Goal: Transaction & Acquisition: Purchase product/service

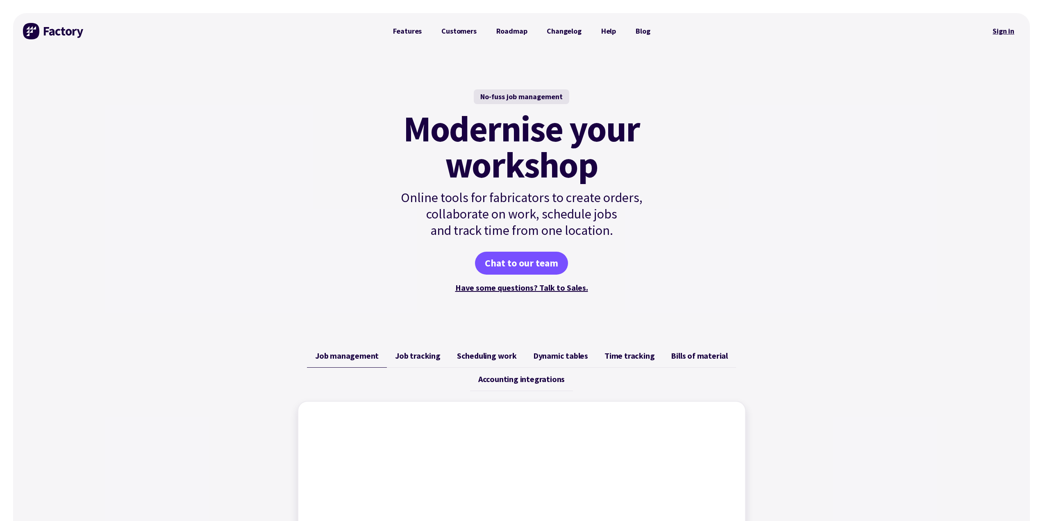
click at [1012, 30] on link "Sign in" at bounding box center [1003, 31] width 33 height 19
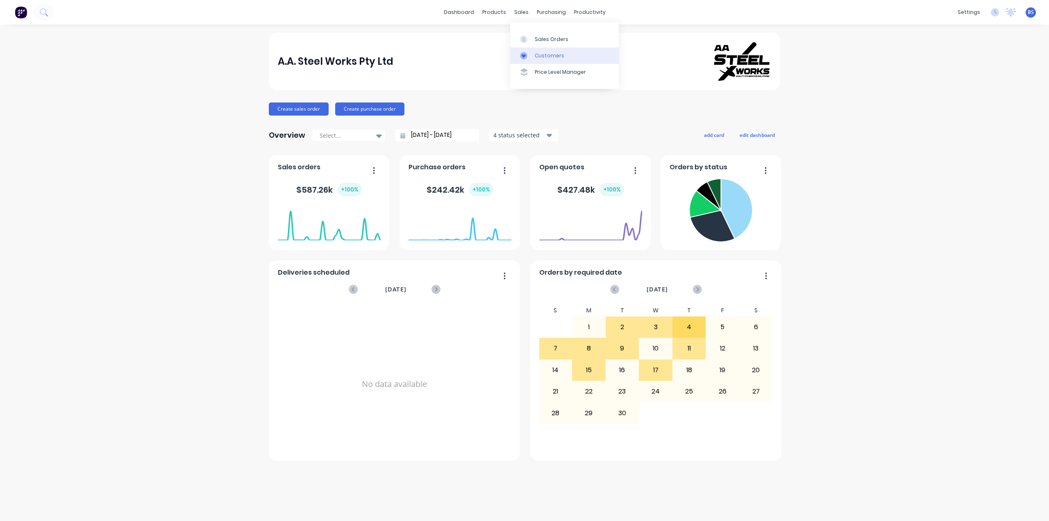
click at [563, 55] on link "Customers" at bounding box center [564, 56] width 109 height 16
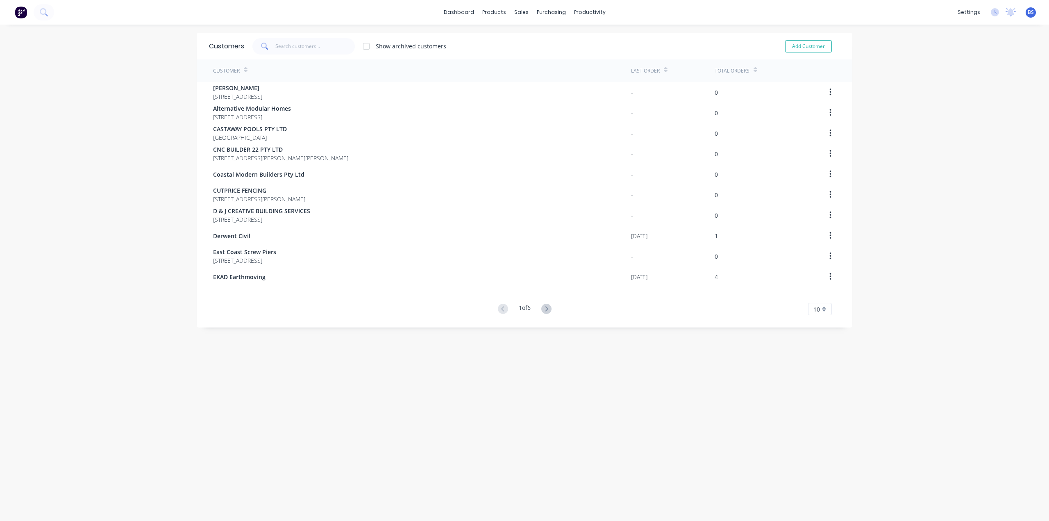
click at [287, 69] on div "Customer" at bounding box center [422, 70] width 418 height 23
click at [229, 71] on div "Customer" at bounding box center [226, 70] width 27 height 7
click at [289, 50] on input "text" at bounding box center [315, 46] width 80 height 16
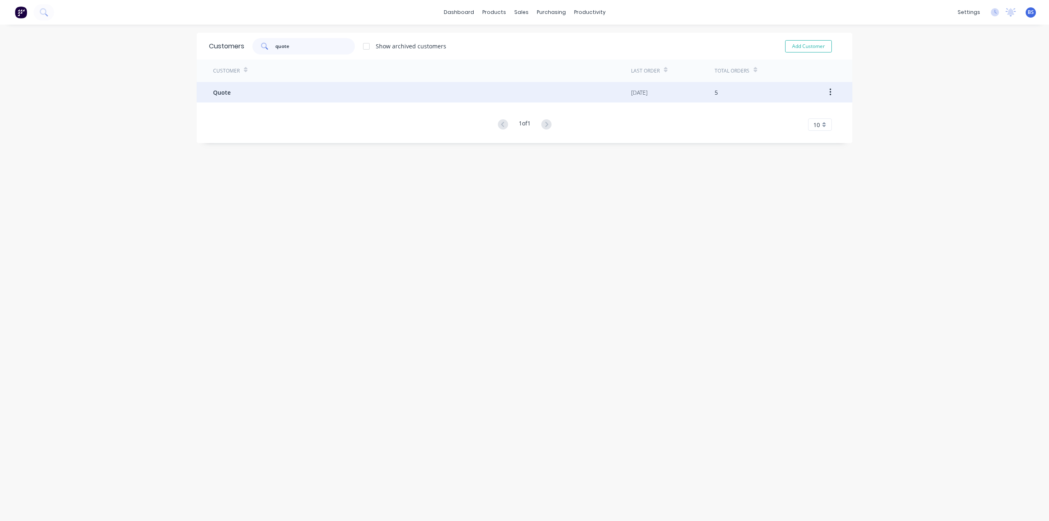
type input "quote"
click at [230, 90] on div "Quote" at bounding box center [422, 92] width 418 height 20
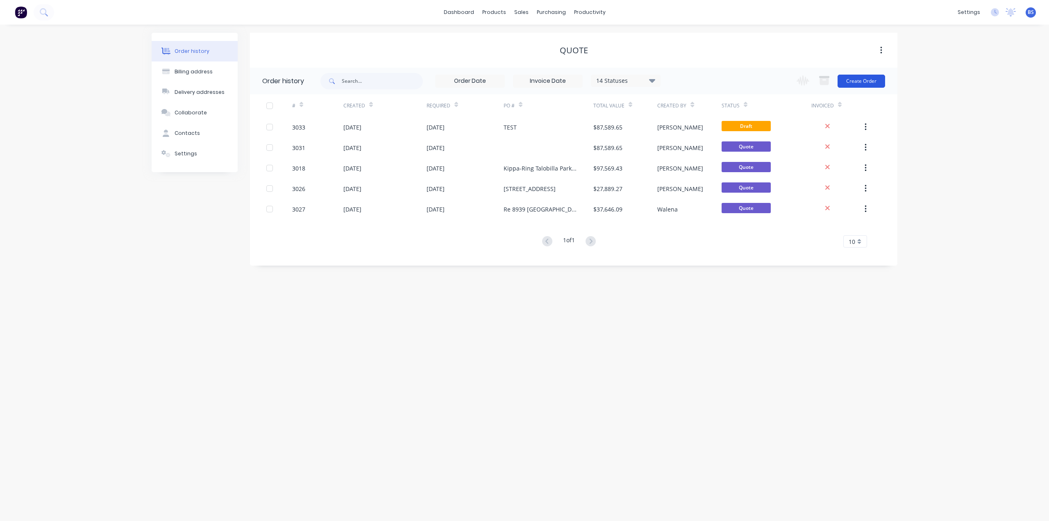
click at [858, 82] on button "Create Order" at bounding box center [862, 81] width 48 height 13
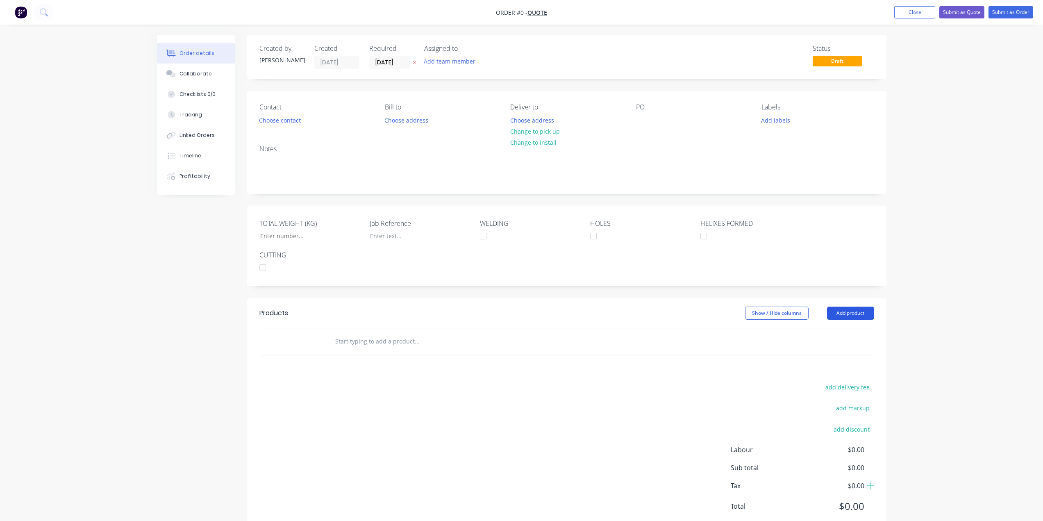
click at [843, 313] on button "Add product" at bounding box center [850, 313] width 47 height 13
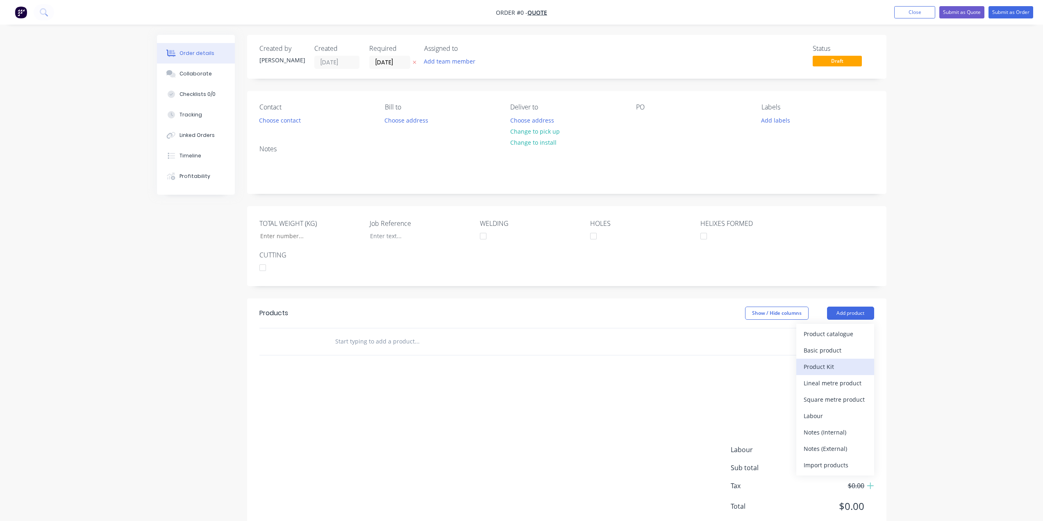
click at [851, 366] on div "Product Kit" at bounding box center [835, 367] width 63 height 12
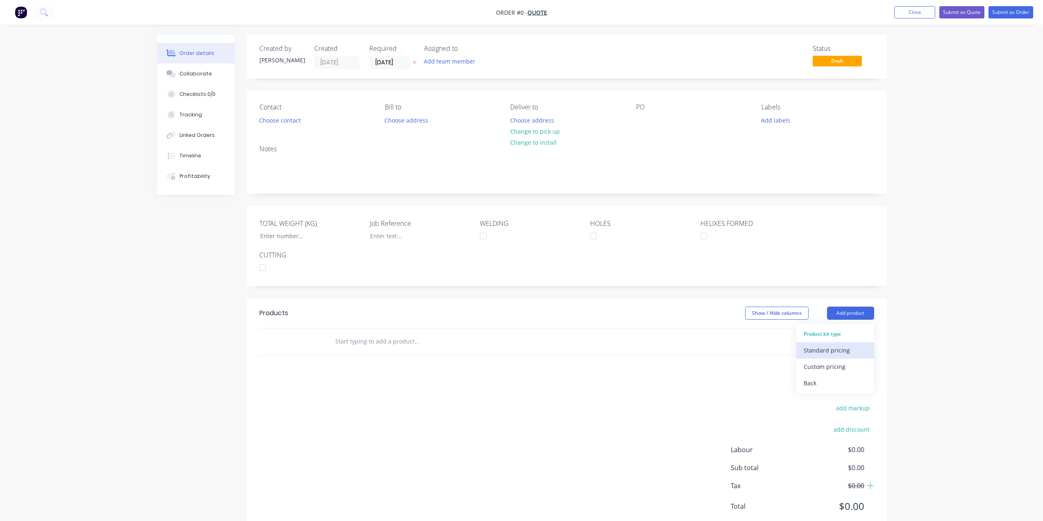
click at [831, 352] on div "Standard pricing" at bounding box center [835, 350] width 63 height 12
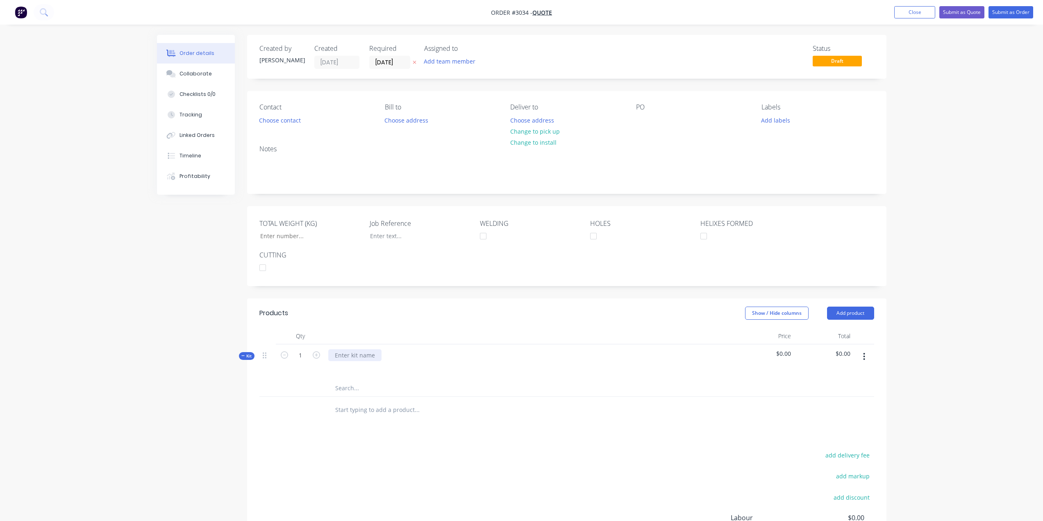
click at [346, 357] on div at bounding box center [354, 355] width 53 height 12
click at [349, 390] on input "text" at bounding box center [417, 388] width 164 height 16
type input "su"
click at [359, 355] on div at bounding box center [354, 355] width 53 height 12
drag, startPoint x: 354, startPoint y: 390, endPoint x: 316, endPoint y: 386, distance: 38.3
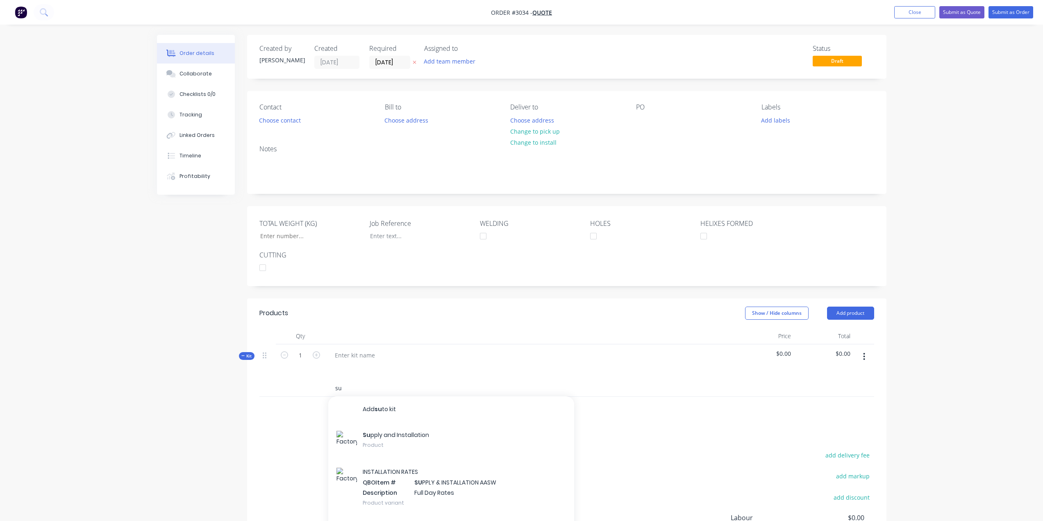
click at [309, 389] on div "su Add su to kit Su pply and Installation Product INSTALLATION RATES QBO Item #…" at bounding box center [566, 388] width 615 height 17
click at [360, 352] on div at bounding box center [354, 355] width 53 height 12
click at [362, 386] on input "text" at bounding box center [417, 388] width 164 height 16
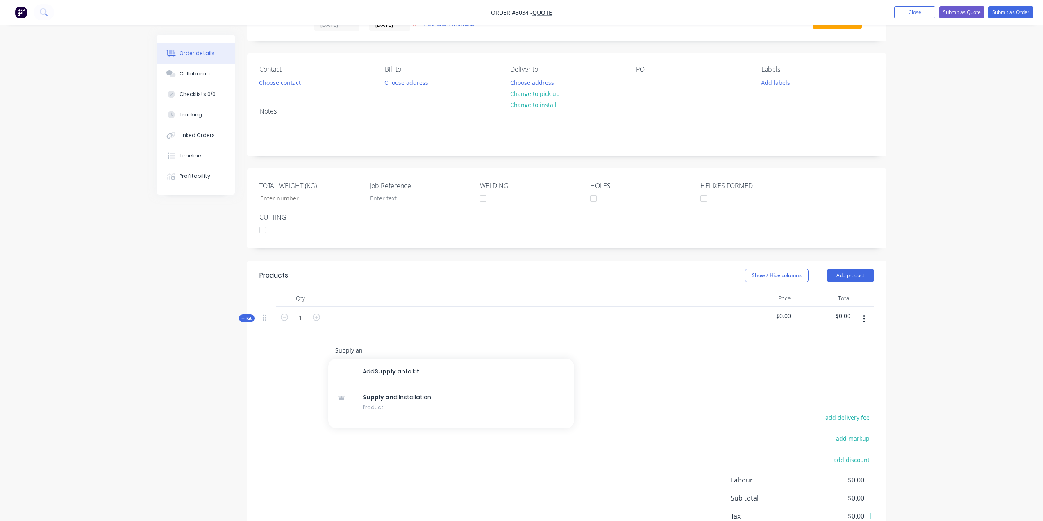
scroll to position [41, 0]
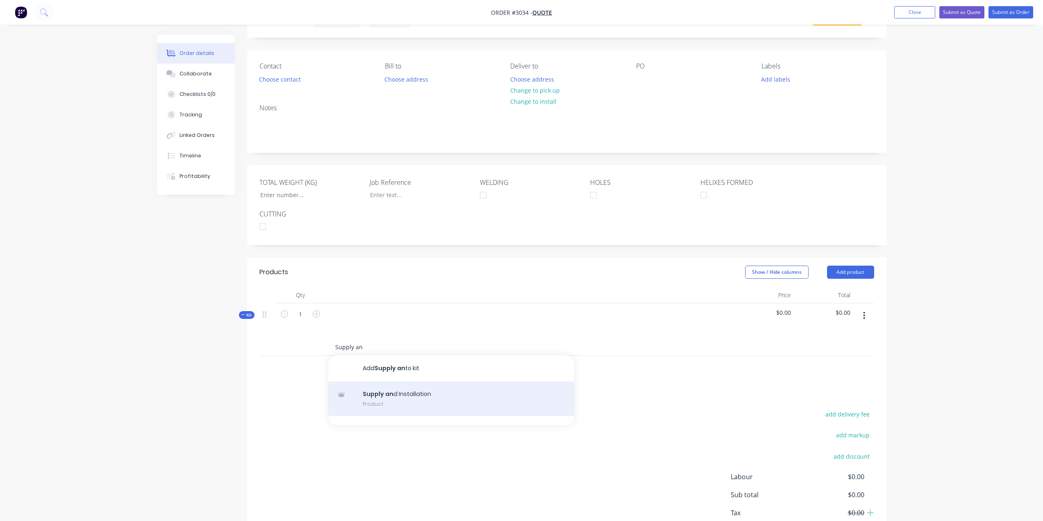
type input "Supply an"
click at [427, 403] on div "Supply an d Installation Product" at bounding box center [451, 399] width 246 height 34
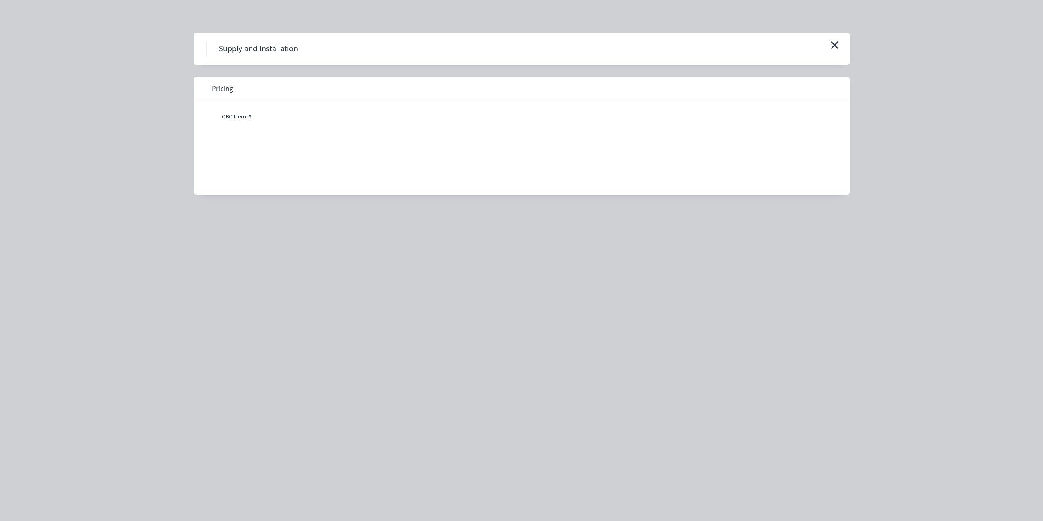
drag, startPoint x: 583, startPoint y: 146, endPoint x: 291, endPoint y: 123, distance: 293.1
click at [581, 144] on div "QBO Item #" at bounding box center [516, 141] width 644 height 82
click at [232, 117] on div "QBO Item #" at bounding box center [236, 117] width 49 height 16
click at [239, 89] on div "Pricing" at bounding box center [522, 88] width 656 height 23
click at [241, 50] on h4 "Supply and Installation" at bounding box center [258, 49] width 104 height 16
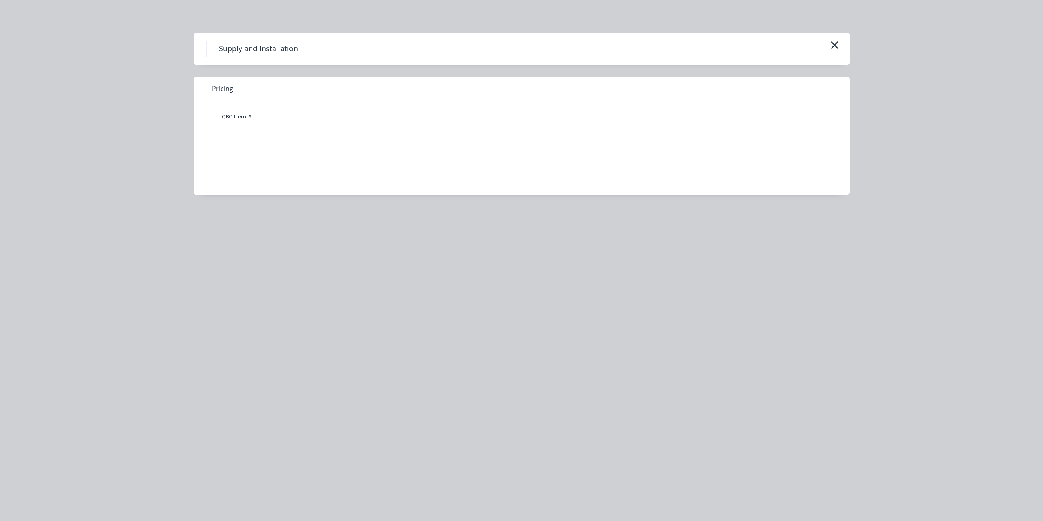
click at [223, 86] on span "Pricing" at bounding box center [222, 89] width 21 height 10
click at [225, 90] on span "Pricing" at bounding box center [222, 89] width 21 height 10
drag, startPoint x: 225, startPoint y: 90, endPoint x: 239, endPoint y: 134, distance: 45.6
click at [225, 91] on span "Pricing" at bounding box center [222, 89] width 21 height 10
click at [241, 118] on div "QBO Item #" at bounding box center [236, 117] width 49 height 16
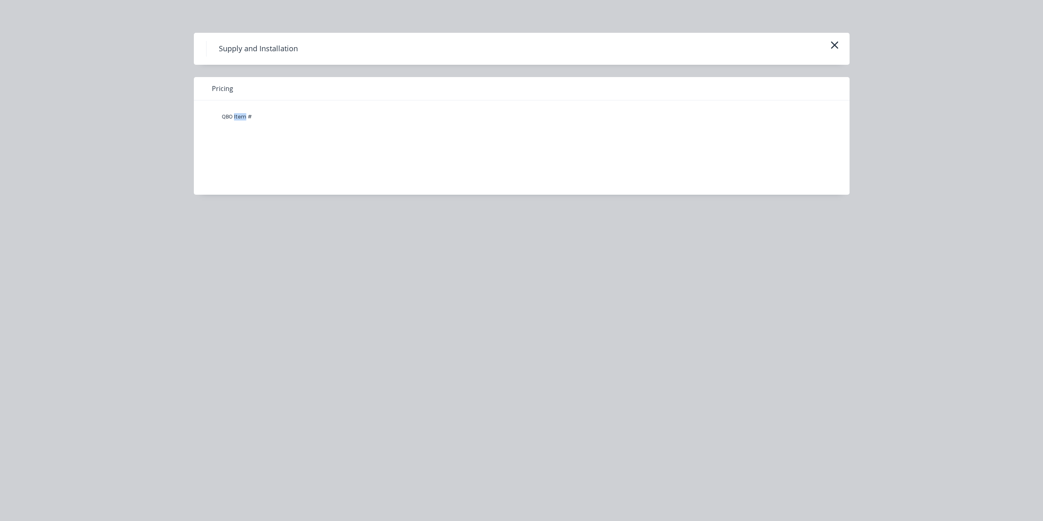
drag, startPoint x: 242, startPoint y: 118, endPoint x: 247, endPoint y: 120, distance: 5.1
click at [242, 118] on div "QBO Item #" at bounding box center [236, 117] width 49 height 16
click at [247, 119] on div "QBO Item #" at bounding box center [236, 117] width 49 height 16
click at [248, 119] on div "QBO Item #" at bounding box center [236, 117] width 49 height 16
click at [265, 158] on div "QBO Item #" at bounding box center [516, 141] width 644 height 82
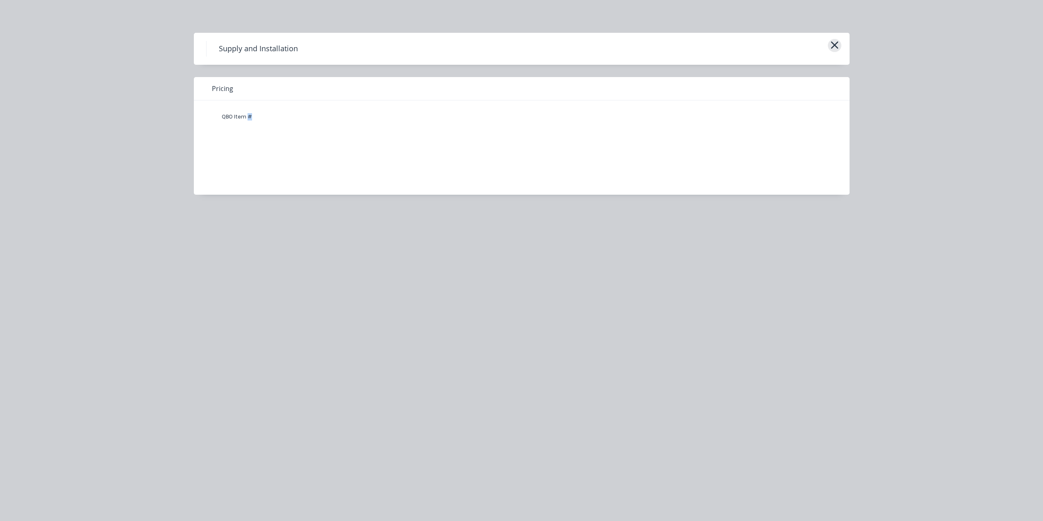
click at [836, 48] on icon "button" at bounding box center [834, 44] width 9 height 11
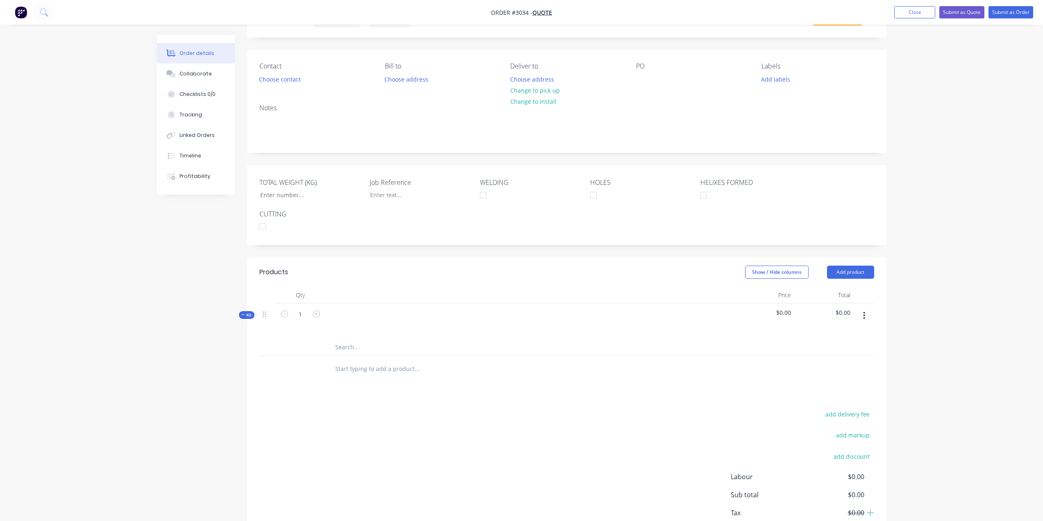
click at [346, 344] on input "text" at bounding box center [417, 347] width 164 height 16
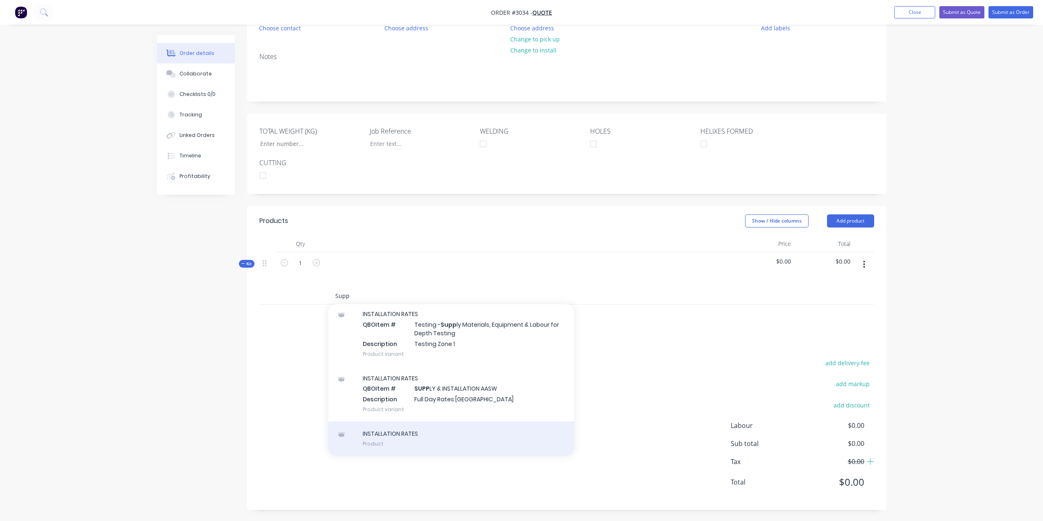
scroll to position [93, 0]
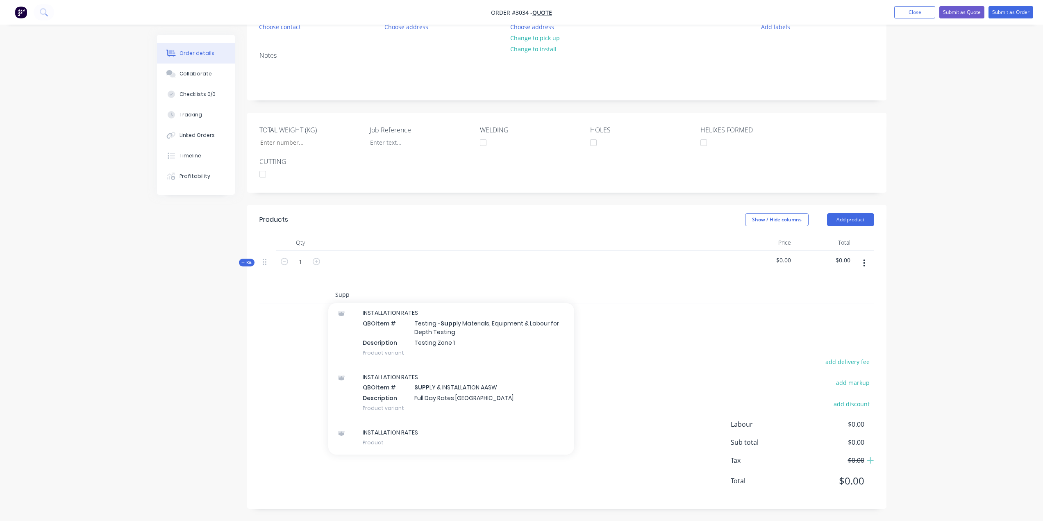
click at [356, 294] on input "Supp" at bounding box center [417, 295] width 164 height 16
type input "Supp"
click at [663, 336] on div "Products Show / Hide columns Add product Qty Price Total Kit 1 $0.00 $0.00 Supp…" at bounding box center [566, 357] width 639 height 304
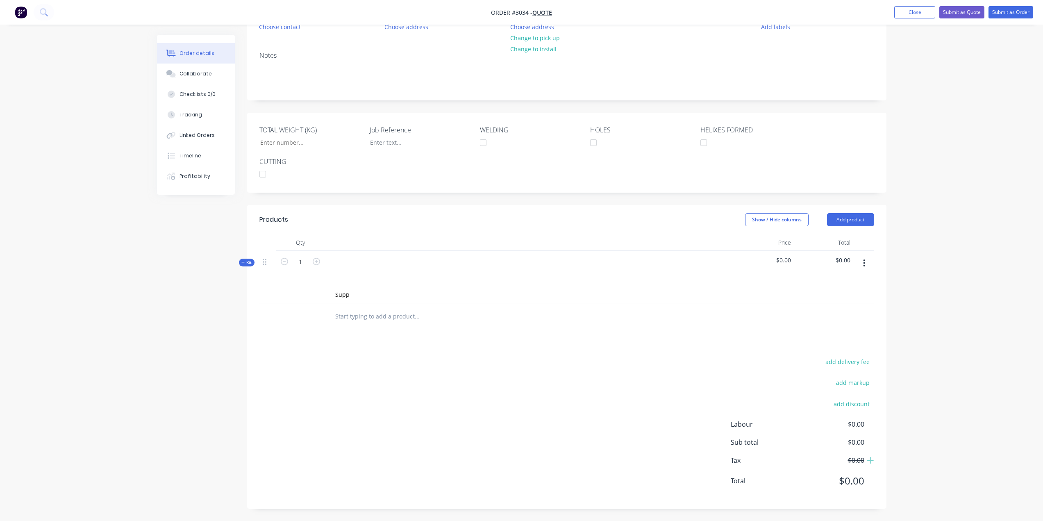
click at [243, 260] on span "Kit" at bounding box center [246, 262] width 11 height 6
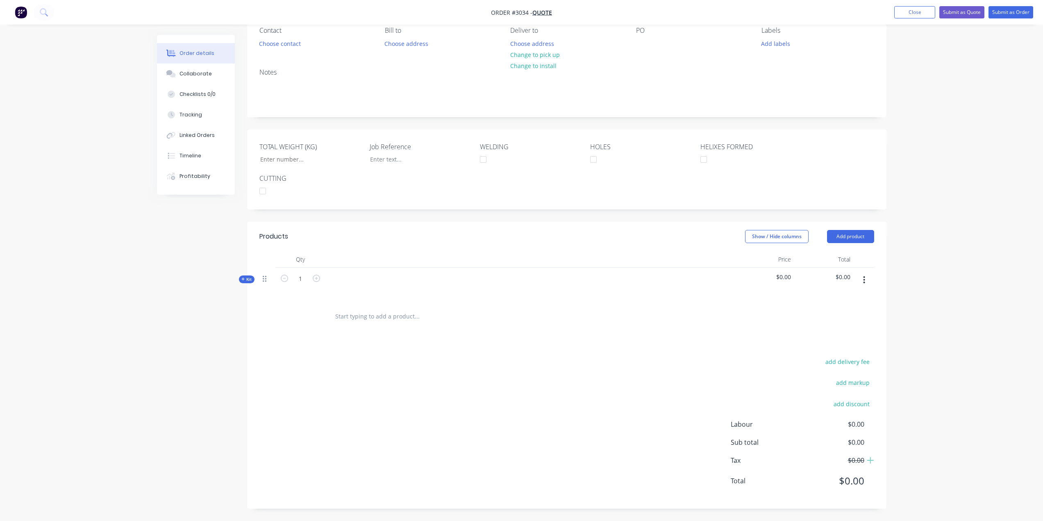
click at [264, 280] on icon at bounding box center [265, 278] width 4 height 7
click at [865, 278] on icon "button" at bounding box center [864, 279] width 2 height 9
click at [820, 361] on div "Delete" at bounding box center [835, 367] width 63 height 12
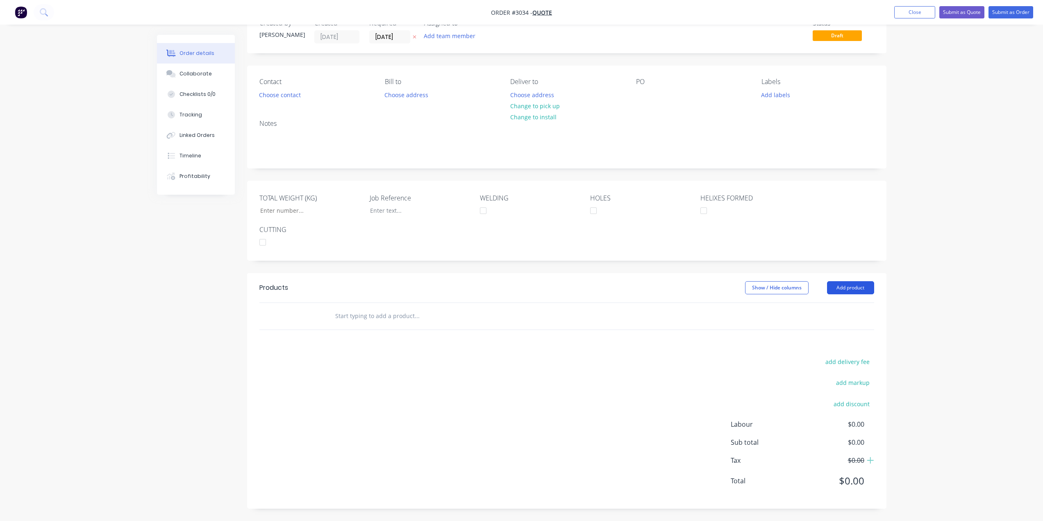
click at [837, 284] on button "Add product" at bounding box center [850, 287] width 47 height 13
click at [835, 338] on div "Product Kit" at bounding box center [835, 341] width 63 height 12
click at [839, 324] on div "Standard pricing" at bounding box center [835, 325] width 63 height 12
click at [370, 329] on div at bounding box center [354, 330] width 53 height 12
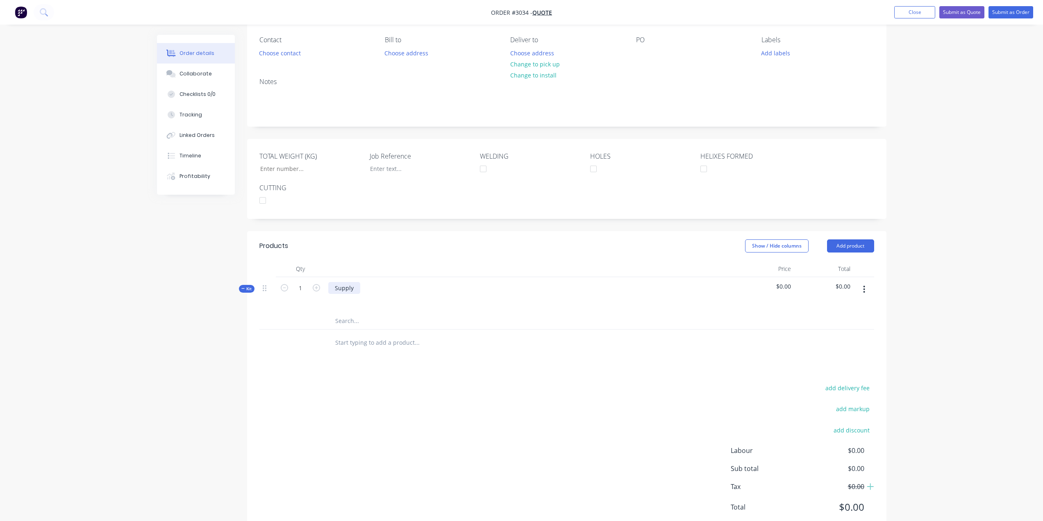
scroll to position [93, 0]
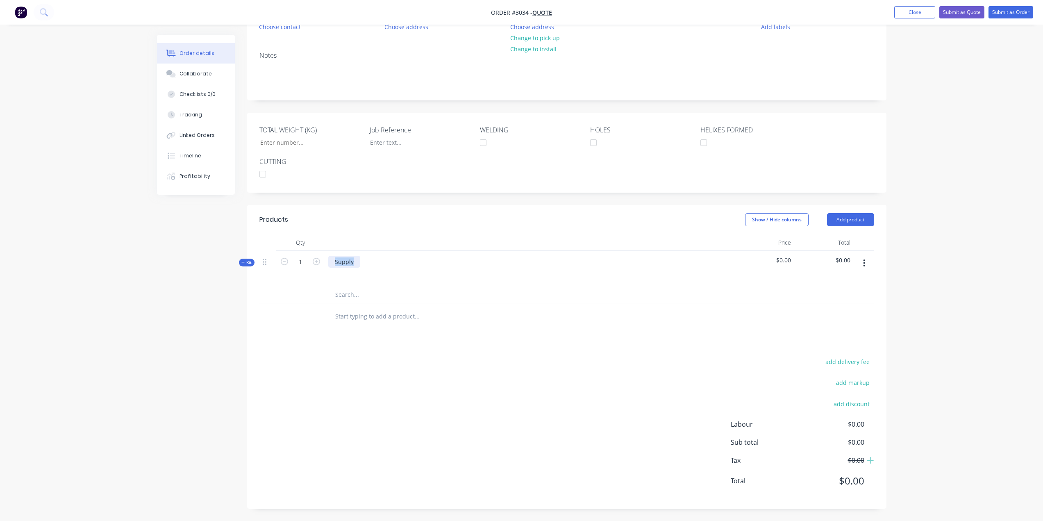
drag, startPoint x: 357, startPoint y: 262, endPoint x: 254, endPoint y: 253, distance: 103.8
click at [258, 253] on div "Qty Price Total Kit 1 Supply $0.00 $0.00" at bounding box center [566, 282] width 639 height 96
click at [366, 295] on input "text" at bounding box center [417, 295] width 164 height 16
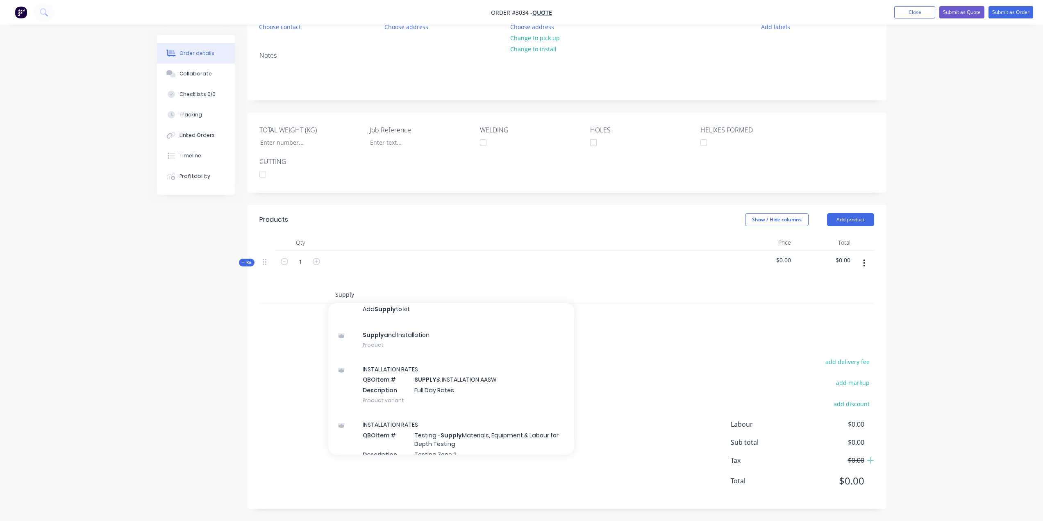
scroll to position [0, 0]
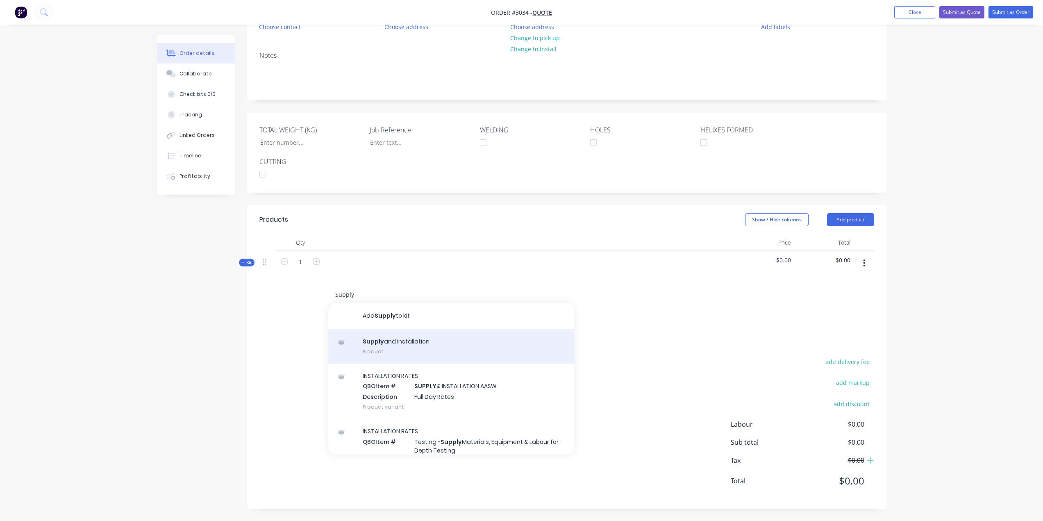
type input "Supply"
click at [416, 344] on div "Supply and Installation Product" at bounding box center [451, 346] width 246 height 34
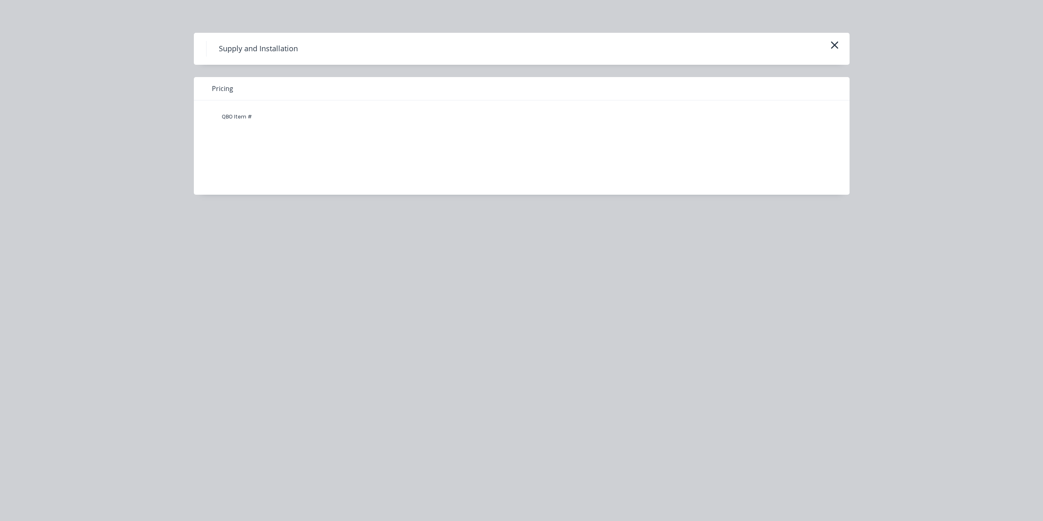
click at [231, 118] on div "QBO Item #" at bounding box center [236, 117] width 49 height 16
click at [302, 139] on div "QBO Item #" at bounding box center [516, 141] width 644 height 82
drag, startPoint x: 303, startPoint y: 139, endPoint x: 292, endPoint y: 127, distance: 16.2
click at [304, 139] on div "QBO Item #" at bounding box center [516, 141] width 644 height 82
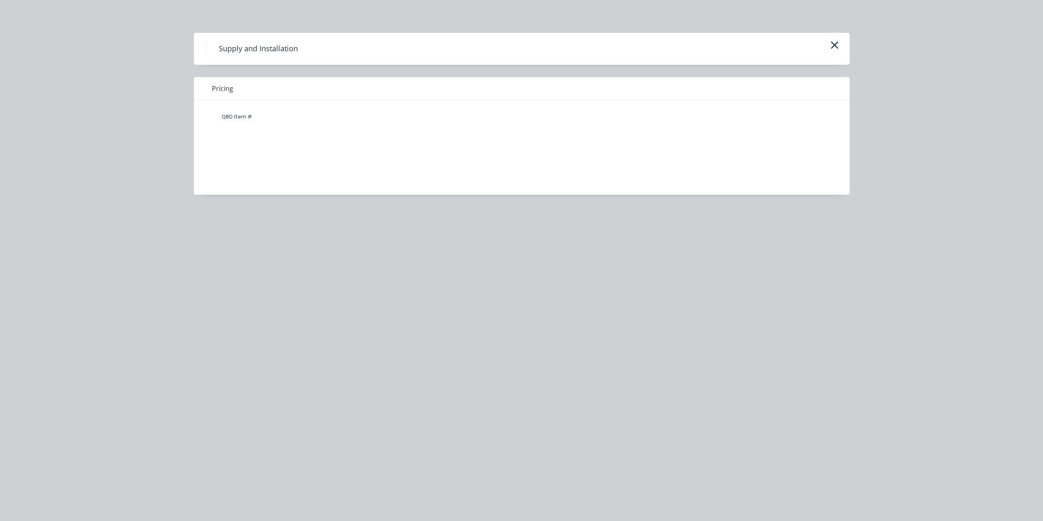
click at [230, 87] on span "Pricing" at bounding box center [222, 89] width 21 height 10
click at [713, 156] on div "QBO Item #" at bounding box center [516, 141] width 644 height 82
drag, startPoint x: 713, startPoint y: 156, endPoint x: 833, endPoint y: 47, distance: 162.2
click at [713, 155] on div "QBO Item #" at bounding box center [516, 141] width 644 height 82
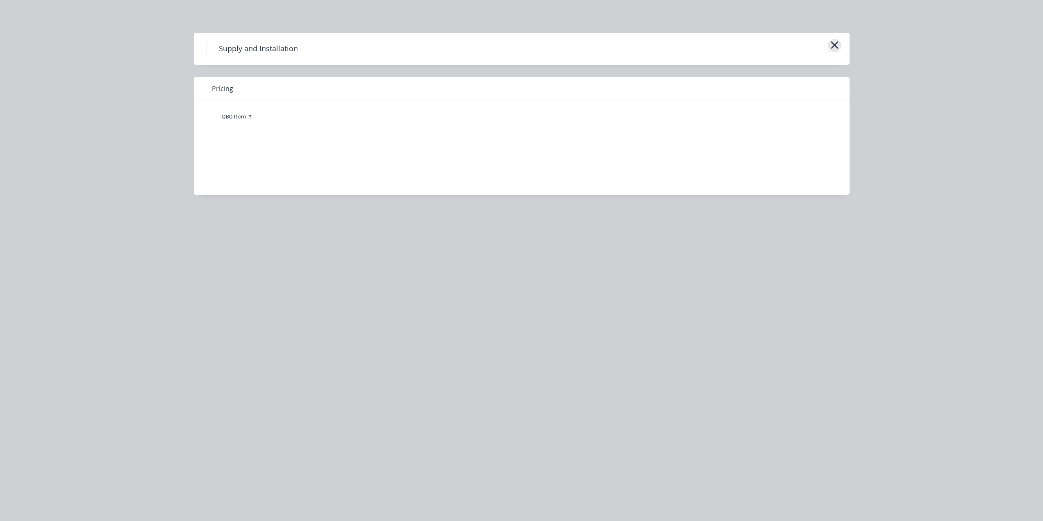
click at [835, 47] on icon "button" at bounding box center [834, 44] width 9 height 11
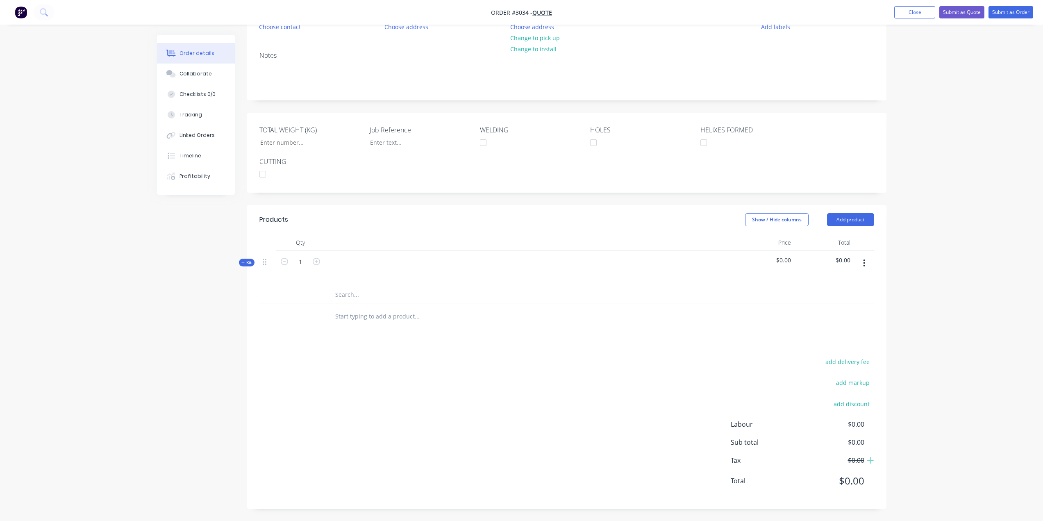
click at [434, 354] on div "Products Show / Hide columns Add product Qty Price Total Kit 1 $0.00 $0.00 add …" at bounding box center [566, 357] width 639 height 304
click at [382, 316] on input "text" at bounding box center [417, 316] width 164 height 16
type input "s"
click at [355, 291] on input "text" at bounding box center [417, 295] width 164 height 16
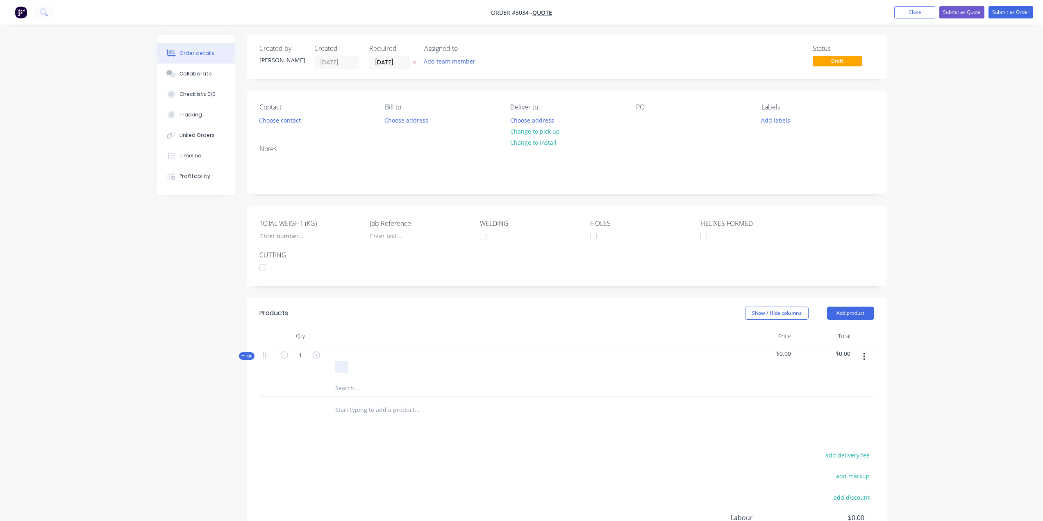
click at [344, 366] on div at bounding box center [341, 367] width 13 height 12
click at [865, 361] on button "button" at bounding box center [864, 356] width 19 height 15
click at [830, 443] on div "Delete" at bounding box center [835, 444] width 63 height 12
click at [839, 316] on button "Add product" at bounding box center [850, 313] width 47 height 13
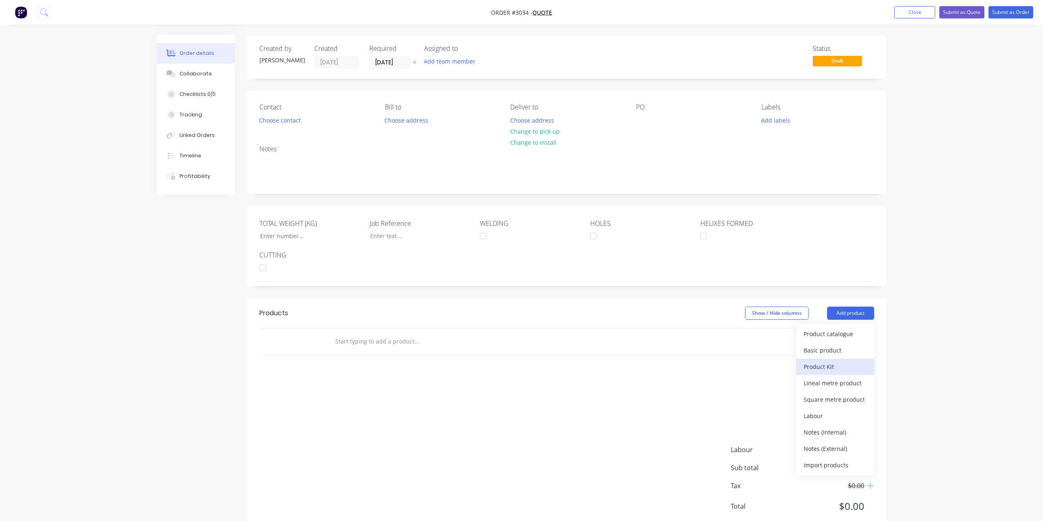
click at [843, 369] on div "Product Kit" at bounding box center [835, 367] width 63 height 12
click at [843, 369] on div "Custom pricing" at bounding box center [835, 367] width 63 height 12
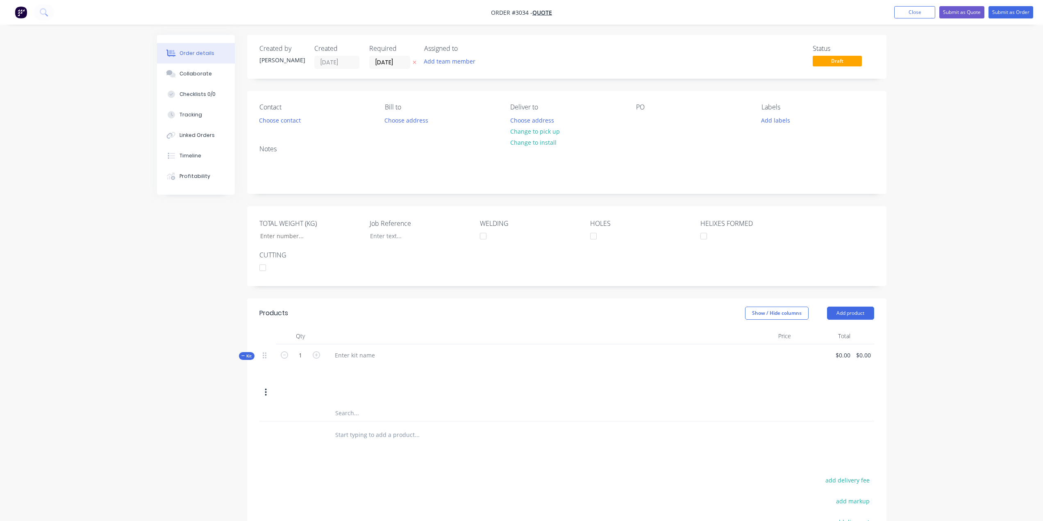
click at [263, 392] on button "button" at bounding box center [265, 392] width 19 height 15
click at [265, 393] on icon "button" at bounding box center [266, 392] width 2 height 9
click at [352, 355] on div at bounding box center [354, 355] width 53 height 12
click at [263, 357] on icon at bounding box center [265, 355] width 4 height 7
click at [404, 383] on div "Kit 1 Supply and Installation $0.00 $0.00 $0.00 $0.00" at bounding box center [566, 374] width 615 height 61
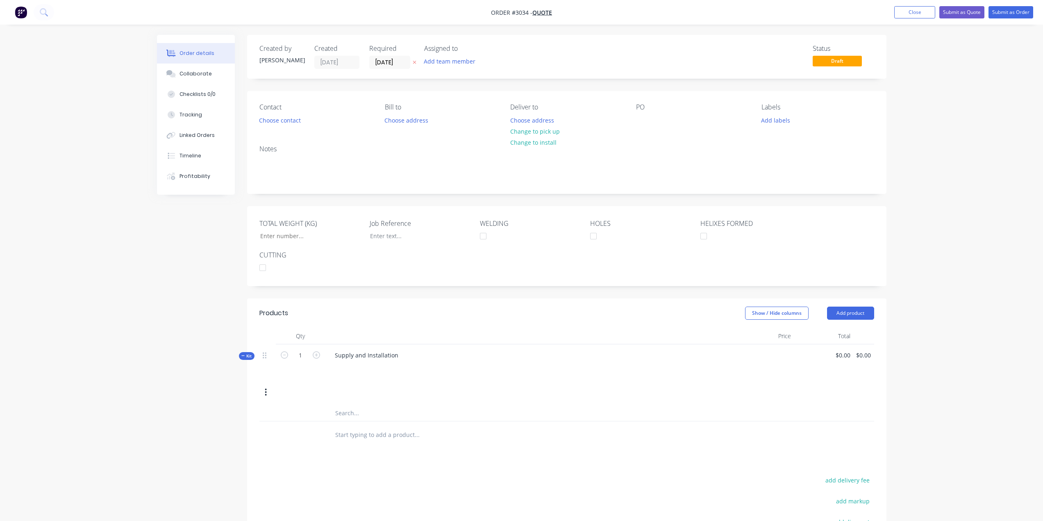
click at [263, 391] on button "button" at bounding box center [265, 392] width 19 height 15
click at [253, 430] on div "Add product to kit" at bounding box center [236, 430] width 63 height 12
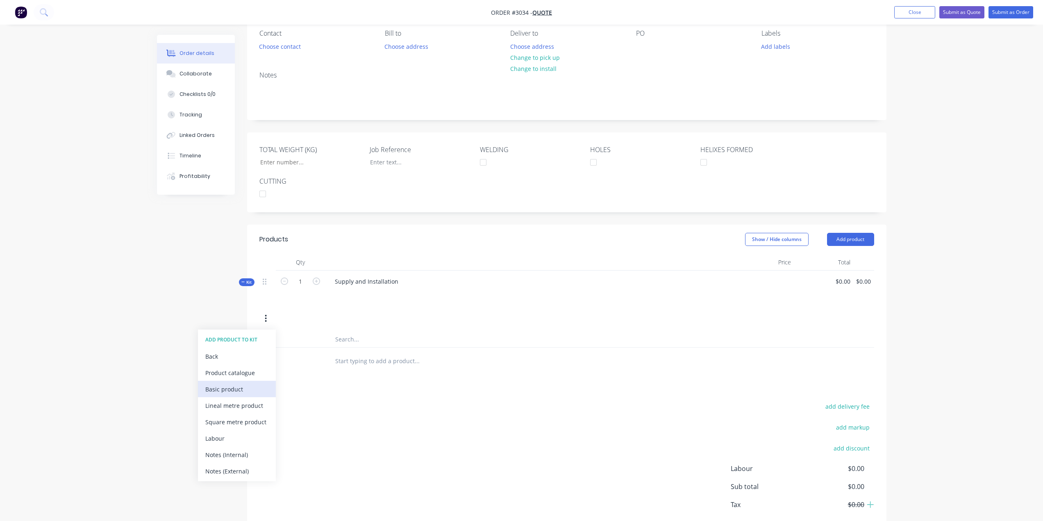
scroll to position [118, 0]
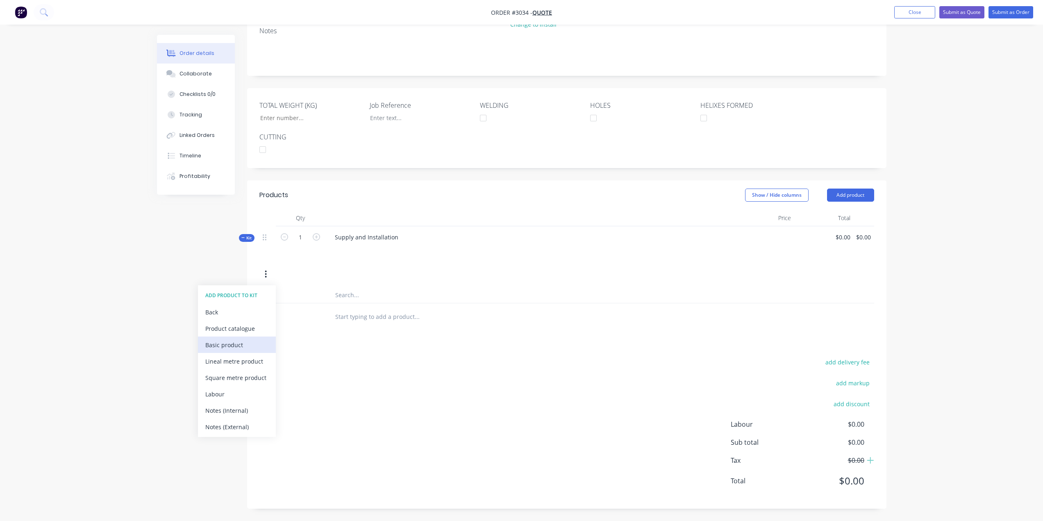
click at [237, 349] on div "Basic product" at bounding box center [236, 345] width 63 height 12
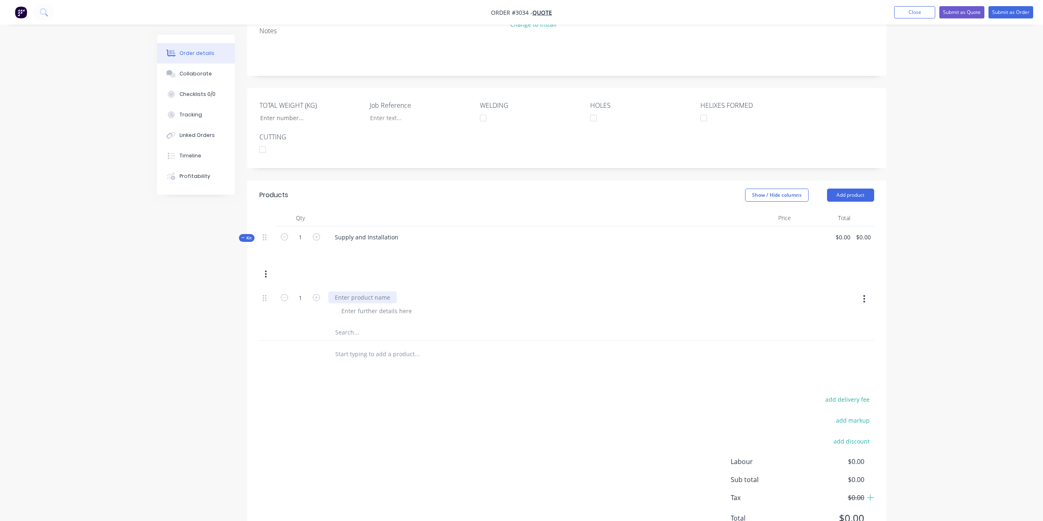
click at [379, 297] on div at bounding box center [362, 297] width 68 height 12
type input "sd"
click at [860, 300] on button "button" at bounding box center [864, 298] width 19 height 15
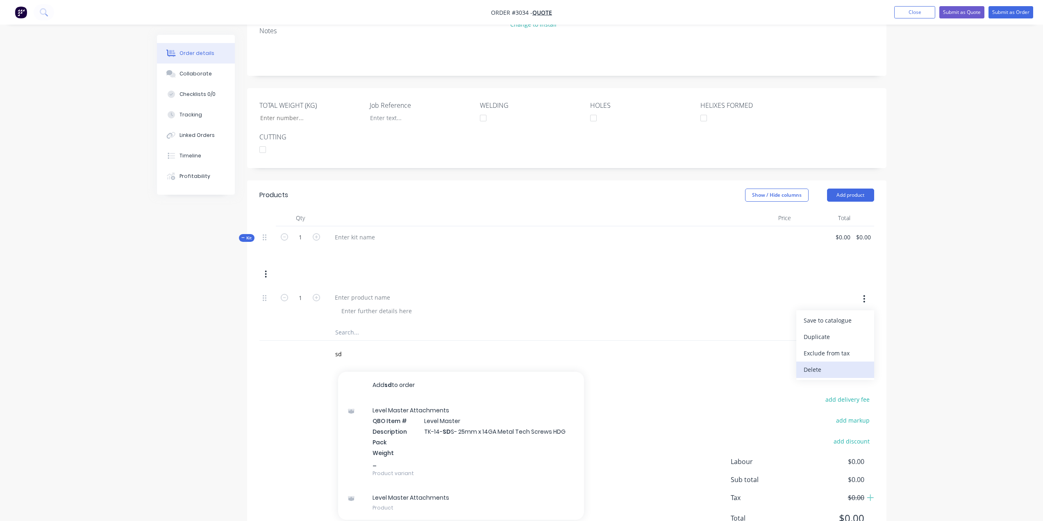
click at [834, 368] on div "Delete" at bounding box center [835, 370] width 63 height 12
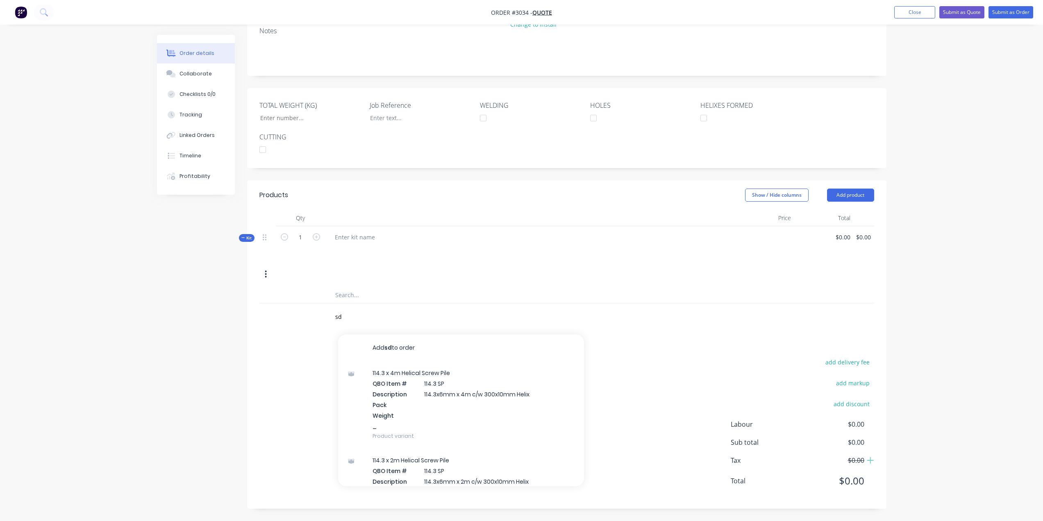
click at [380, 267] on div "Kit 1 $0.00 $0.00 $0.00 $0.00" at bounding box center [566, 256] width 615 height 61
click at [298, 248] on div "1" at bounding box center [300, 244] width 49 height 36
drag, startPoint x: 763, startPoint y: 227, endPoint x: 757, endPoint y: 235, distance: 9.7
click at [762, 227] on div at bounding box center [764, 244] width 59 height 36
click at [474, 288] on input "text" at bounding box center [417, 295] width 164 height 16
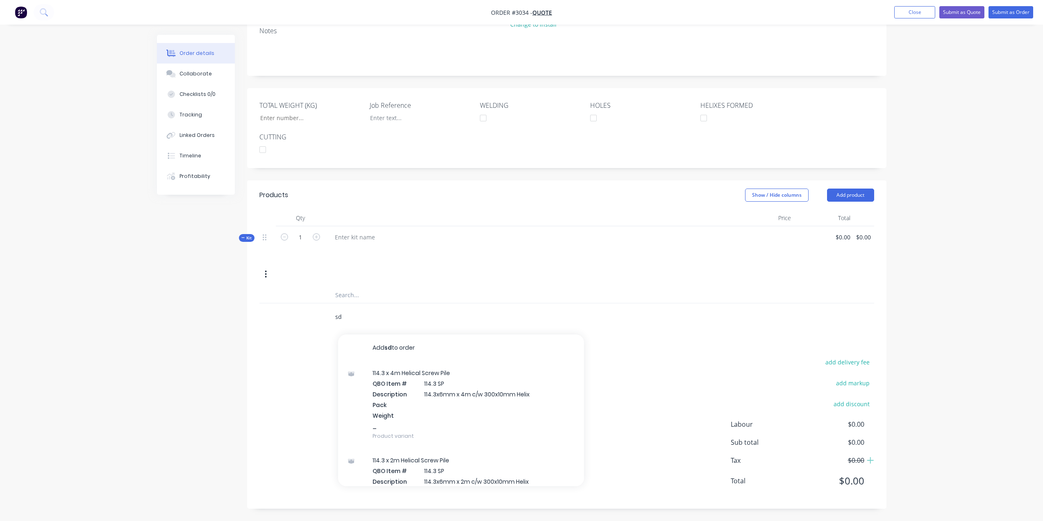
drag, startPoint x: 348, startPoint y: 317, endPoint x: 298, endPoint y: 314, distance: 50.5
click at [298, 314] on div "sd Add sd to order 114.3 x 4m Helical Screw Pile QBO Item # 114.3 SP Descriptio…" at bounding box center [566, 316] width 615 height 27
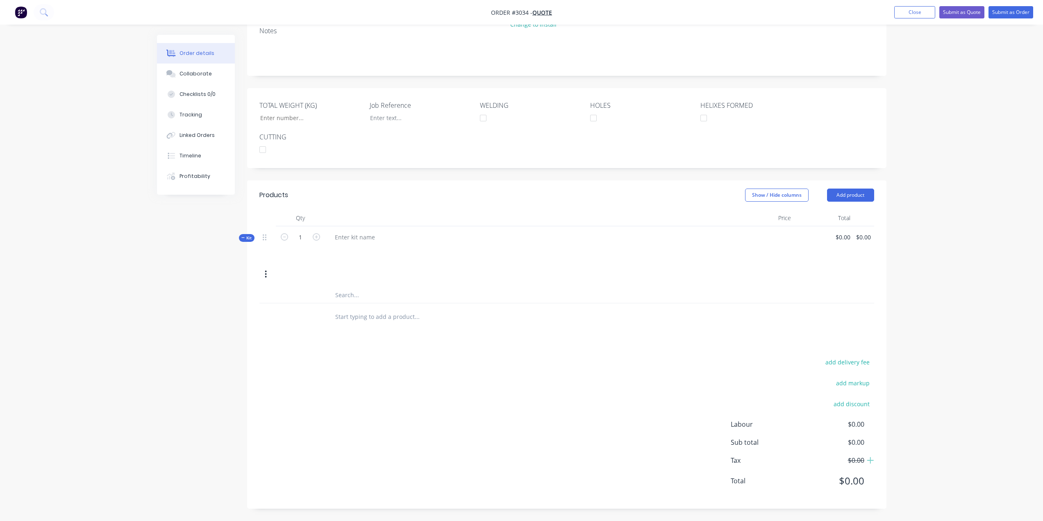
drag, startPoint x: 410, startPoint y: 248, endPoint x: 337, endPoint y: 227, distance: 75.9
click at [411, 245] on div at bounding box center [529, 249] width 403 height 12
click at [362, 237] on div at bounding box center [354, 237] width 53 height 12
click at [264, 237] on icon at bounding box center [265, 237] width 4 height 6
click at [243, 235] on span "Kit" at bounding box center [246, 238] width 11 height 6
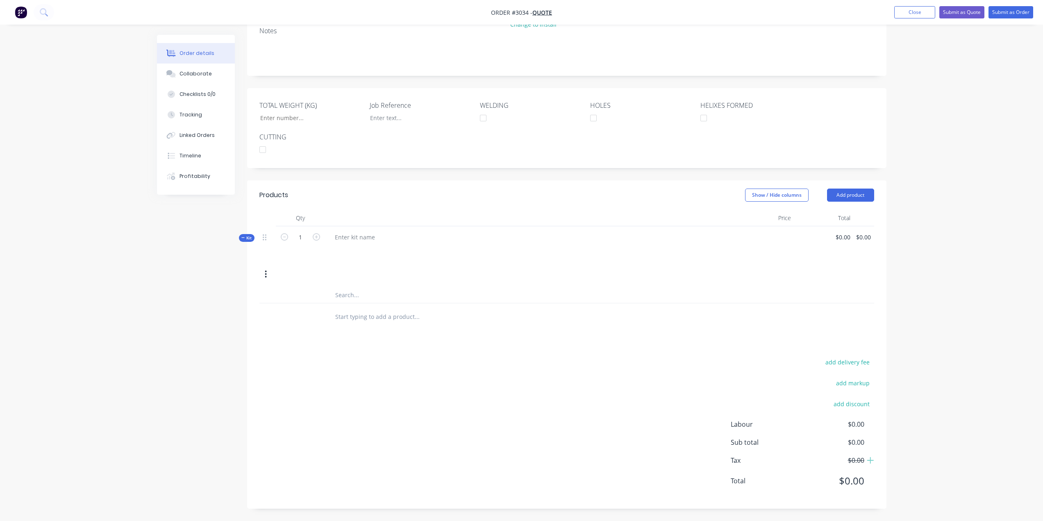
scroll to position [101, 0]
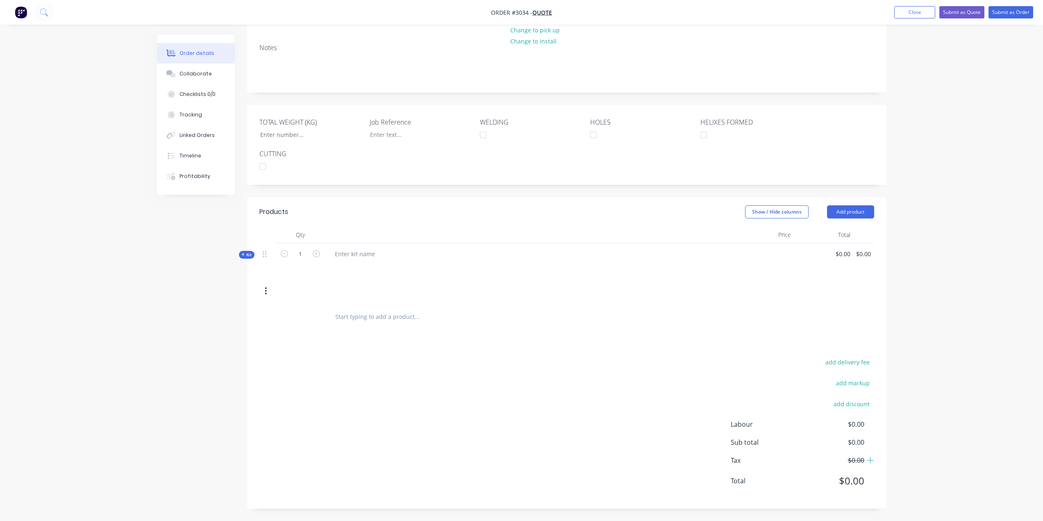
drag, startPoint x: 827, startPoint y: 311, endPoint x: 769, endPoint y: 305, distance: 58.5
click at [828, 311] on div at bounding box center [566, 316] width 615 height 27
drag, startPoint x: 360, startPoint y: 255, endPoint x: 598, endPoint y: 335, distance: 250.4
click at [587, 343] on div "Products Show / Hide columns Add product Qty Price Total Kit 1 $0.00 $0.00 $0.0…" at bounding box center [566, 353] width 639 height 312
click at [902, 18] on button "Close" at bounding box center [914, 12] width 41 height 12
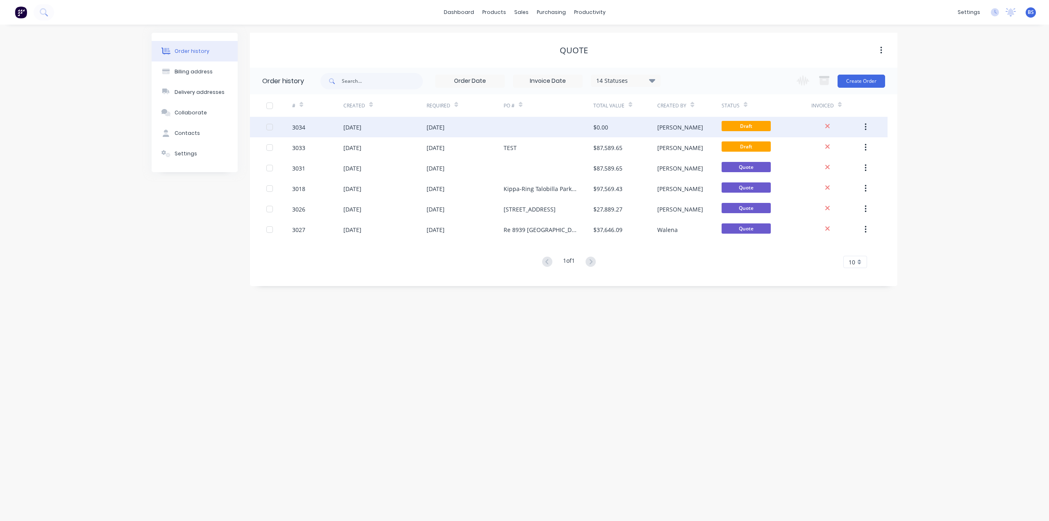
click at [870, 128] on button "button" at bounding box center [865, 127] width 19 height 15
click at [869, 127] on button "button" at bounding box center [865, 127] width 19 height 15
click at [268, 125] on div at bounding box center [270, 127] width 16 height 16
drag, startPoint x: 342, startPoint y: 134, endPoint x: 637, endPoint y: 327, distance: 352.9
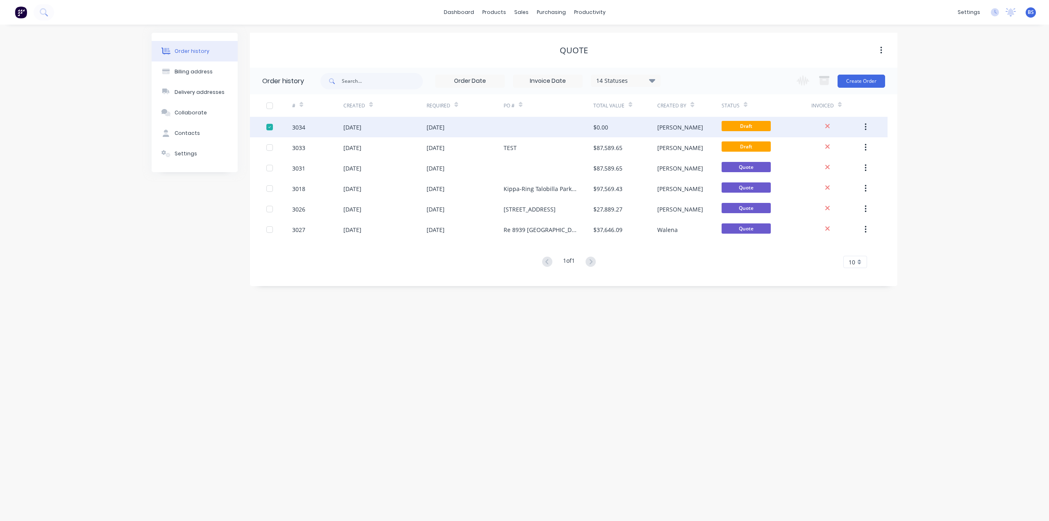
click at [631, 371] on div "Order history Billing address Delivery addresses Collaborate Contacts Settings …" at bounding box center [524, 273] width 1049 height 496
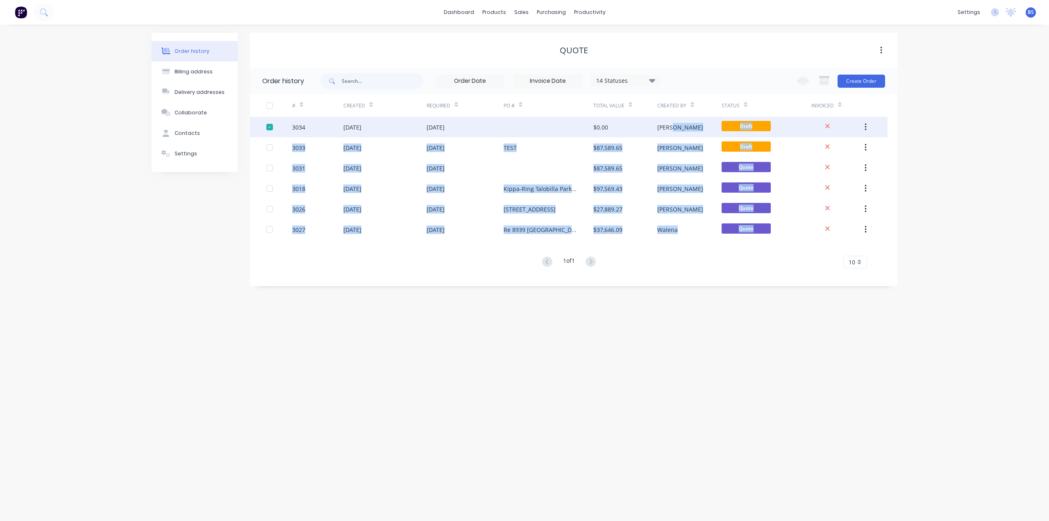
drag, startPoint x: 678, startPoint y: 126, endPoint x: 889, endPoint y: 413, distance: 356.3
click at [889, 413] on div "Order history Billing address Delivery addresses Collaborate Contacts Settings …" at bounding box center [524, 273] width 1049 height 496
click at [887, 409] on div "Order history Billing address Delivery addresses Collaborate Contacts Settings …" at bounding box center [524, 273] width 1049 height 496
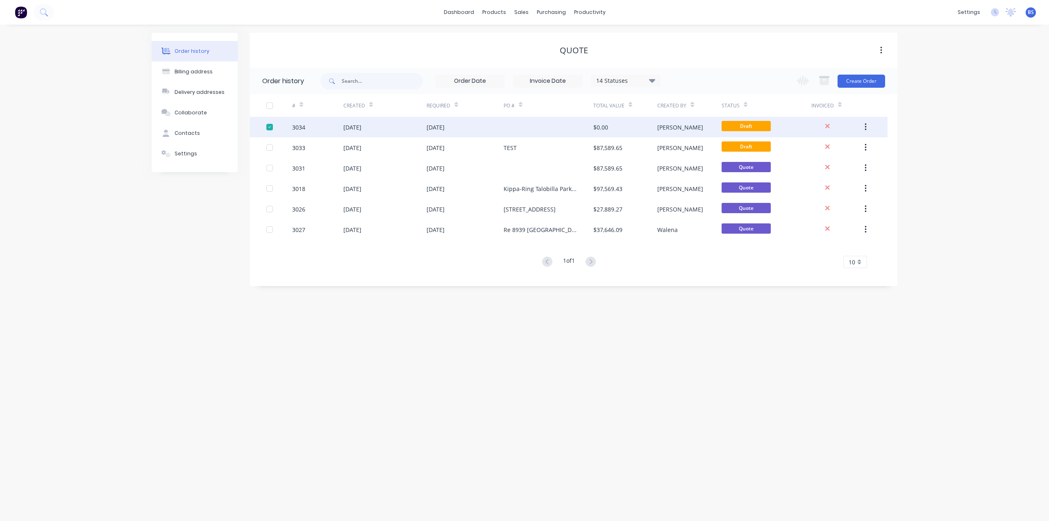
drag, startPoint x: 921, startPoint y: 113, endPoint x: 915, endPoint y: 121, distance: 10.5
click at [922, 113] on div "Order history Billing address Delivery addresses Collaborate Contacts Settings …" at bounding box center [524, 273] width 1049 height 496
click at [868, 124] on button "button" at bounding box center [865, 127] width 19 height 15
click at [977, 110] on div "Order history Billing address Delivery addresses Collaborate Contacts Settings …" at bounding box center [524, 273] width 1049 height 496
click at [424, 125] on div "[DATE]" at bounding box center [385, 127] width 83 height 20
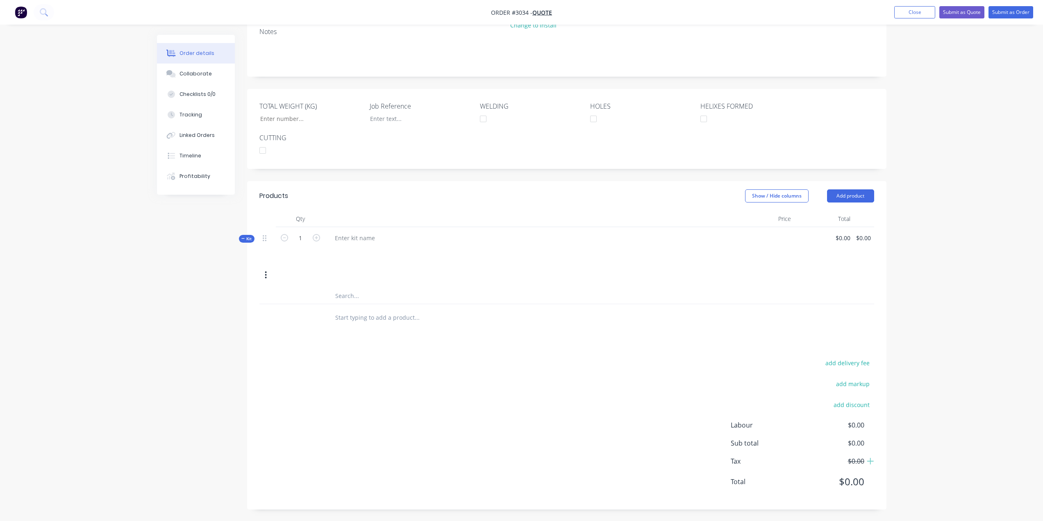
scroll to position [118, 0]
click at [831, 243] on div "$0.00 $0.00" at bounding box center [823, 244] width 59 height 36
click at [267, 238] on div at bounding box center [268, 236] width 10 height 11
click at [266, 273] on icon "button" at bounding box center [266, 274] width 2 height 7
click at [222, 377] on div "Delete" at bounding box center [236, 378] width 63 height 12
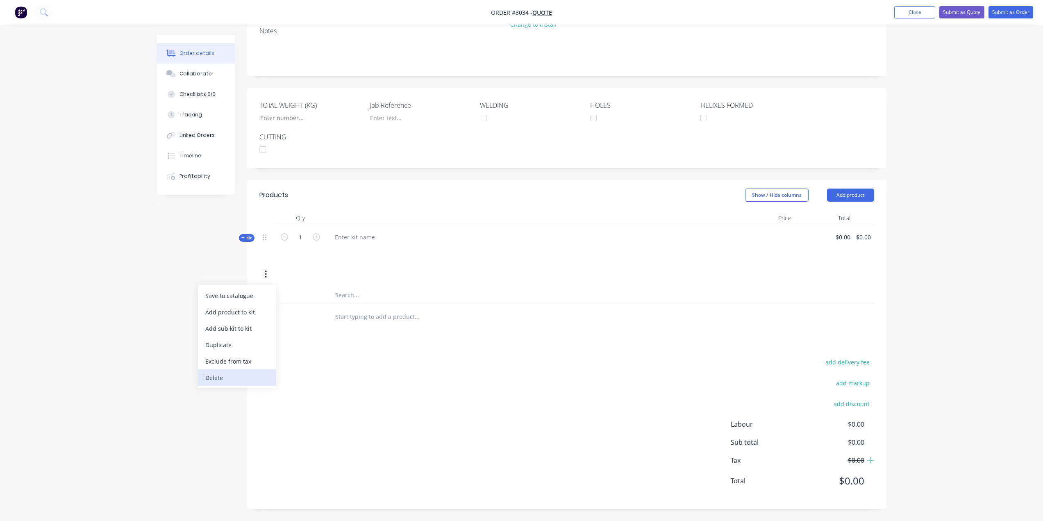
scroll to position [25, 0]
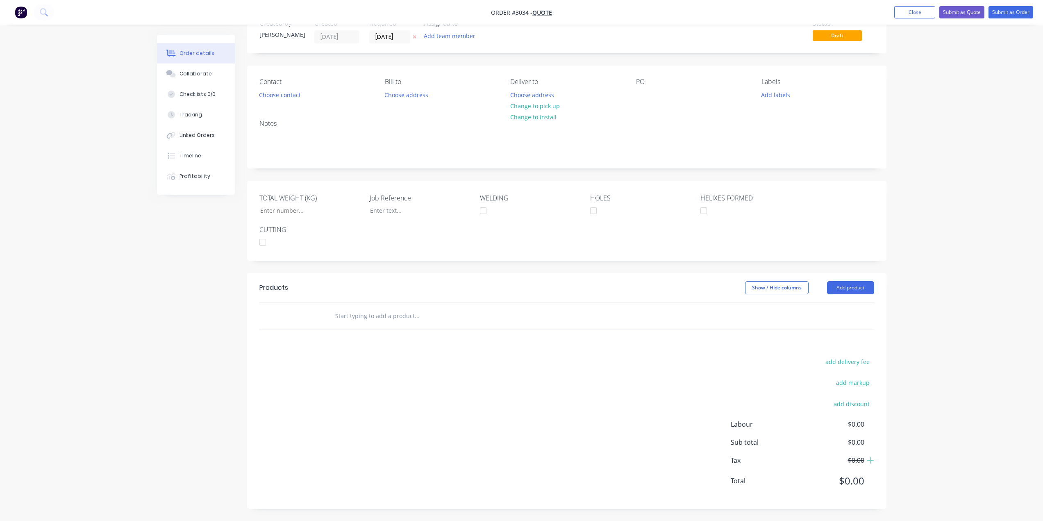
click at [543, 384] on div "add delivery fee add markup add discount Labour $0.00 Sub total $0.00 Tax $0.00…" at bounding box center [566, 426] width 615 height 140
click at [838, 290] on button "Add product" at bounding box center [850, 287] width 47 height 13
click at [834, 339] on div "Product Kit" at bounding box center [835, 341] width 63 height 12
click at [834, 326] on div "Standard pricing" at bounding box center [835, 325] width 63 height 12
click at [863, 331] on button "button" at bounding box center [864, 331] width 19 height 15
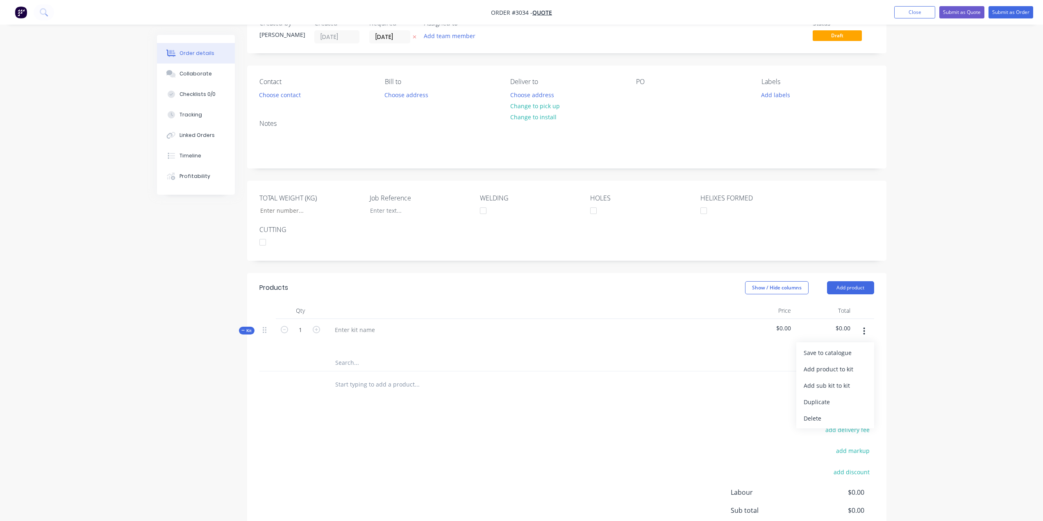
click at [863, 331] on button "button" at bounding box center [864, 331] width 19 height 15
click at [342, 328] on div at bounding box center [354, 330] width 53 height 12
click at [463, 345] on div at bounding box center [529, 342] width 403 height 12
click at [864, 330] on icon "button" at bounding box center [865, 331] width 2 height 7
click at [846, 368] on div "Add product to kit" at bounding box center [835, 369] width 63 height 12
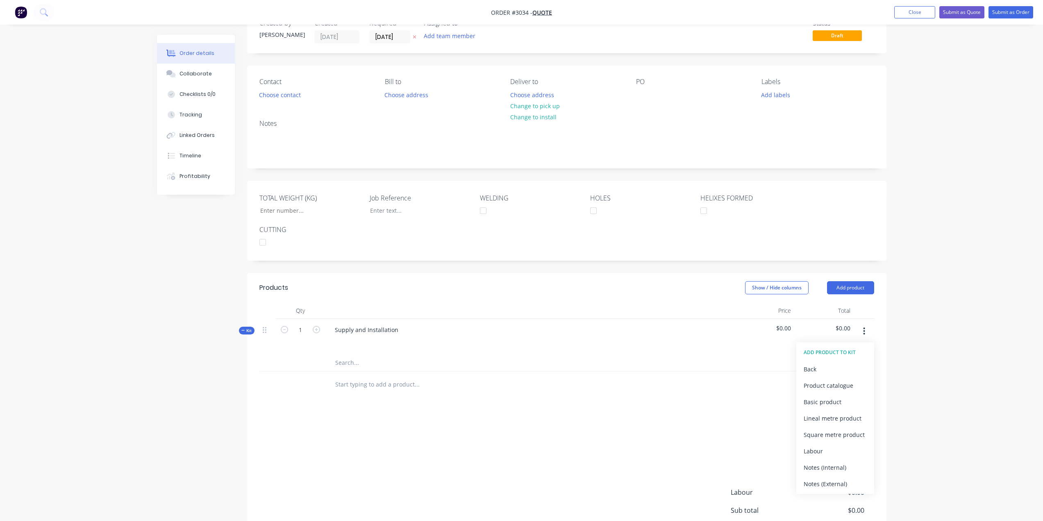
click at [455, 346] on div at bounding box center [529, 342] width 403 height 12
click at [365, 359] on input "text" at bounding box center [417, 363] width 164 height 16
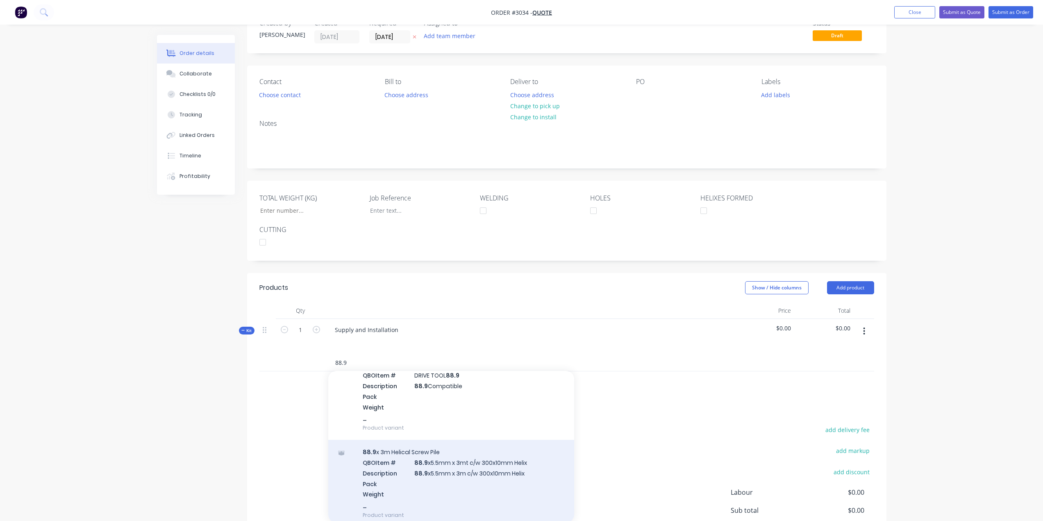
scroll to position [369, 0]
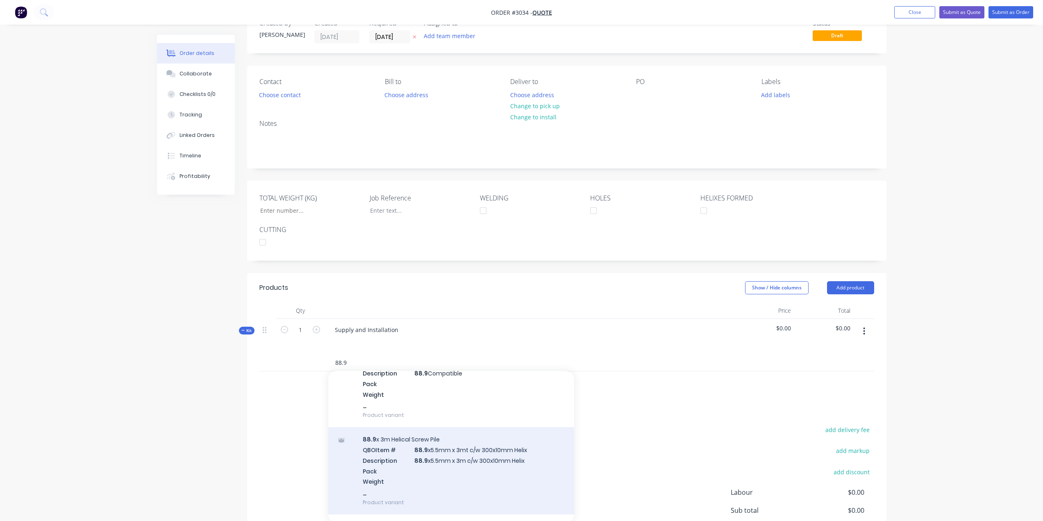
type input "88.9"
click at [447, 448] on div "88.9 x 3m Helical Screw Pile QBO Item # 88.9 x5.5mm x 3mt c/w 300x10mm Helix De…" at bounding box center [451, 470] width 246 height 87
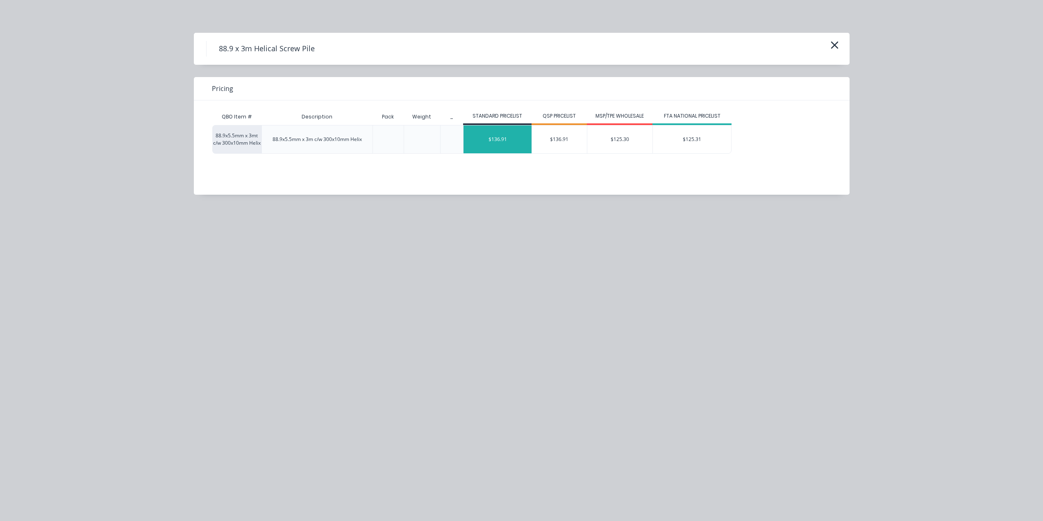
click at [510, 137] on div "$136.91" at bounding box center [498, 139] width 68 height 28
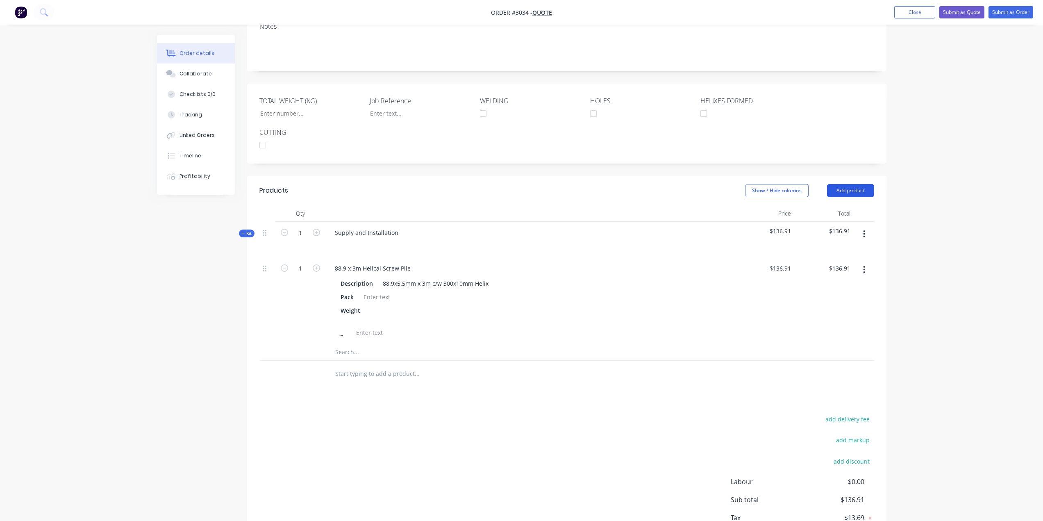
scroll to position [148, 0]
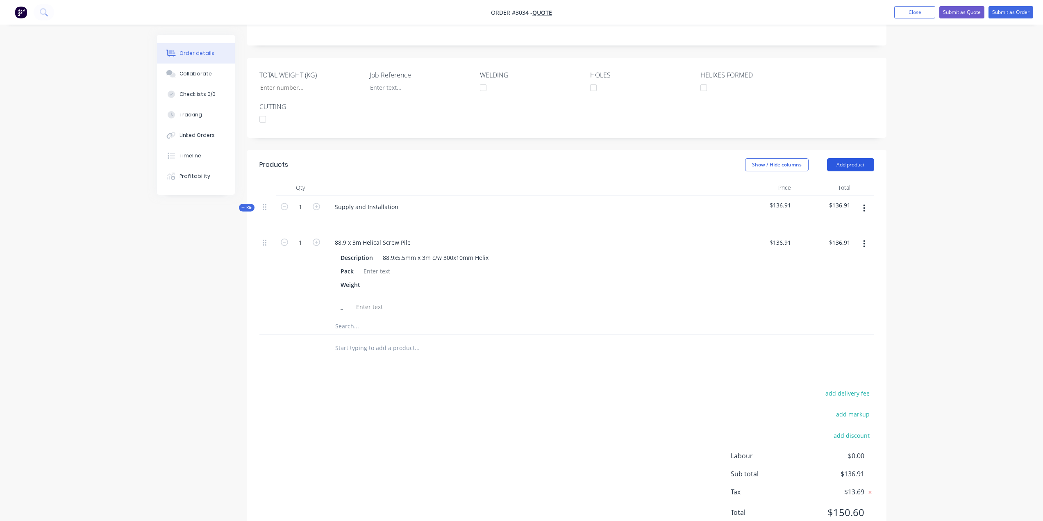
click at [857, 168] on button "Add product" at bounding box center [850, 164] width 47 height 13
click at [815, 297] on div "Notes (External)" at bounding box center [835, 300] width 63 height 12
paste div
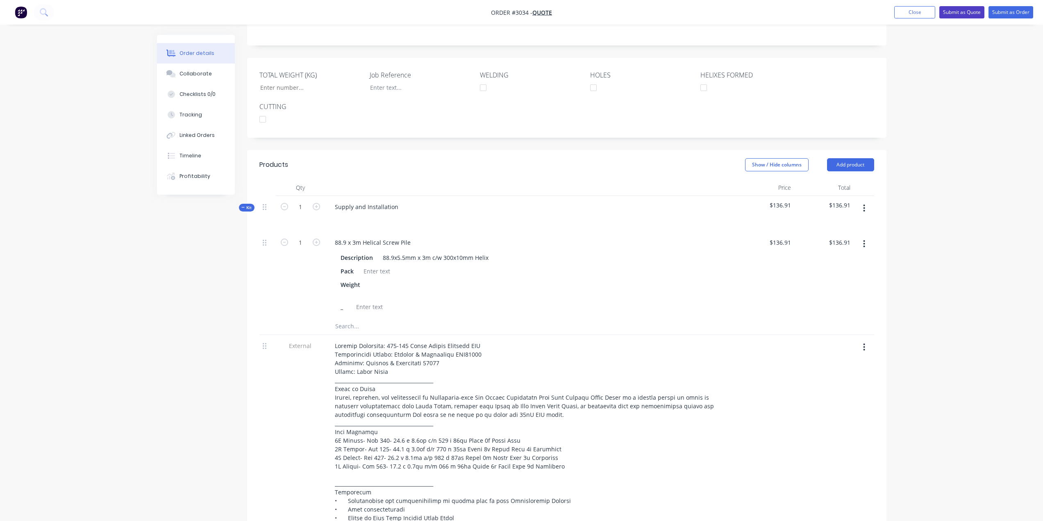
click at [962, 16] on button "Submit as Quote" at bounding box center [962, 12] width 45 height 12
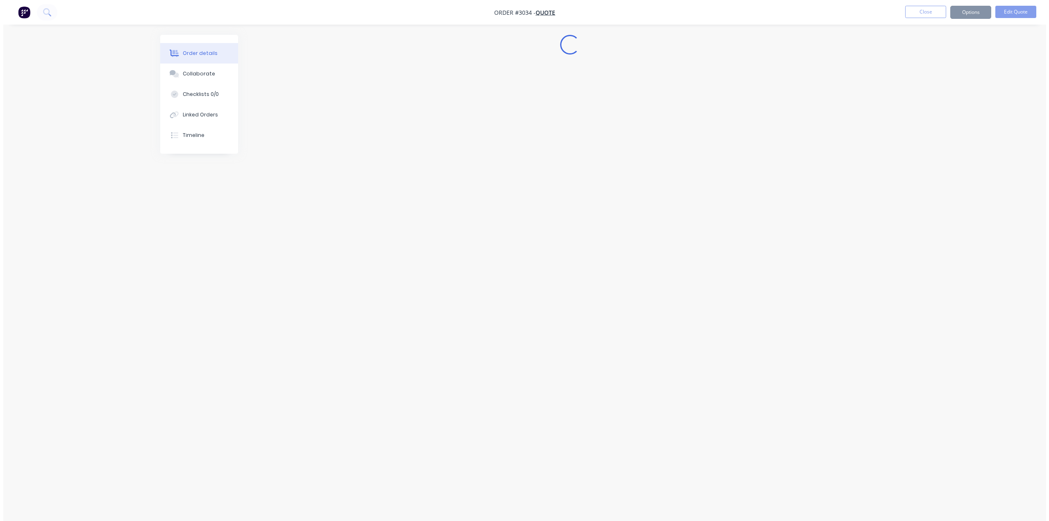
scroll to position [0, 0]
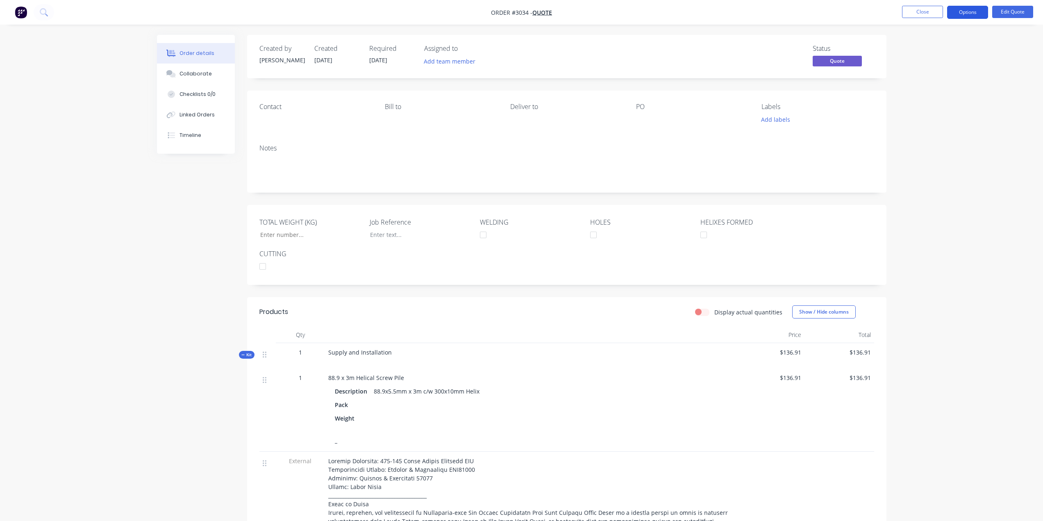
click at [973, 15] on button "Options" at bounding box center [967, 12] width 41 height 13
click at [944, 56] on button "Quote" at bounding box center [943, 49] width 90 height 16
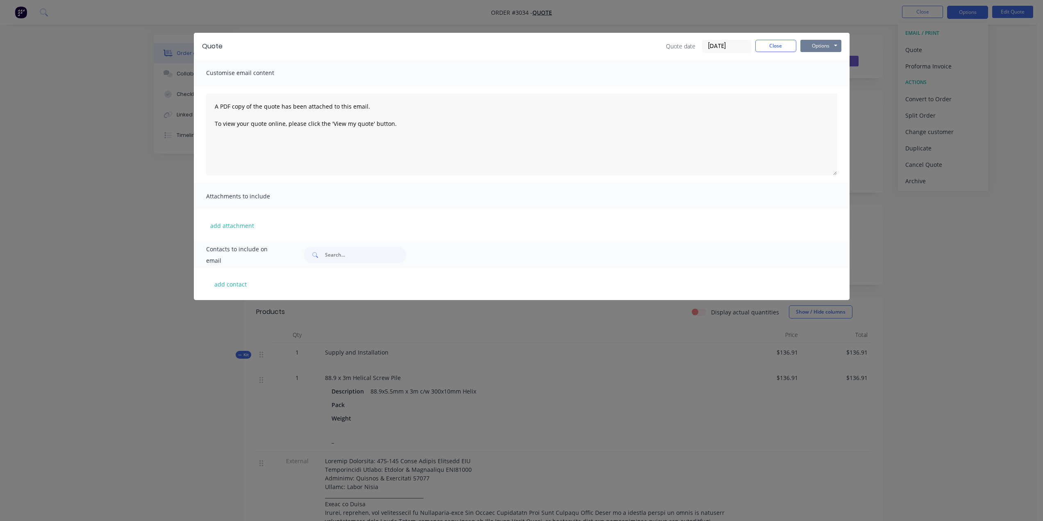
click at [818, 47] on button "Options" at bounding box center [821, 46] width 41 height 12
click at [839, 57] on button "Preview" at bounding box center [827, 61] width 52 height 14
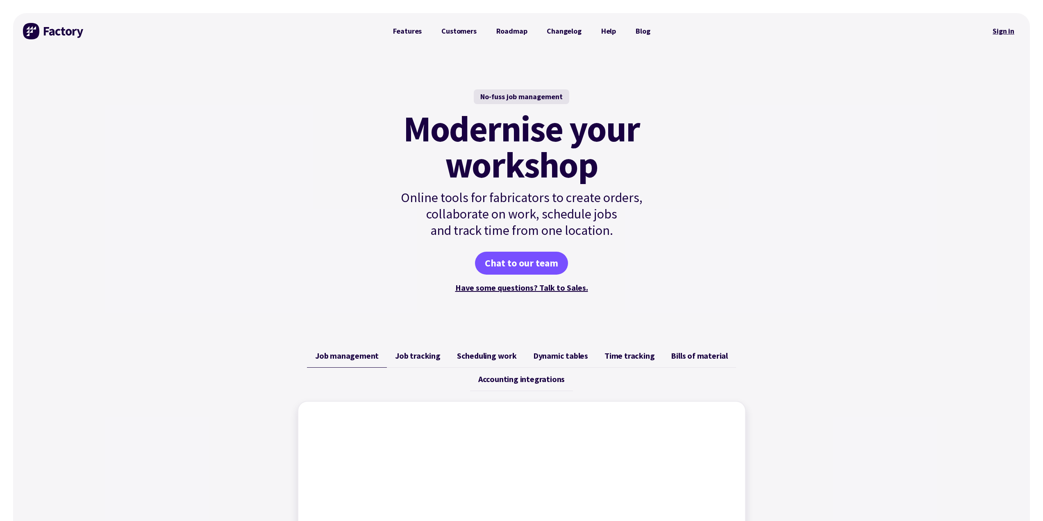
click at [1001, 31] on link "Sign in" at bounding box center [1003, 31] width 33 height 19
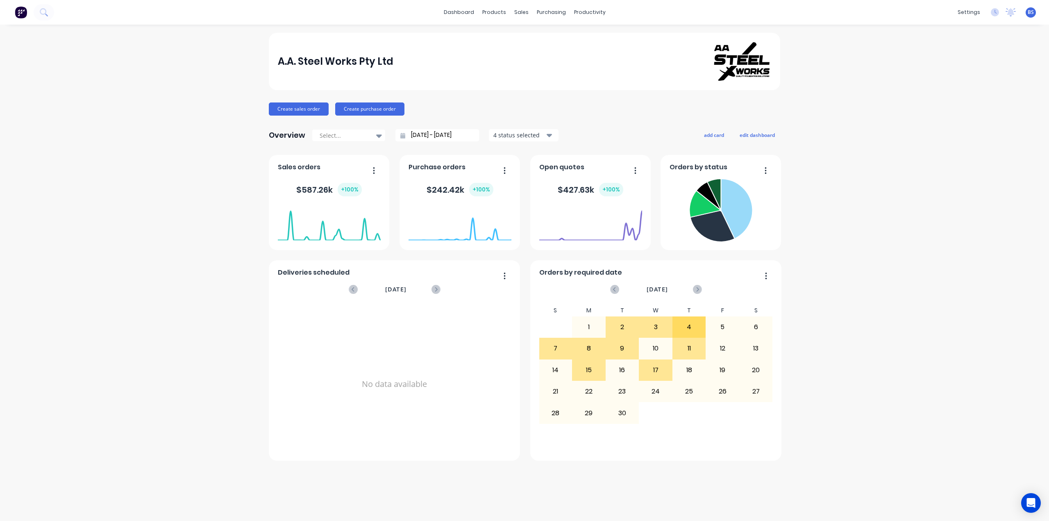
click at [578, 171] on span "Open quotes" at bounding box center [561, 167] width 45 height 10
click at [635, 172] on icon "button" at bounding box center [636, 170] width 2 height 8
click at [552, 215] on foreignobject at bounding box center [590, 223] width 103 height 35
click at [598, 132] on div "Overview Select... 08/08/25 - 08/09/25 4 status selected add card edit dashboard" at bounding box center [525, 135] width 512 height 16
click at [621, 196] on div "$ 427.63k + 100 %" at bounding box center [591, 190] width 66 height 14
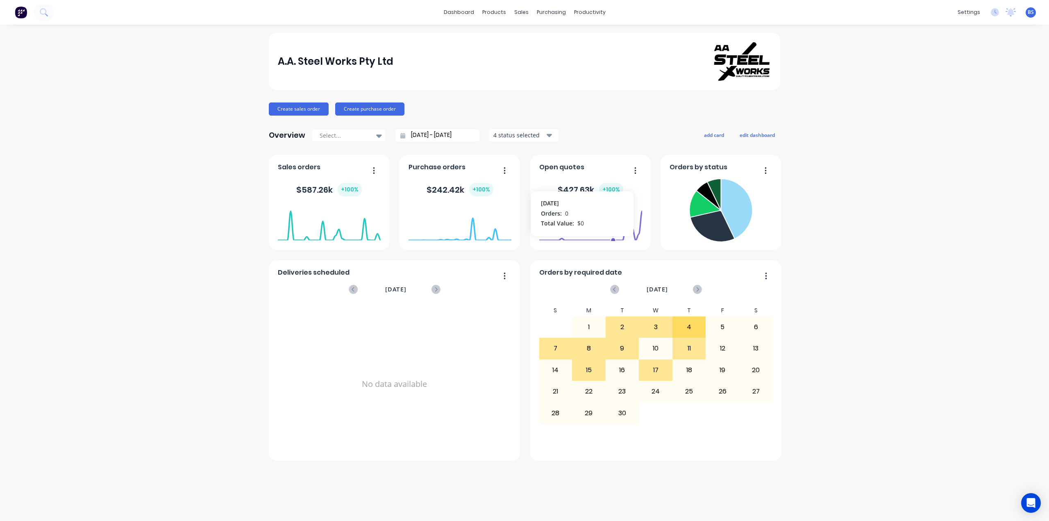
click at [612, 222] on foreignobject at bounding box center [590, 223] width 103 height 35
click at [586, 129] on div "Overview Select... 08/08/25 - 08/09/25 4 status selected add card edit dashboard" at bounding box center [525, 135] width 512 height 16
click at [544, 57] on div "Customers" at bounding box center [550, 55] width 30 height 7
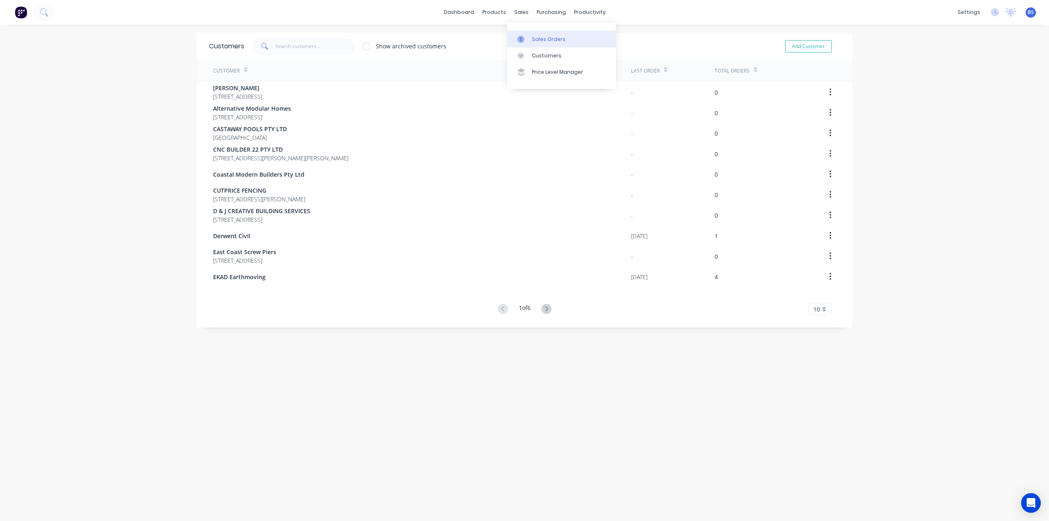
click at [552, 39] on div "Sales Orders" at bounding box center [549, 39] width 34 height 7
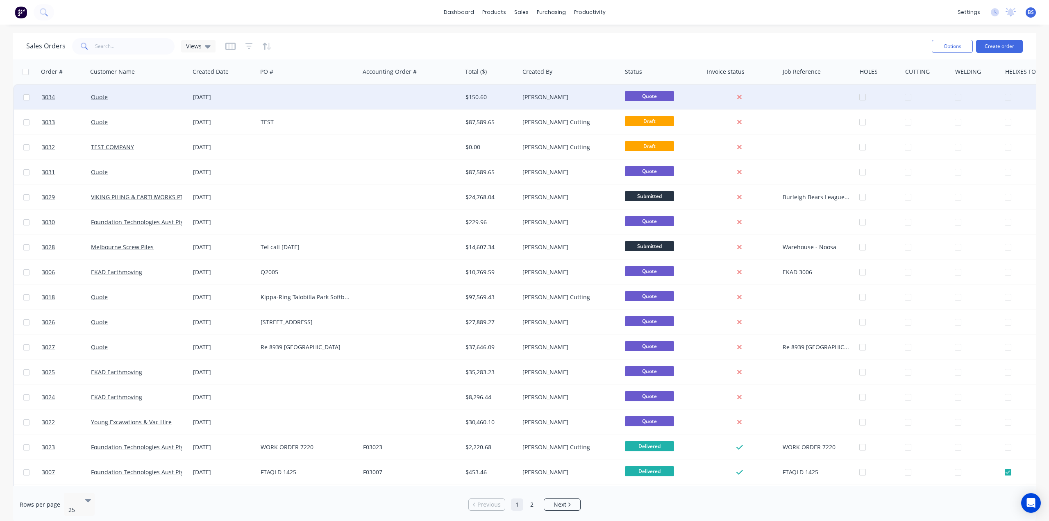
click at [295, 98] on div at bounding box center [308, 97] width 102 height 25
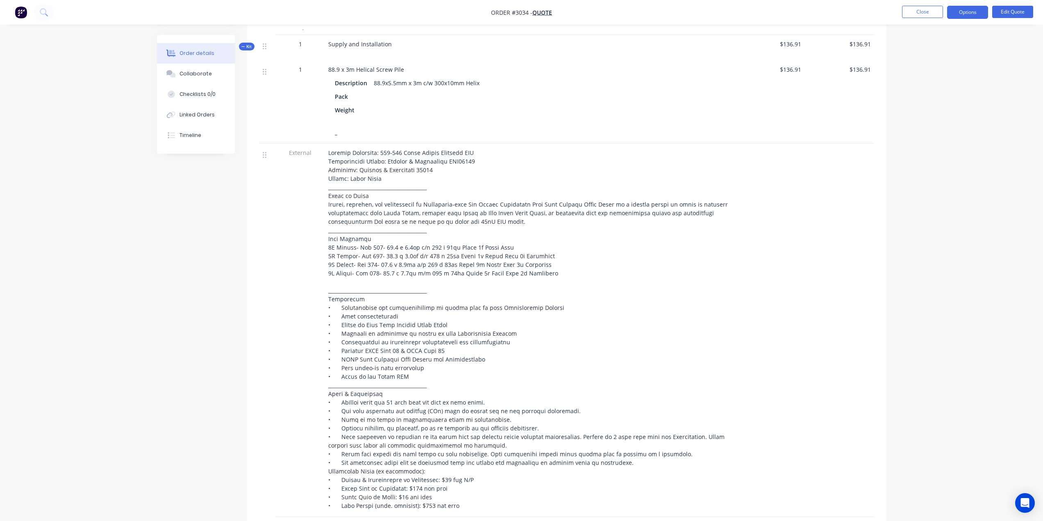
scroll to position [328, 0]
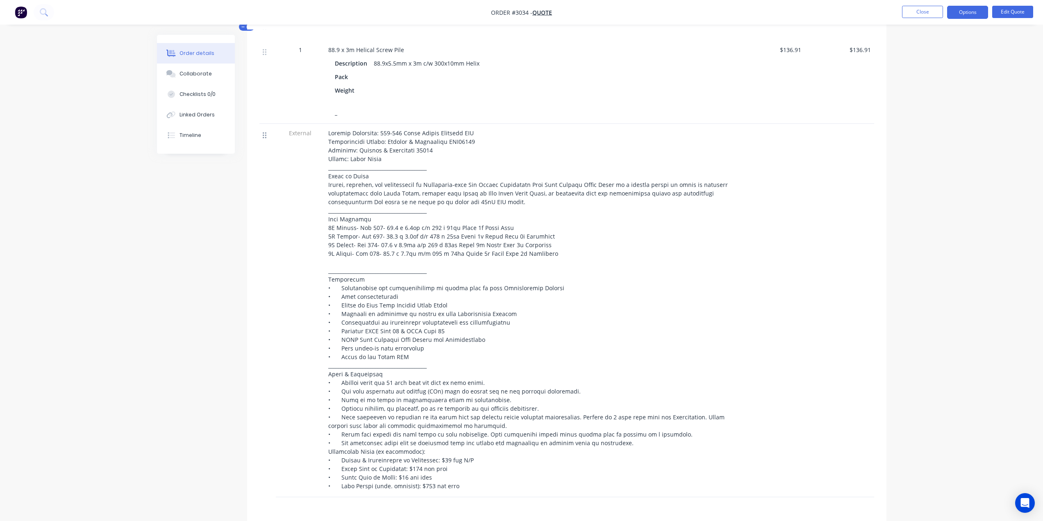
click at [264, 136] on icon at bounding box center [265, 135] width 4 height 7
click at [473, 184] on span at bounding box center [528, 309] width 401 height 361
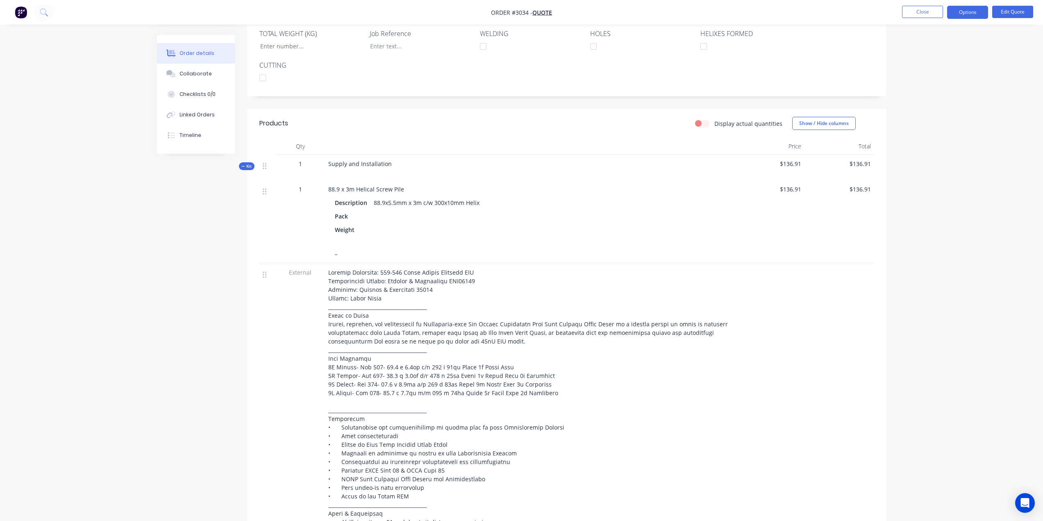
scroll to position [186, 0]
click at [1006, 14] on button "Edit Quote" at bounding box center [1012, 12] width 41 height 12
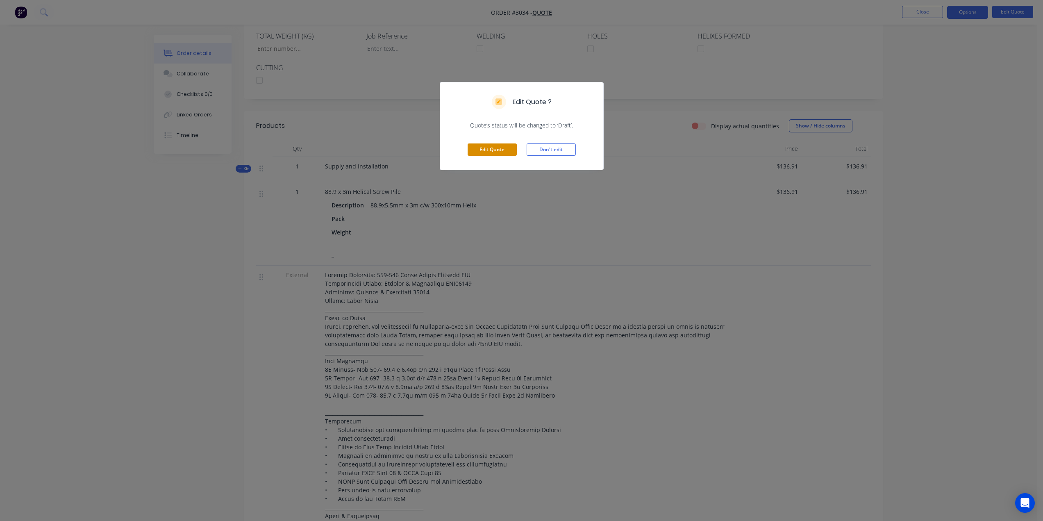
click at [507, 150] on button "Edit Quote" at bounding box center [492, 149] width 49 height 12
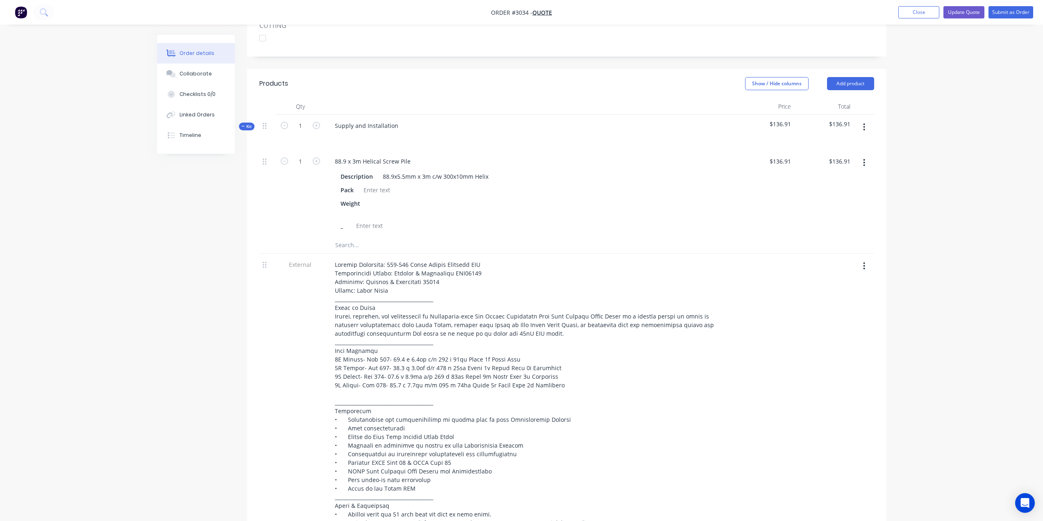
scroll to position [246, 0]
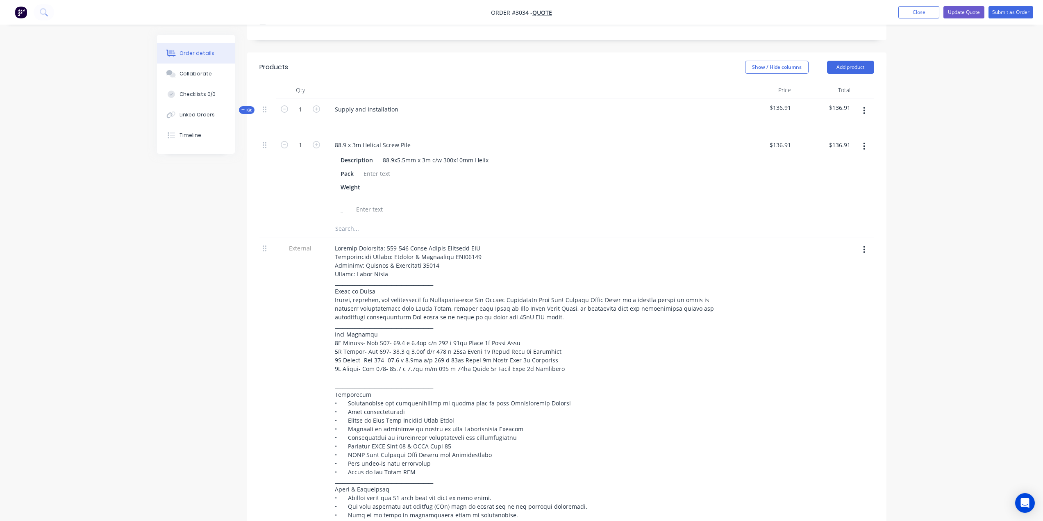
click at [866, 146] on button "button" at bounding box center [864, 146] width 19 height 15
click at [816, 204] on div "Delete" at bounding box center [835, 201] width 63 height 12
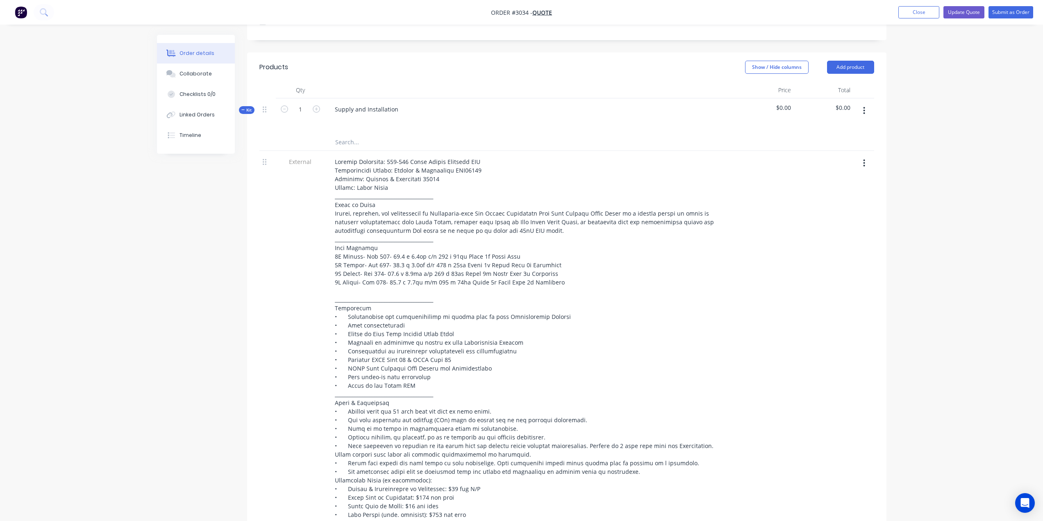
click at [865, 111] on icon "button" at bounding box center [865, 110] width 2 height 7
click at [839, 198] on div "Delete" at bounding box center [835, 198] width 63 height 12
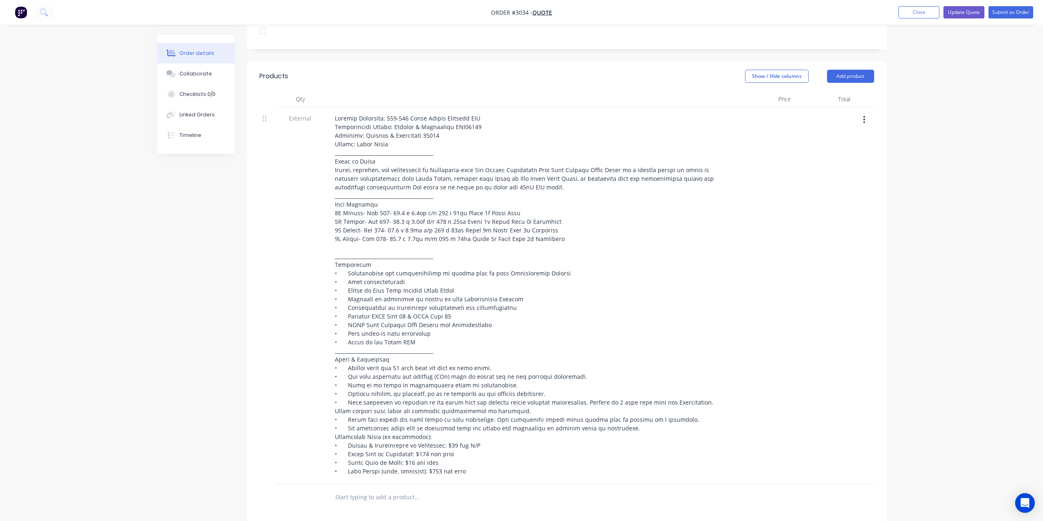
scroll to position [172, 0]
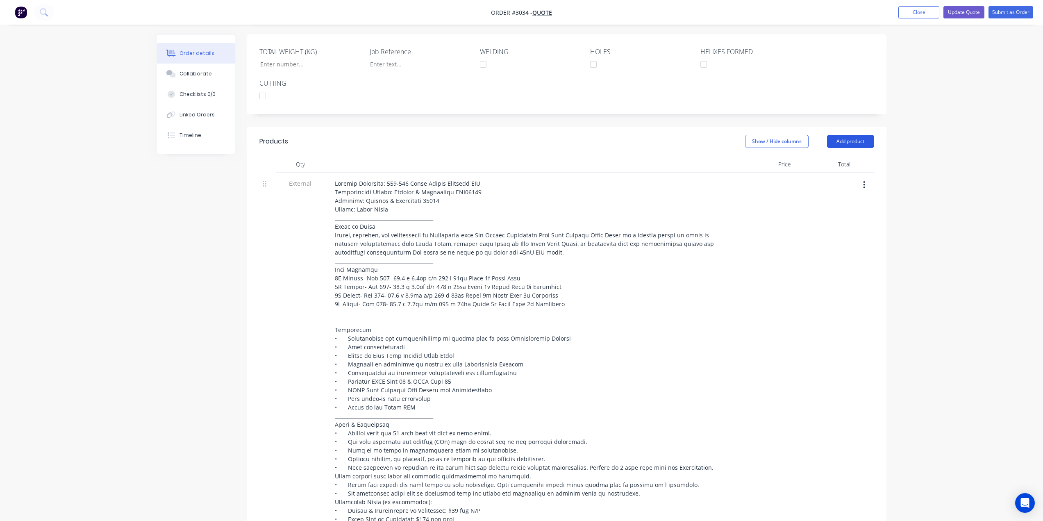
click at [846, 143] on button "Add product" at bounding box center [850, 141] width 47 height 13
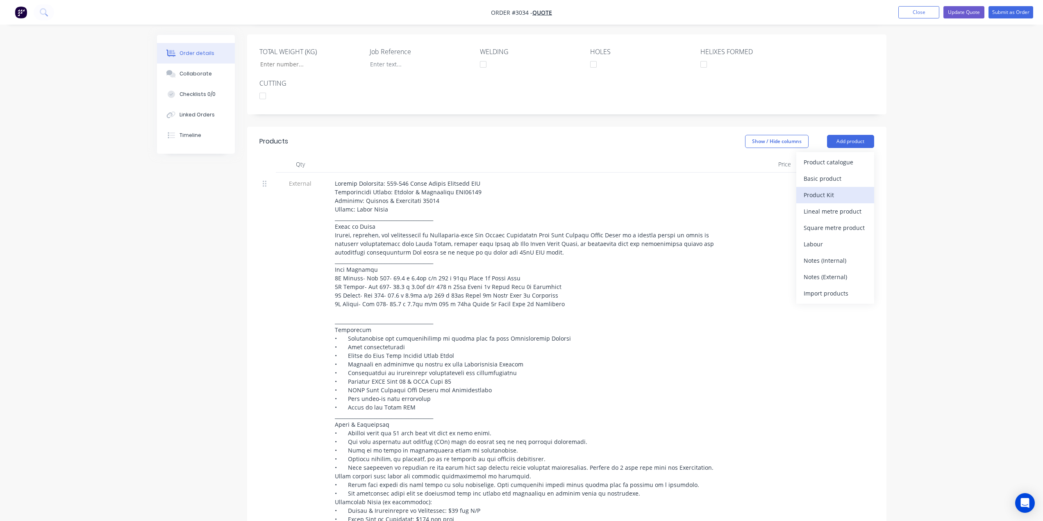
click at [841, 190] on div "Product Kit" at bounding box center [835, 195] width 63 height 12
click at [846, 178] on div "Standard pricing" at bounding box center [835, 179] width 63 height 12
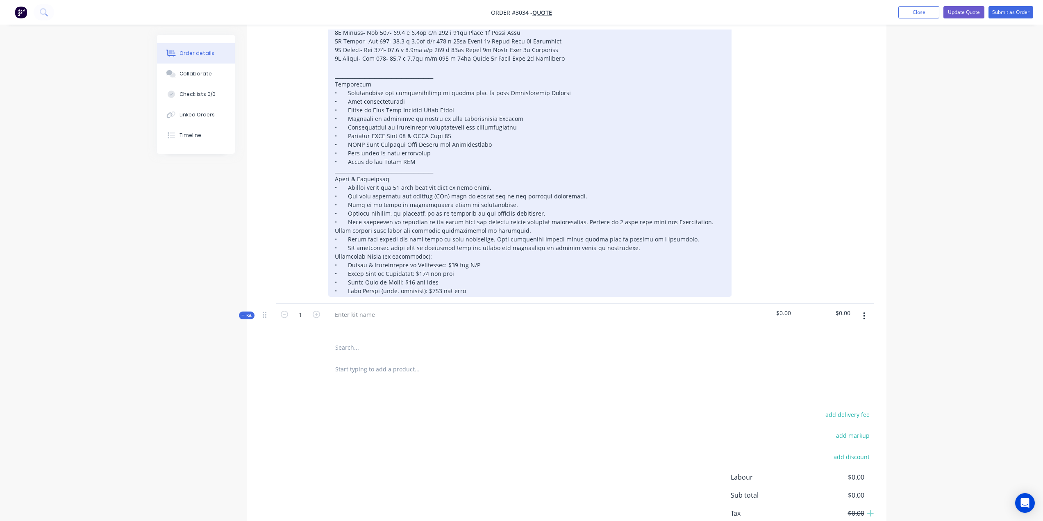
scroll to position [418, 0]
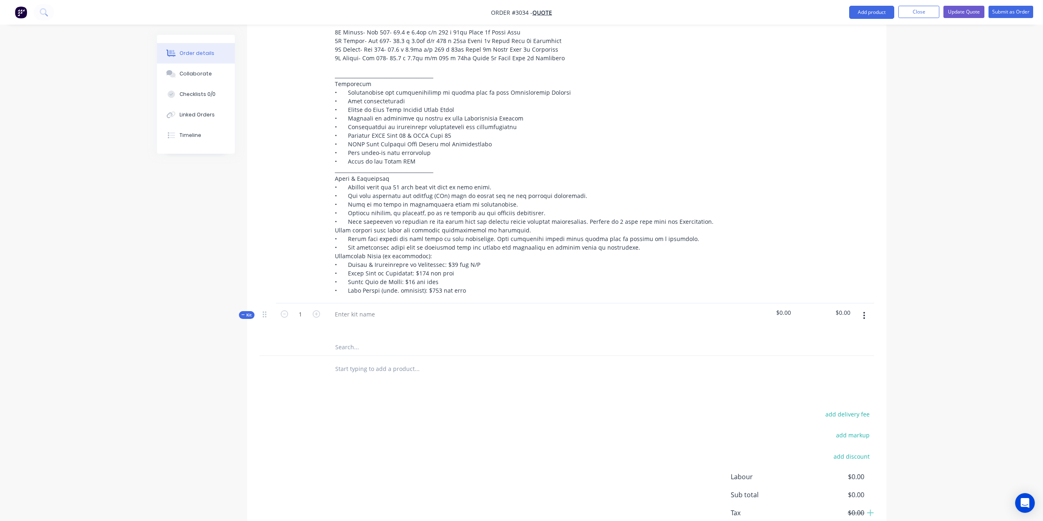
click at [339, 348] on input "text" at bounding box center [417, 347] width 164 height 16
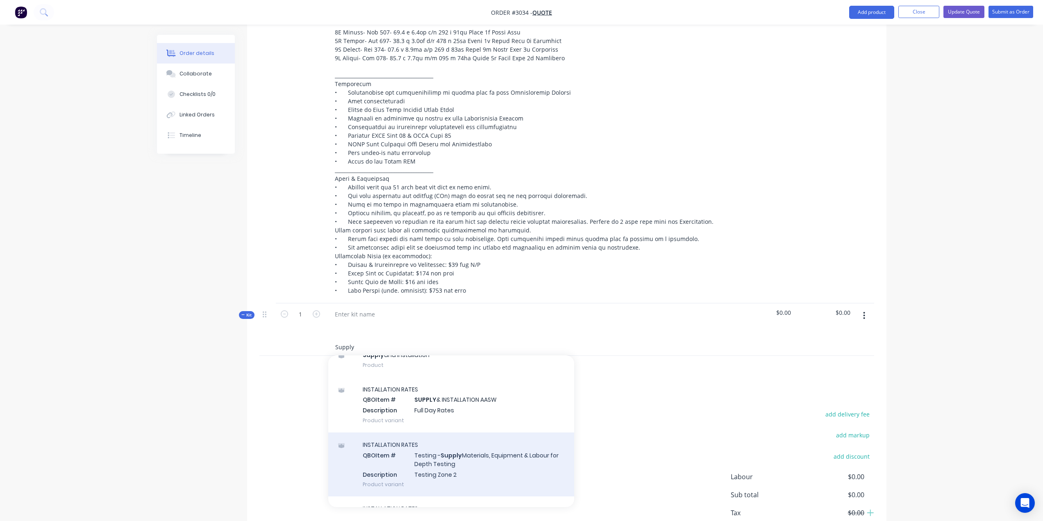
scroll to position [41, 0]
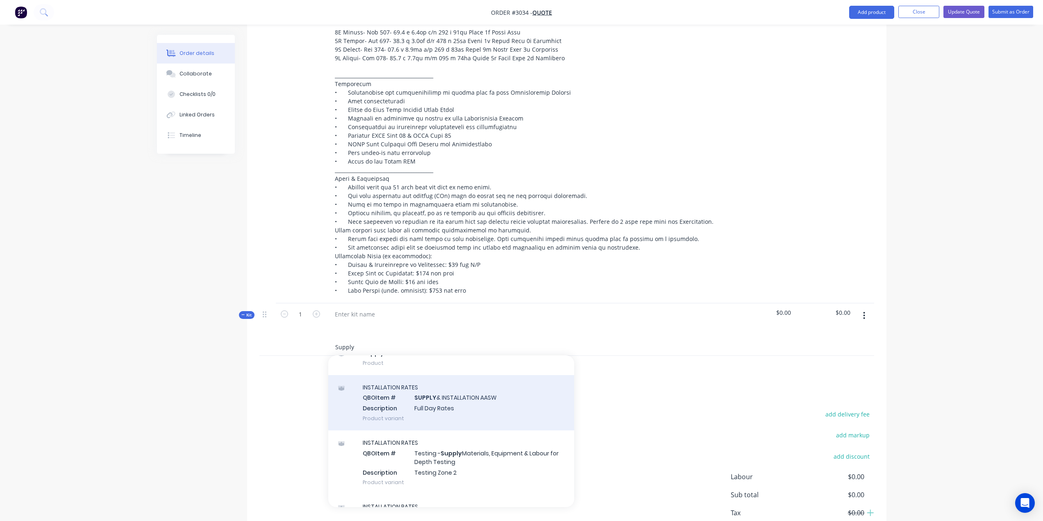
type input "Supply"
click at [445, 397] on div "INSTALLATION RATES QBO Item # SUPPLY & INSTALLATION AASW Description Full Day R…" at bounding box center [451, 402] width 246 height 55
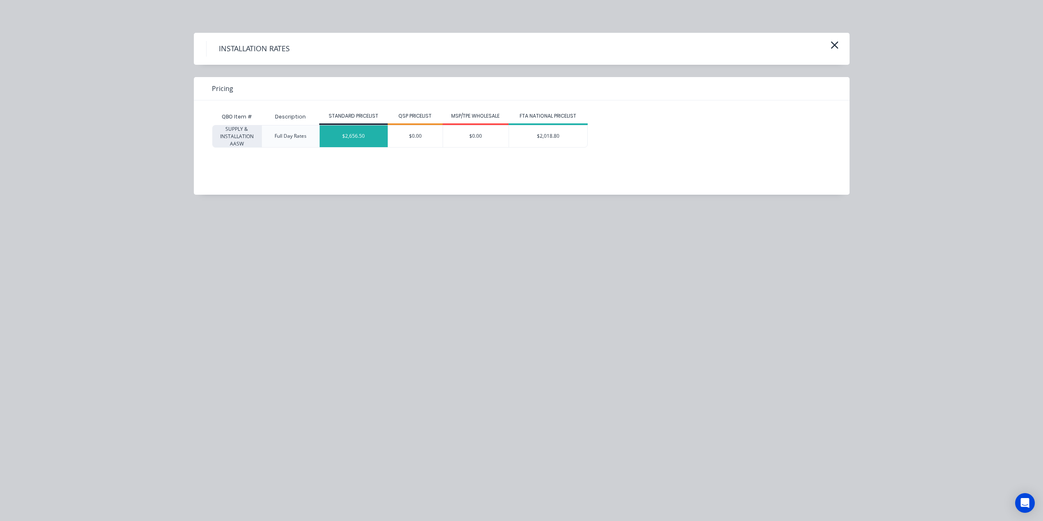
click at [375, 136] on div "$2,656.50" at bounding box center [354, 136] width 68 height 22
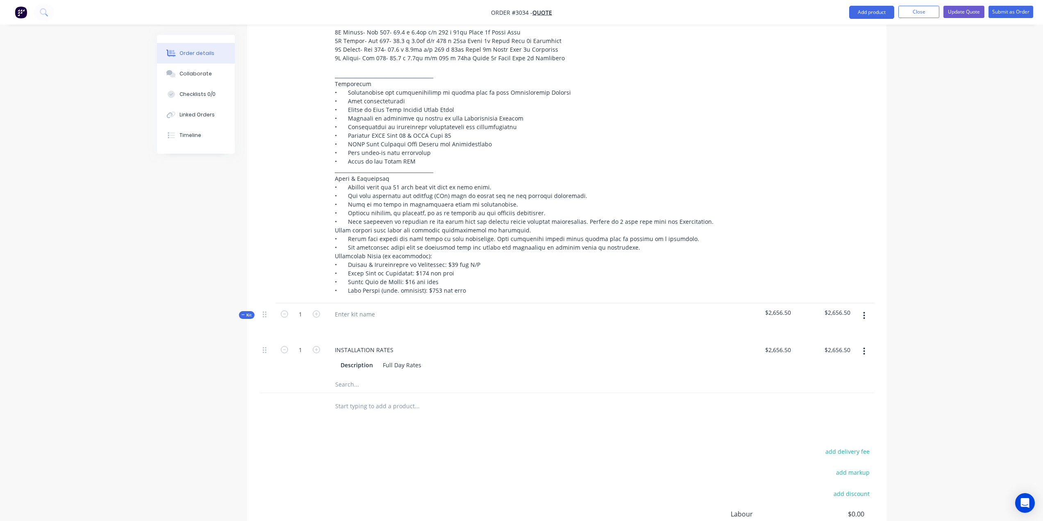
click at [864, 352] on icon "button" at bounding box center [864, 351] width 2 height 9
click at [827, 401] on div "Delete" at bounding box center [835, 406] width 63 height 12
click at [867, 317] on button "button" at bounding box center [864, 315] width 19 height 15
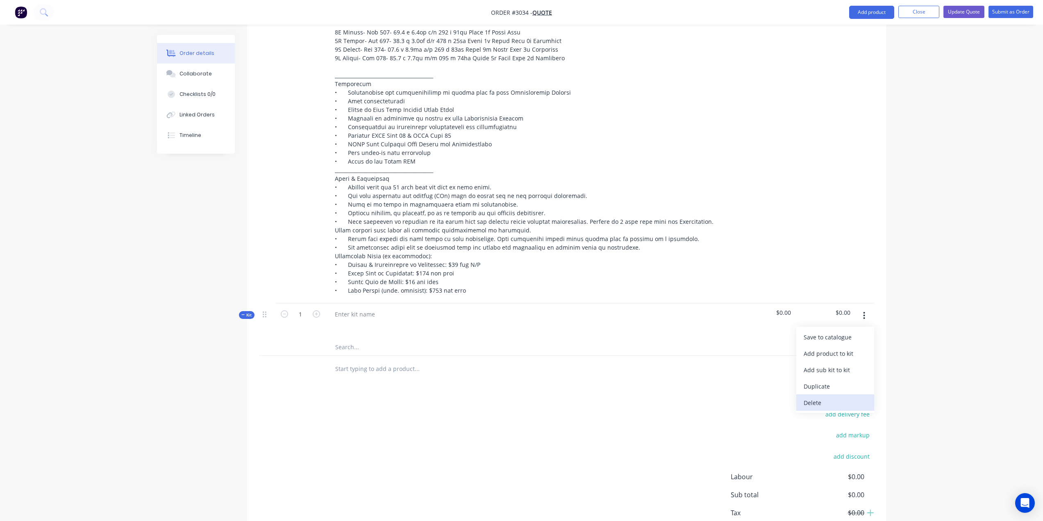
click at [838, 400] on div "Delete" at bounding box center [835, 403] width 63 height 12
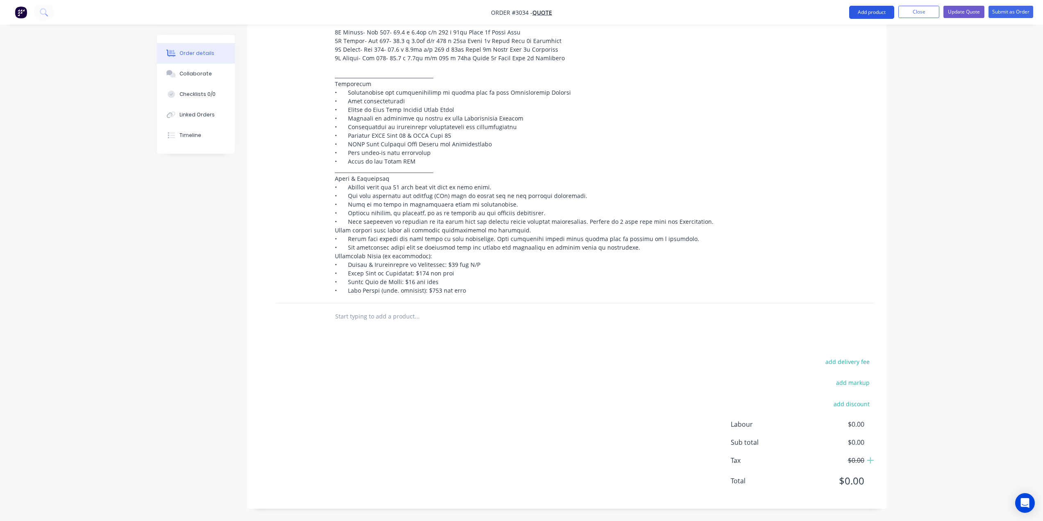
click at [867, 14] on button "Add product" at bounding box center [871, 12] width 45 height 13
click at [842, 65] on div "Product Kit" at bounding box center [855, 66] width 63 height 12
click at [837, 56] on button "Standard pricing" at bounding box center [856, 49] width 78 height 16
click at [361, 314] on div at bounding box center [354, 314] width 53 height 12
click at [358, 344] on input "text" at bounding box center [417, 347] width 164 height 16
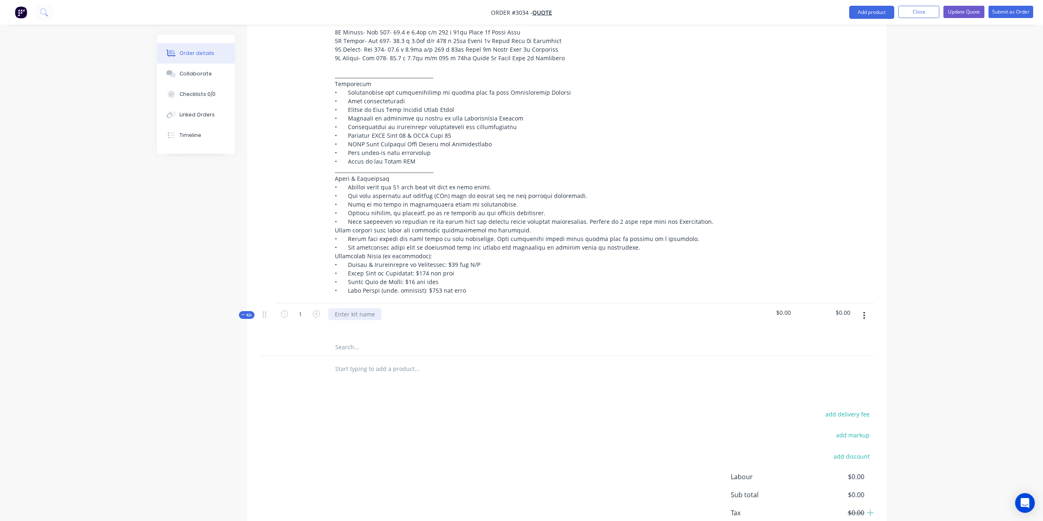
click at [378, 315] on div at bounding box center [354, 314] width 53 height 12
click at [359, 334] on div at bounding box center [530, 321] width 410 height 36
click at [350, 343] on input "text" at bounding box center [417, 347] width 164 height 16
click at [362, 371] on input "text" at bounding box center [417, 369] width 164 height 16
type input "a"
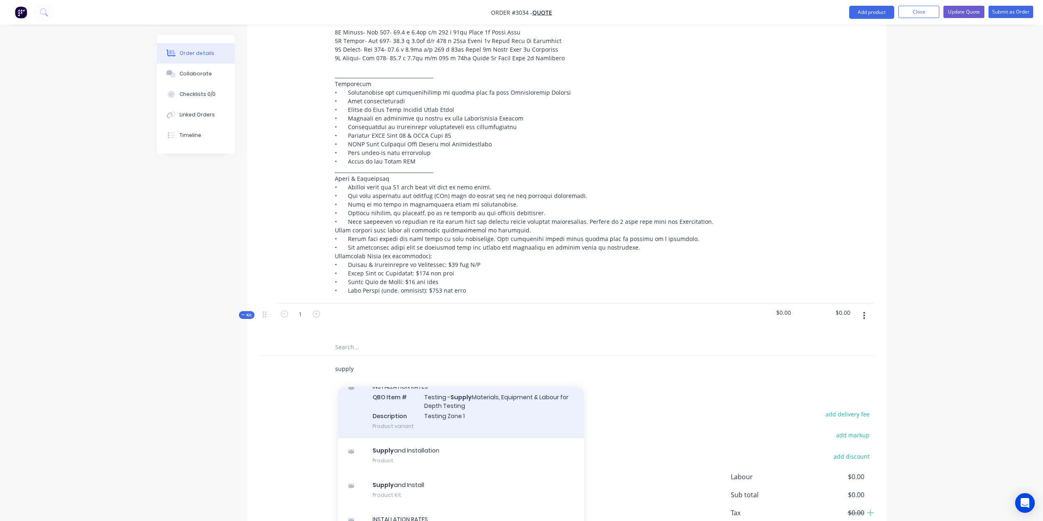
scroll to position [328, 0]
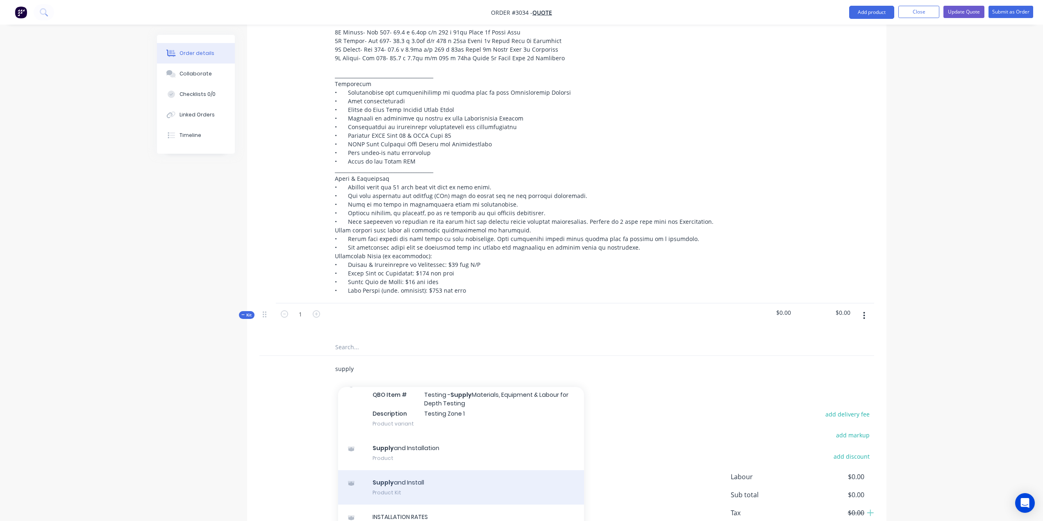
type input "supply"
click at [425, 483] on div "Supply and Install Product Kit" at bounding box center [461, 487] width 246 height 34
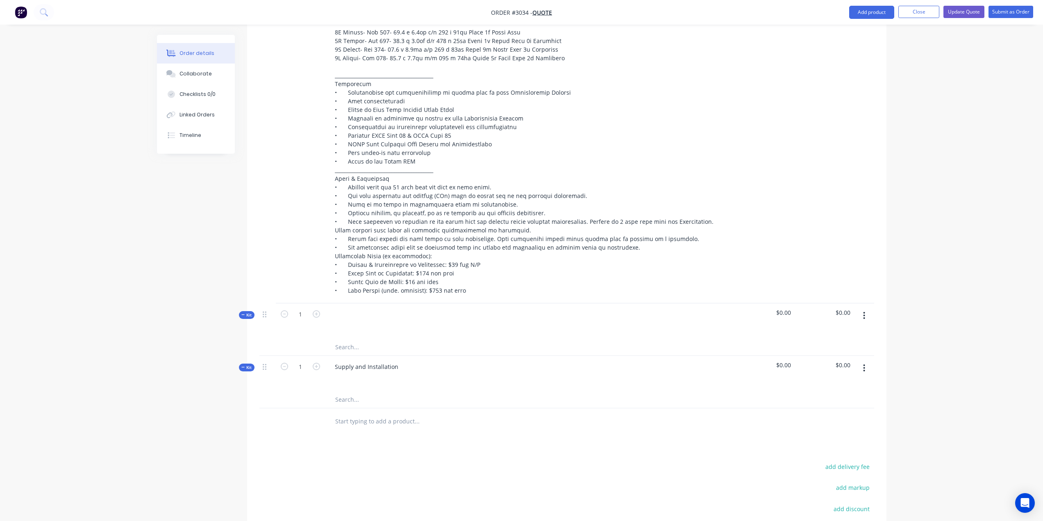
click at [863, 315] on icon "button" at bounding box center [864, 315] width 2 height 9
click at [826, 400] on div "Delete" at bounding box center [835, 403] width 63 height 12
click at [353, 346] on input "text" at bounding box center [417, 347] width 164 height 16
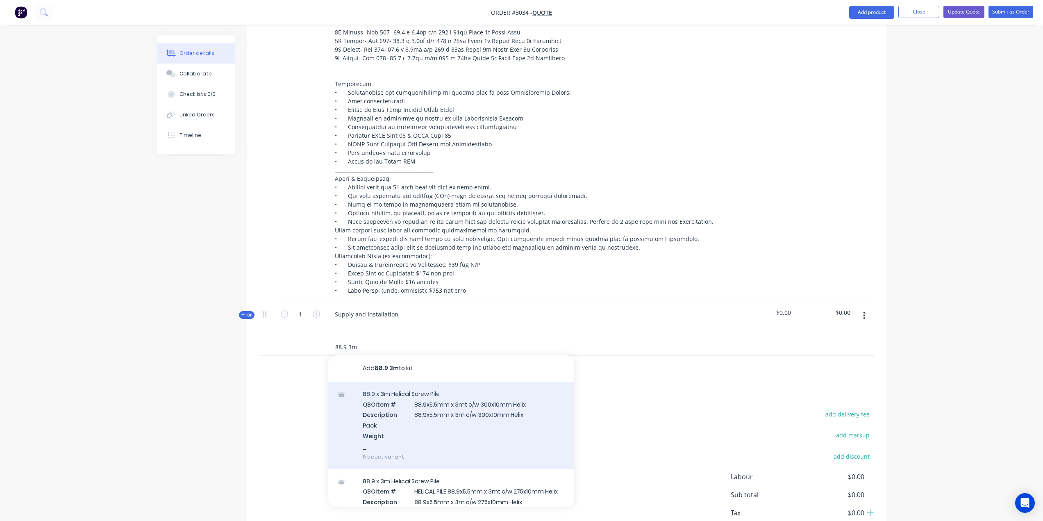
type input "88.9 3m"
click at [423, 410] on div "88.9 x 3m Helical Screw Pile QBO Item # 88.9x5.5mm x 3mt c/w 300x10mm Helix Des…" at bounding box center [451, 425] width 246 height 87
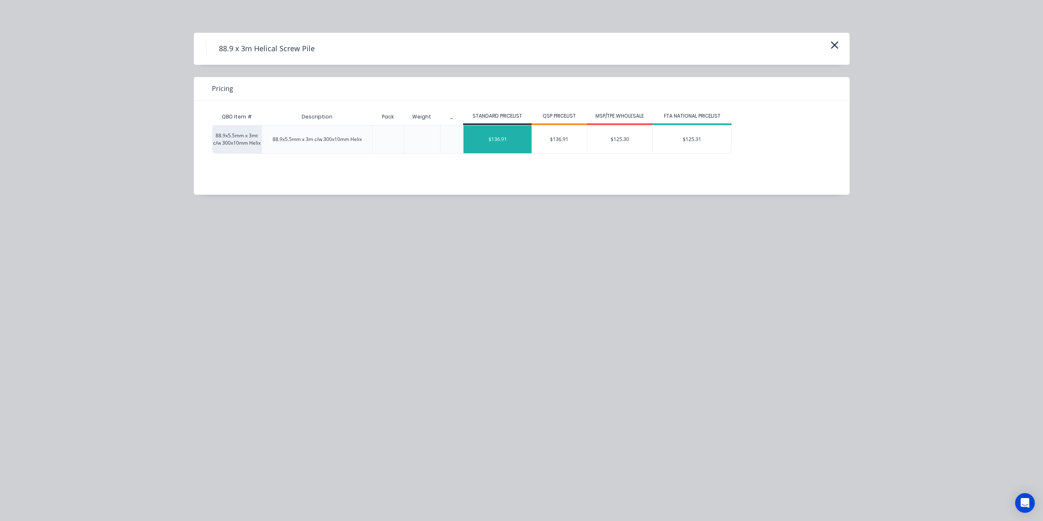
click at [510, 143] on div "$136.91" at bounding box center [498, 139] width 68 height 28
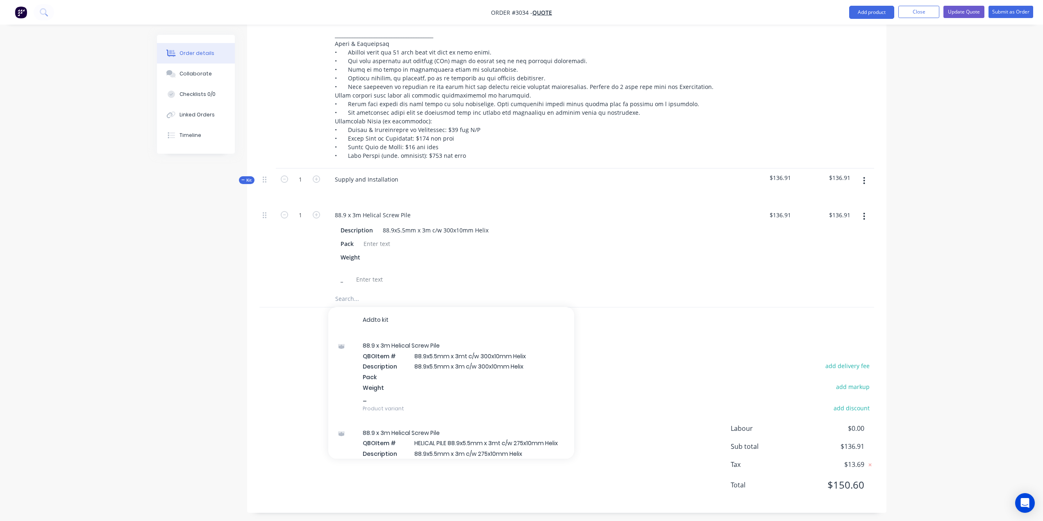
scroll to position [557, 0]
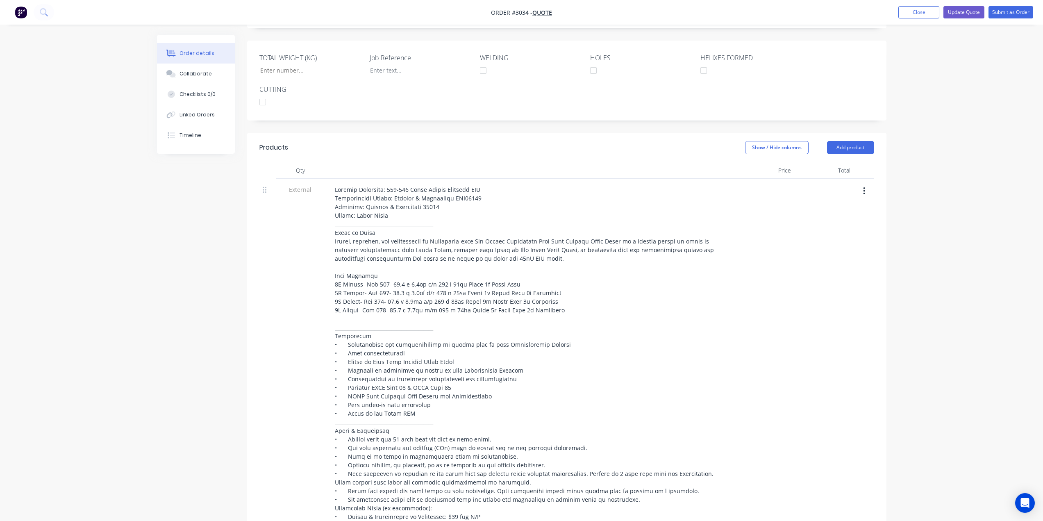
scroll to position [147, 0]
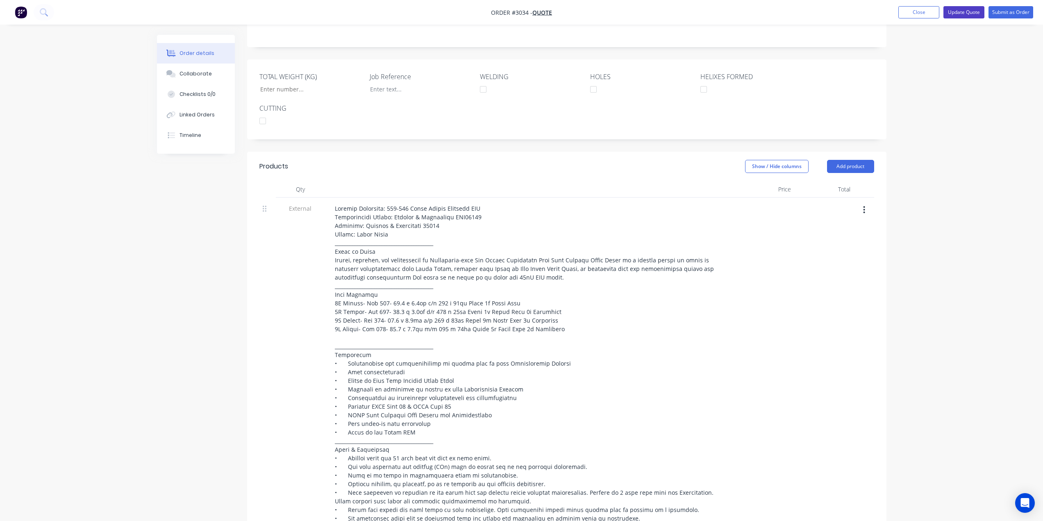
click at [974, 12] on button "Update Quote" at bounding box center [964, 12] width 41 height 12
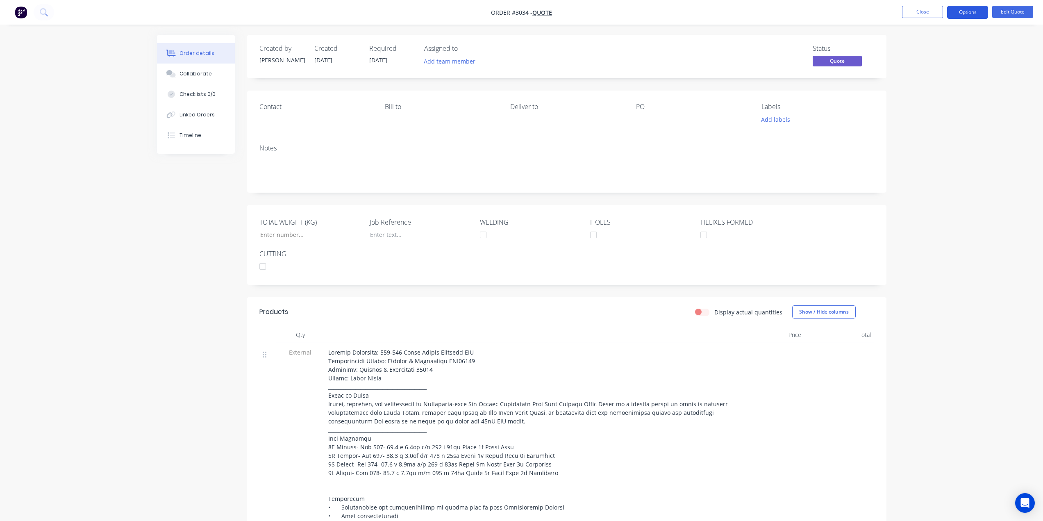
click at [955, 15] on button "Options" at bounding box center [967, 12] width 41 height 13
click at [917, 51] on div "Quote" at bounding box center [942, 50] width 75 height 12
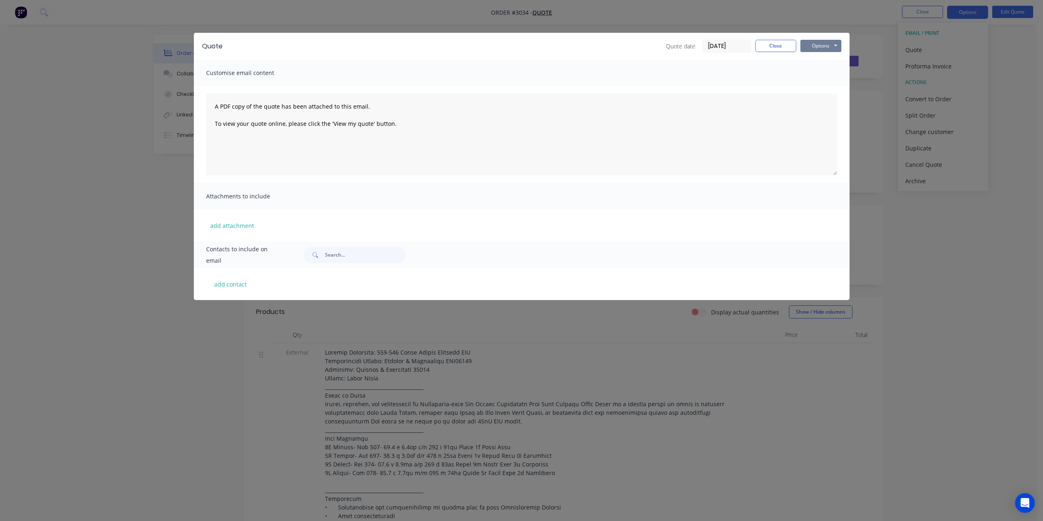
click at [840, 47] on button "Options" at bounding box center [821, 46] width 41 height 12
click at [828, 64] on button "Preview" at bounding box center [827, 61] width 52 height 14
click at [772, 48] on button "Close" at bounding box center [775, 46] width 41 height 12
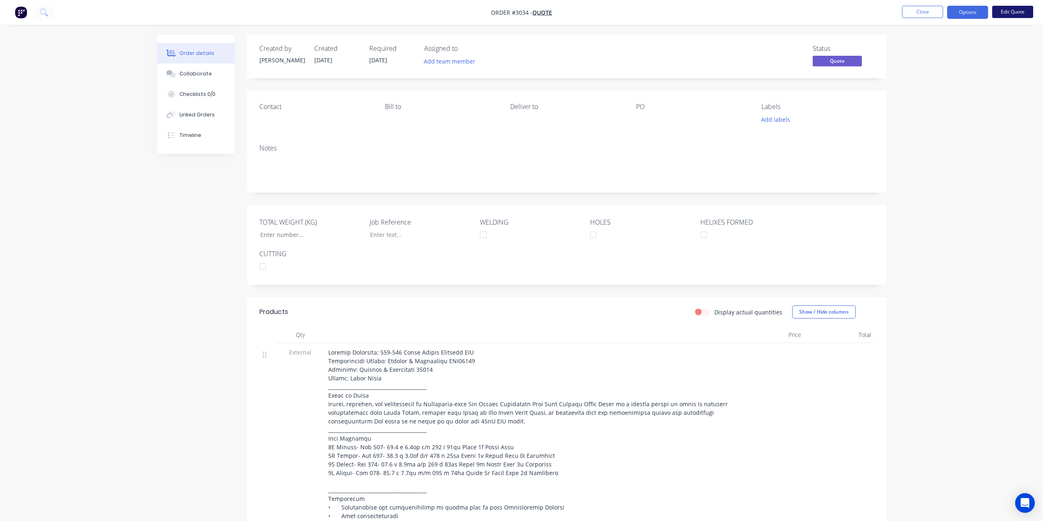
click at [1027, 11] on button "Edit Quote" at bounding box center [1012, 12] width 41 height 12
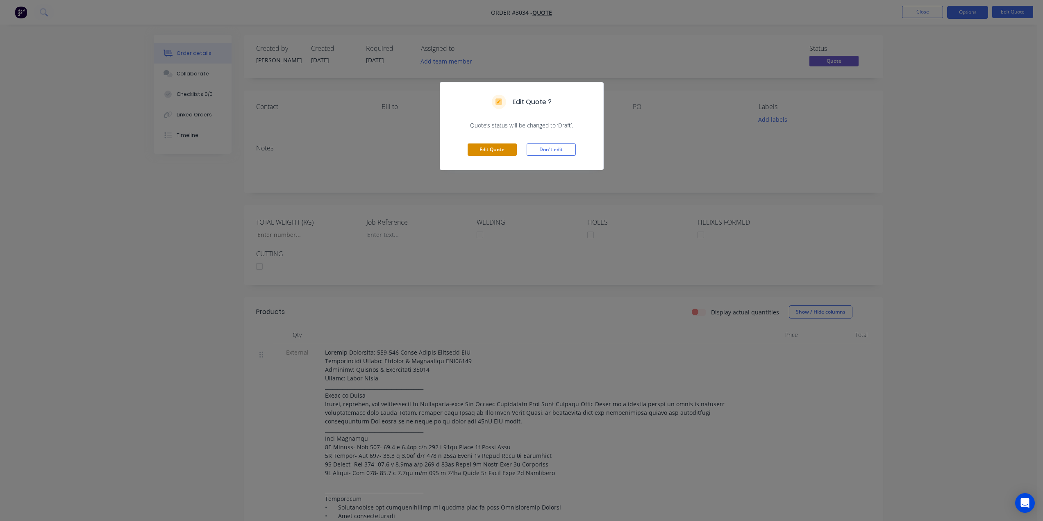
click at [503, 146] on button "Edit Quote" at bounding box center [492, 149] width 49 height 12
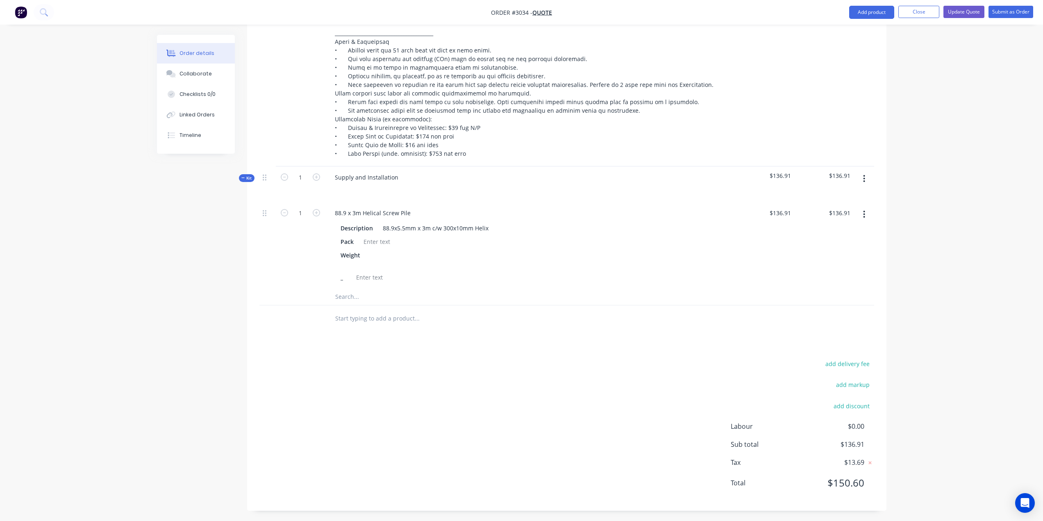
scroll to position [557, 0]
drag, startPoint x: 300, startPoint y: 211, endPoint x: 303, endPoint y: 197, distance: 14.2
click at [300, 211] on input "1" at bounding box center [300, 211] width 21 height 12
type input "1603"
type input "$219,466.73"
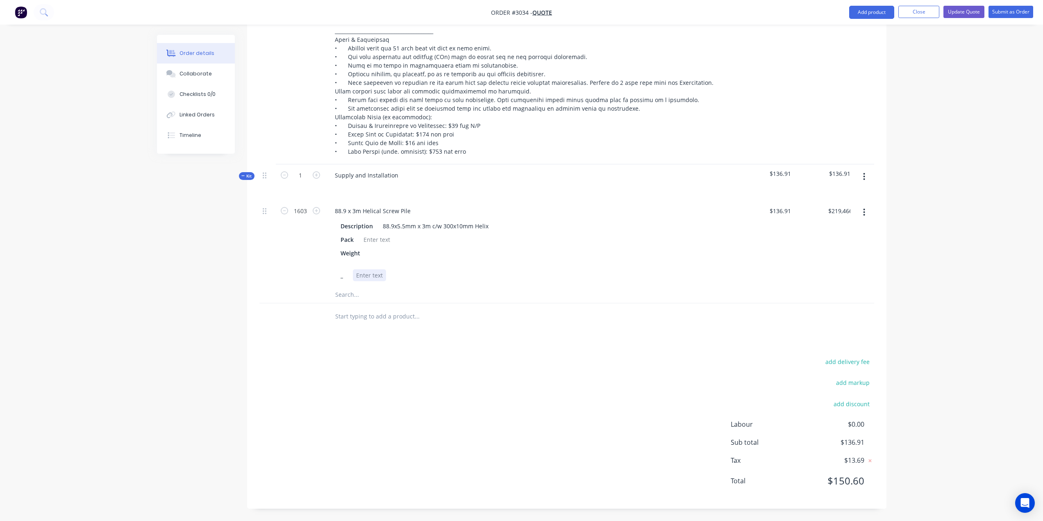
click at [473, 281] on div "88.9 x 3m Helical Screw Pile Description 88.9x5.5mm x 3m c/w 300x10mm Helix Pac…" at bounding box center [530, 243] width 410 height 86
click at [349, 294] on input "text" at bounding box center [417, 295] width 164 height 16
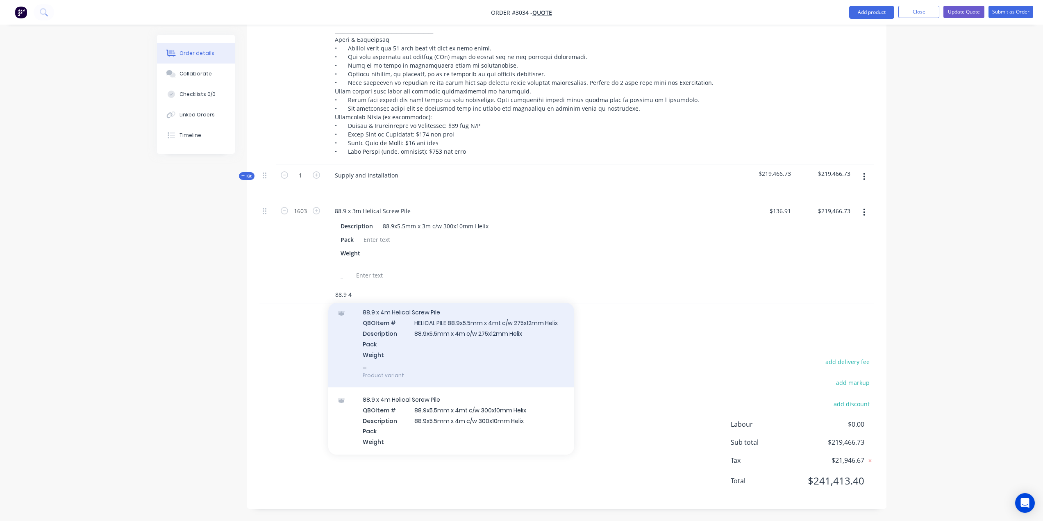
scroll to position [205, 0]
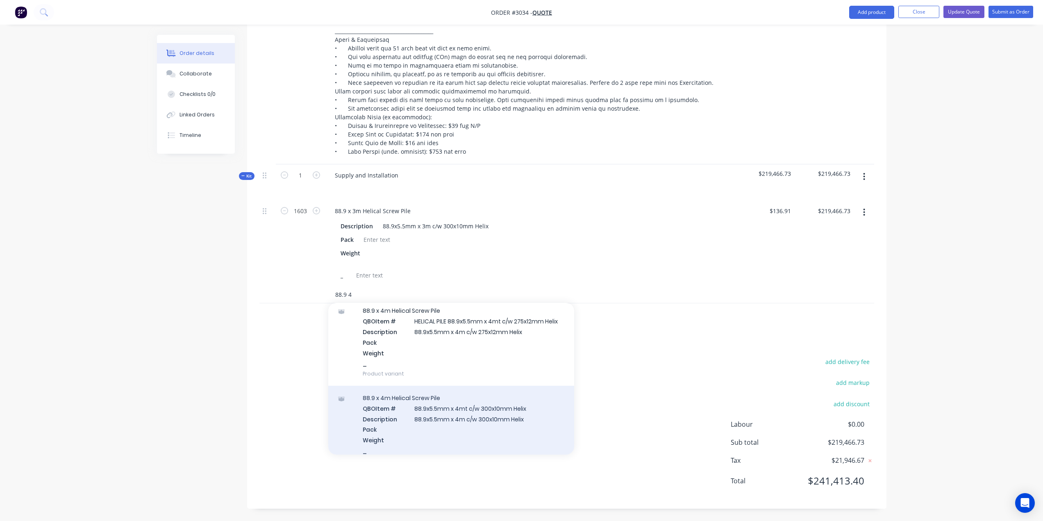
type input "88.9 4"
click at [463, 416] on div "88.9 x 4m Helical Screw Pile QBO Item # 88.9x5.5mm x 4mt c/w 300x10mm Helix Des…" at bounding box center [451, 429] width 246 height 87
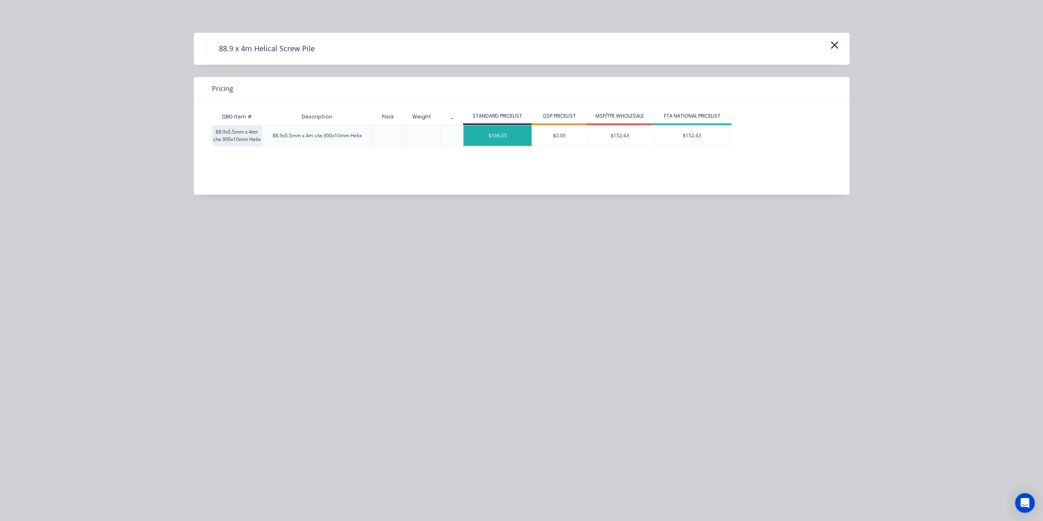
click at [498, 134] on div "$166.55" at bounding box center [498, 135] width 68 height 20
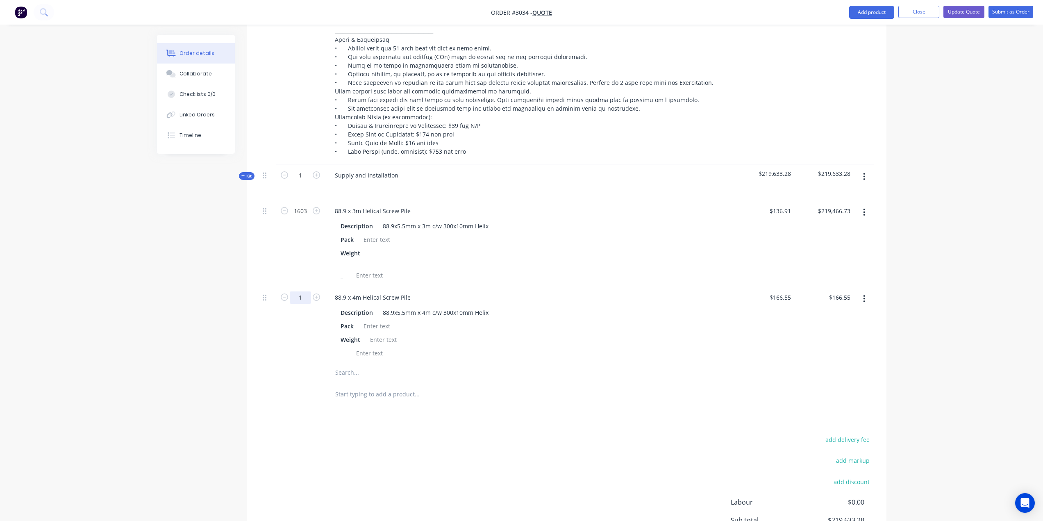
click at [301, 296] on input "1" at bounding box center [300, 297] width 21 height 12
type input "1732"
type input "$288,464.60"
click at [489, 348] on div "_" at bounding box center [528, 353] width 382 height 12
click at [344, 375] on input "text" at bounding box center [417, 372] width 164 height 16
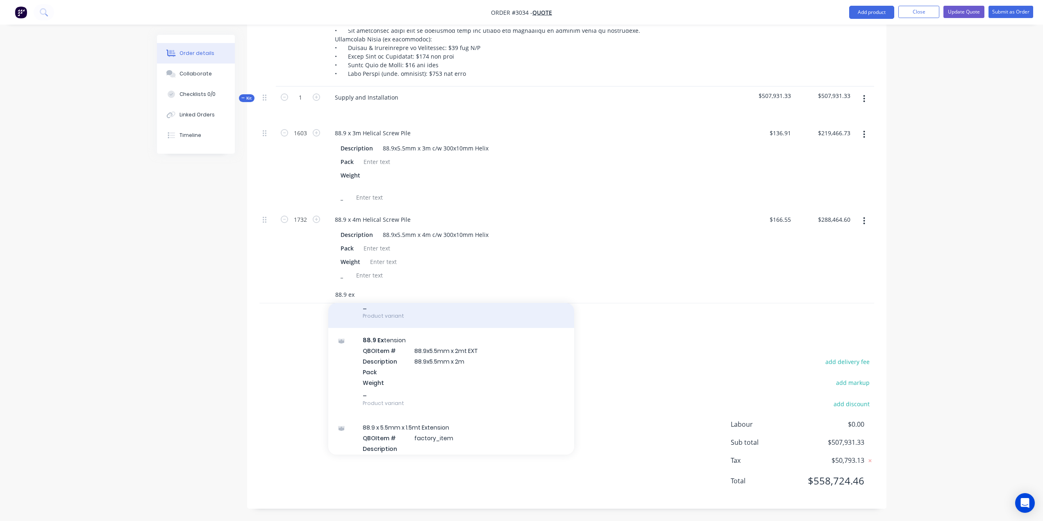
scroll to position [123, 0]
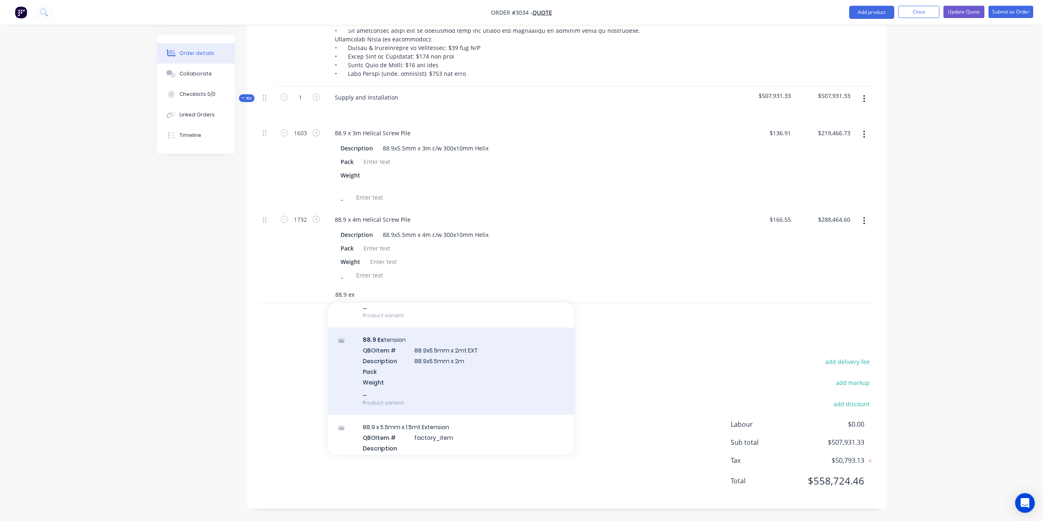
type input "88.9 ex"
click at [436, 350] on div "88.9 Ex tension QBO Item # 88.9x5.5mm x 2mt EXT Description 88.9x5.5mm x 2m Pac…" at bounding box center [451, 371] width 246 height 87
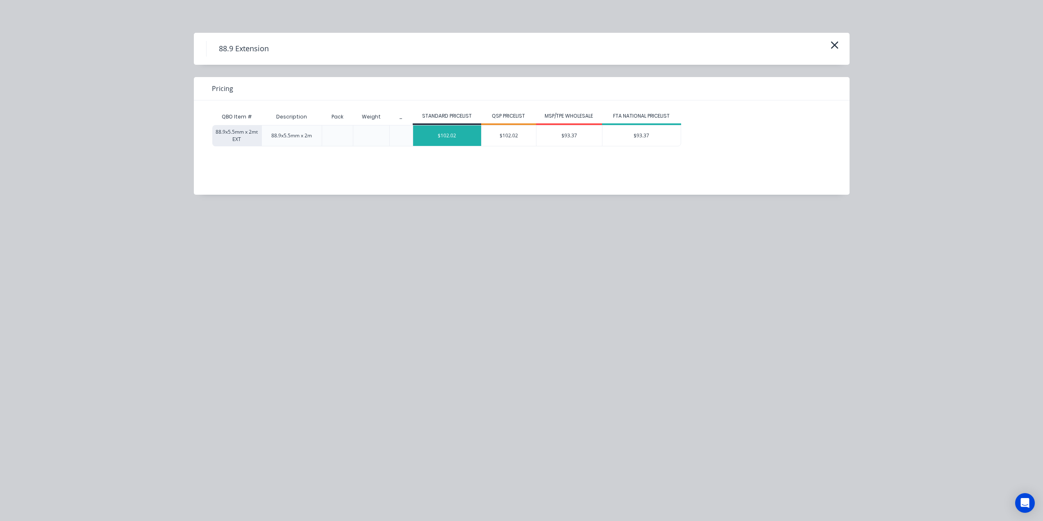
click at [453, 136] on div "$102.02" at bounding box center [447, 135] width 68 height 20
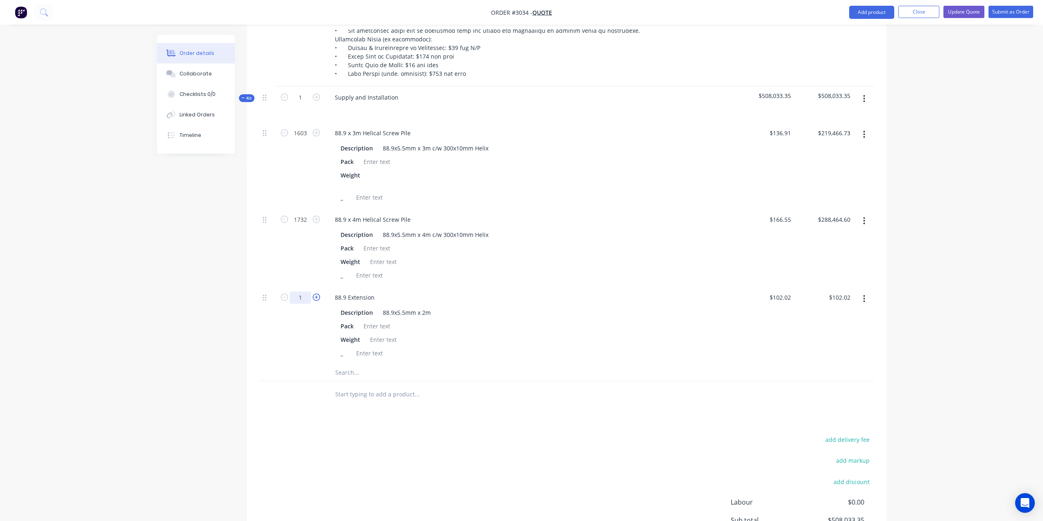
drag, startPoint x: 304, startPoint y: 298, endPoint x: 313, endPoint y: 295, distance: 9.6
click at [304, 298] on input "1" at bounding box center [300, 297] width 21 height 12
type input "693"
type input "$70,699.86"
click at [347, 372] on input "text" at bounding box center [417, 372] width 164 height 16
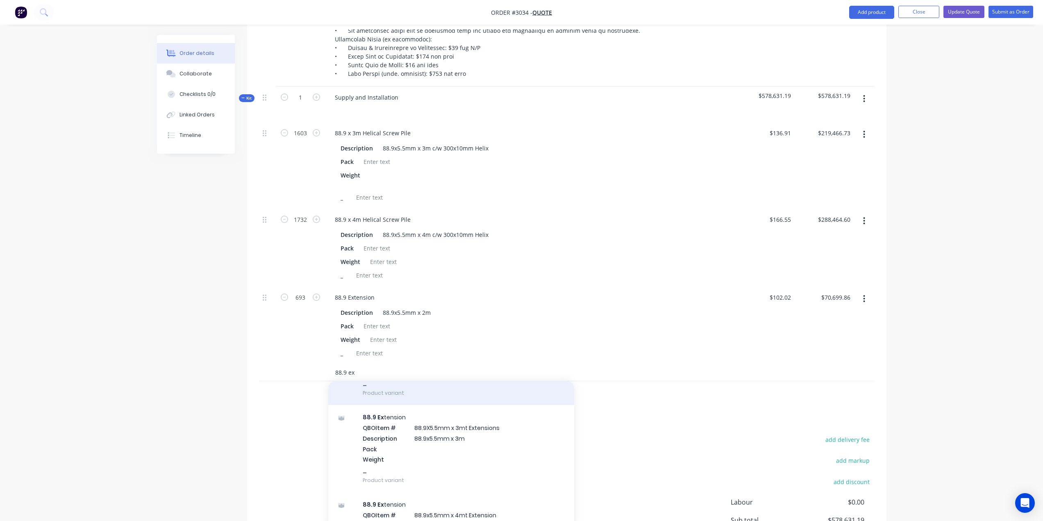
scroll to position [369, 0]
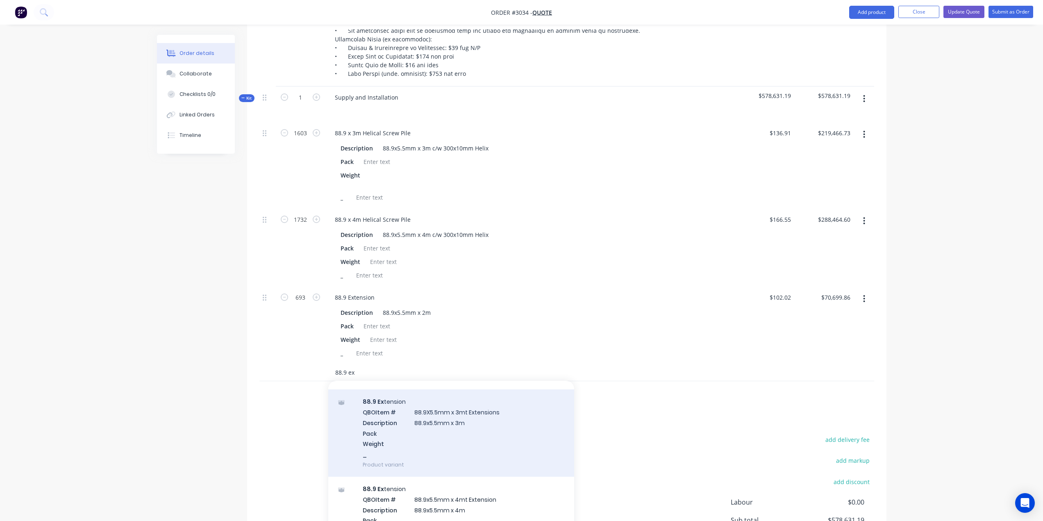
type input "88.9 ex"
click at [446, 422] on div "88.9 Ex tension QBO Item # 88.9X5.5mm x 3mt Extensions Description 88.9x5.5mm x…" at bounding box center [451, 432] width 246 height 87
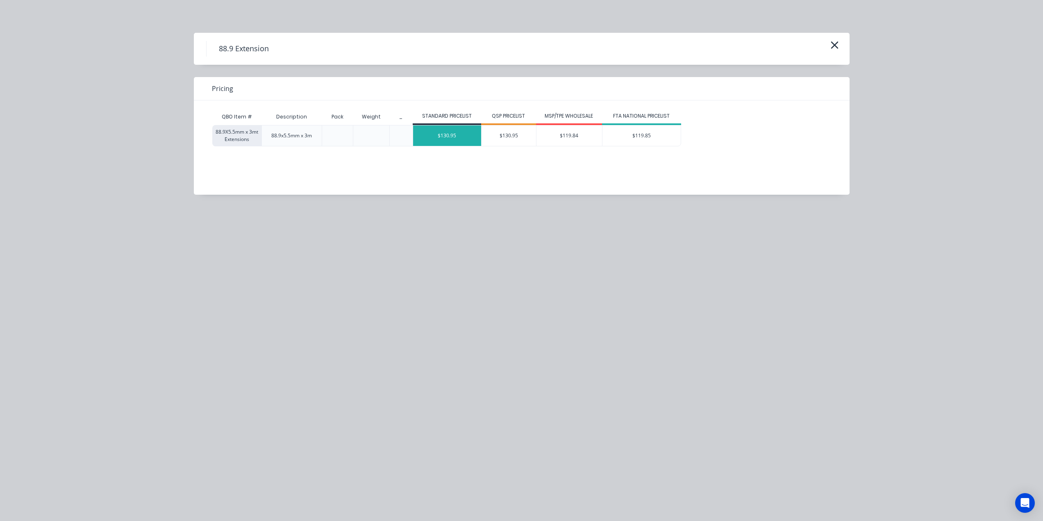
click at [448, 134] on div "$130.95" at bounding box center [447, 135] width 68 height 20
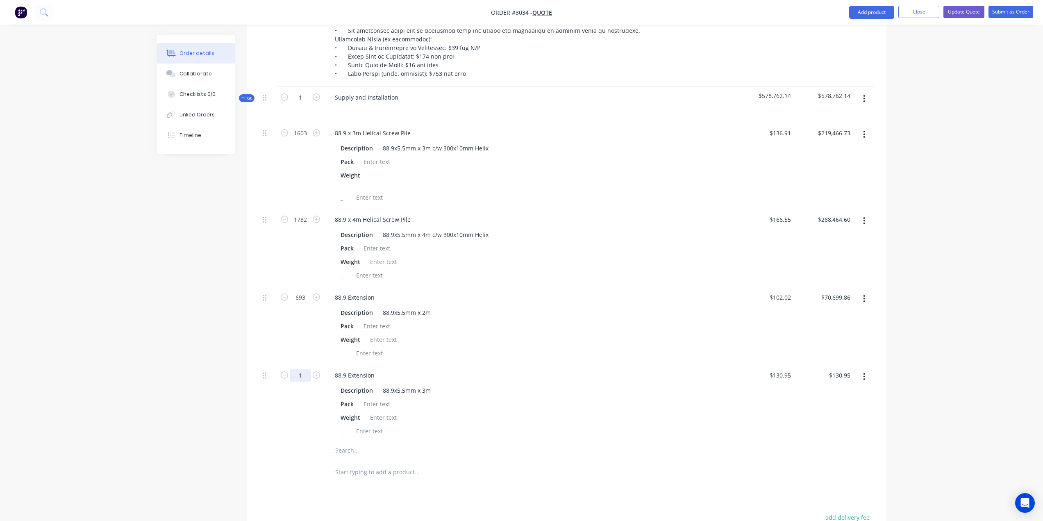
click at [301, 375] on input "1" at bounding box center [300, 375] width 21 height 12
type input "1706"
type input "$223,400.70"
click at [500, 348] on div "_" at bounding box center [528, 353] width 382 height 12
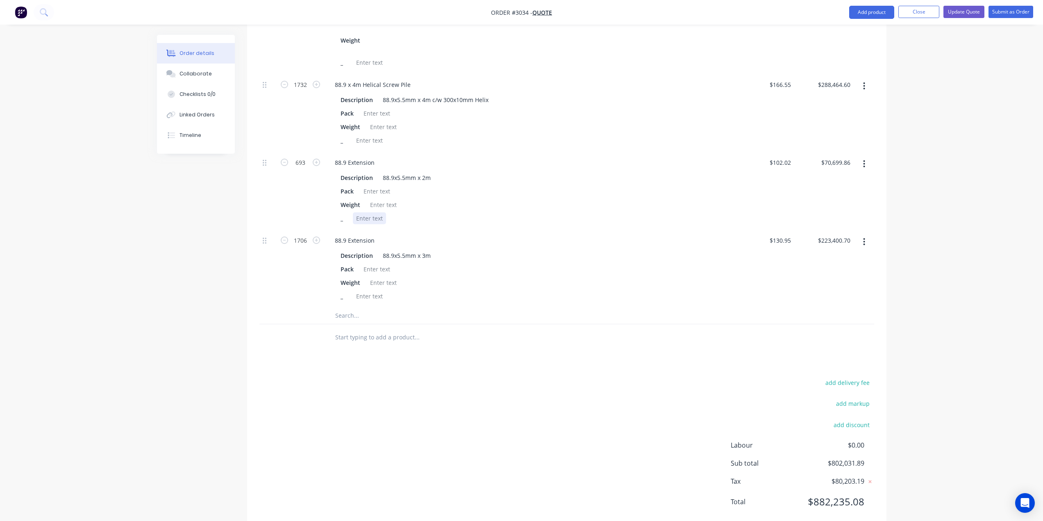
scroll to position [790, 0]
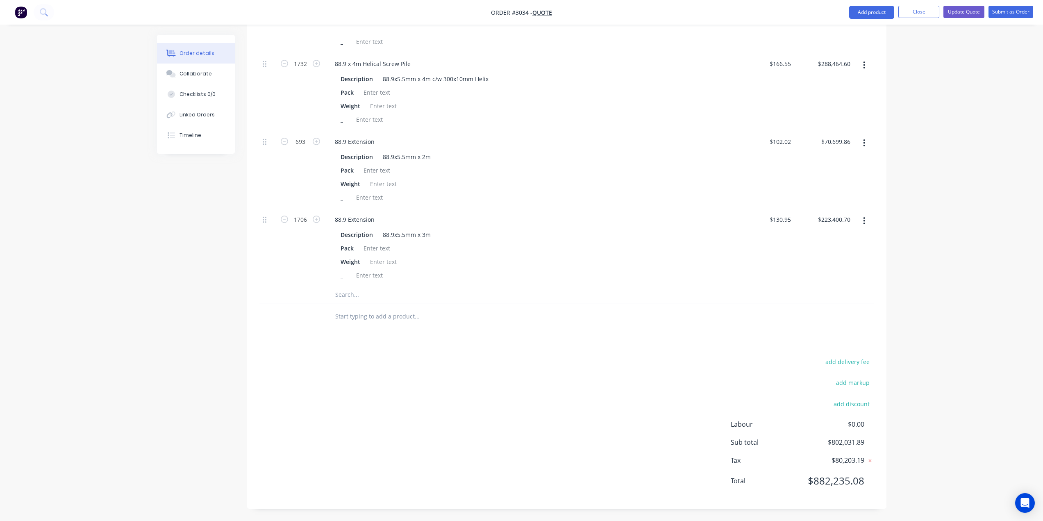
click at [367, 298] on input "text" at bounding box center [417, 295] width 164 height 16
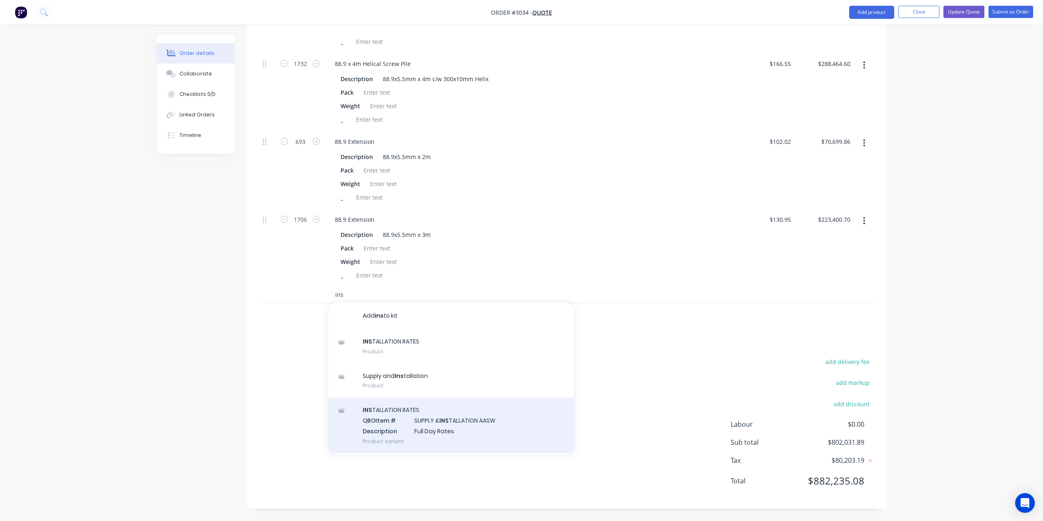
type input "ins"
click at [398, 417] on div "INS TALLATION RATES QBO Item # SUPPLY & INS TALLATION AASW Description Full Day…" at bounding box center [451, 425] width 246 height 55
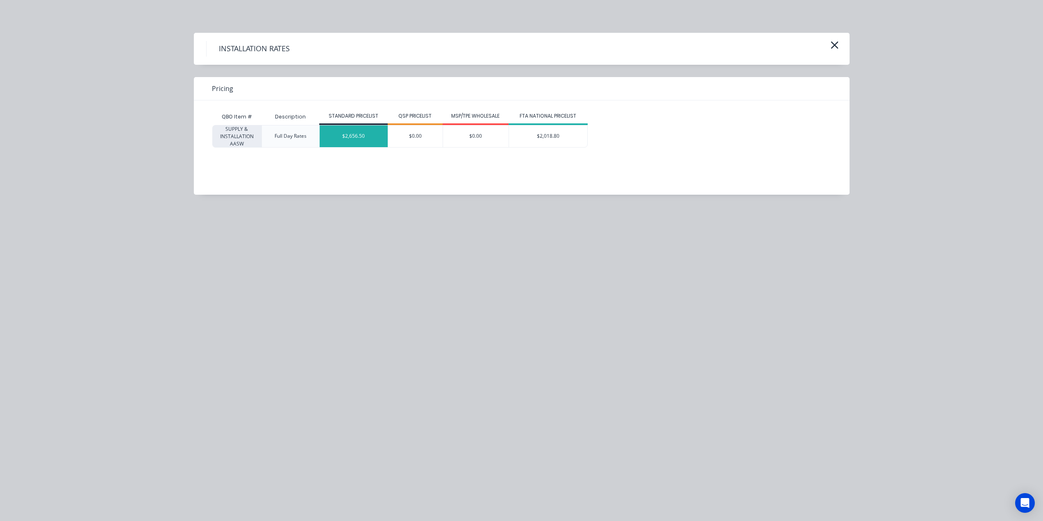
click at [355, 135] on div "$2,656.50" at bounding box center [354, 136] width 68 height 22
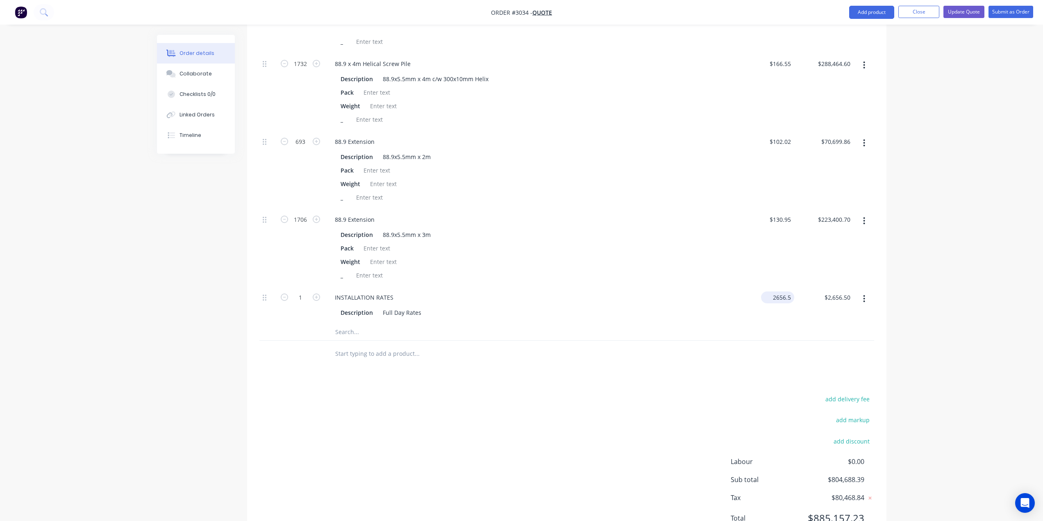
click at [773, 299] on input "2656.5" at bounding box center [779, 297] width 30 height 12
type input "$3,500.00"
click at [307, 297] on input "1" at bounding box center [300, 297] width 21 height 12
type input "58"
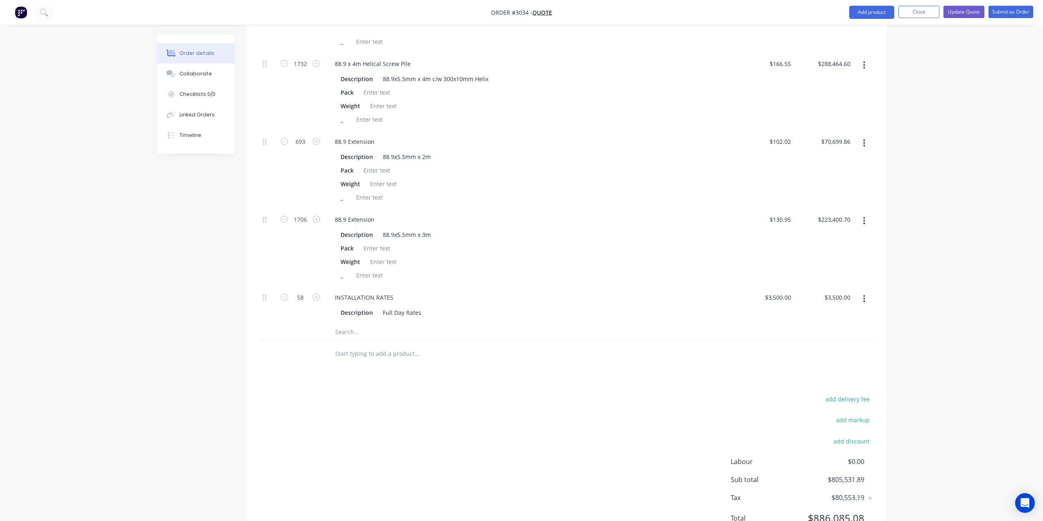
type input "$203,000.00"
click at [504, 295] on div "INSTALLATION RATES" at bounding box center [529, 297] width 403 height 12
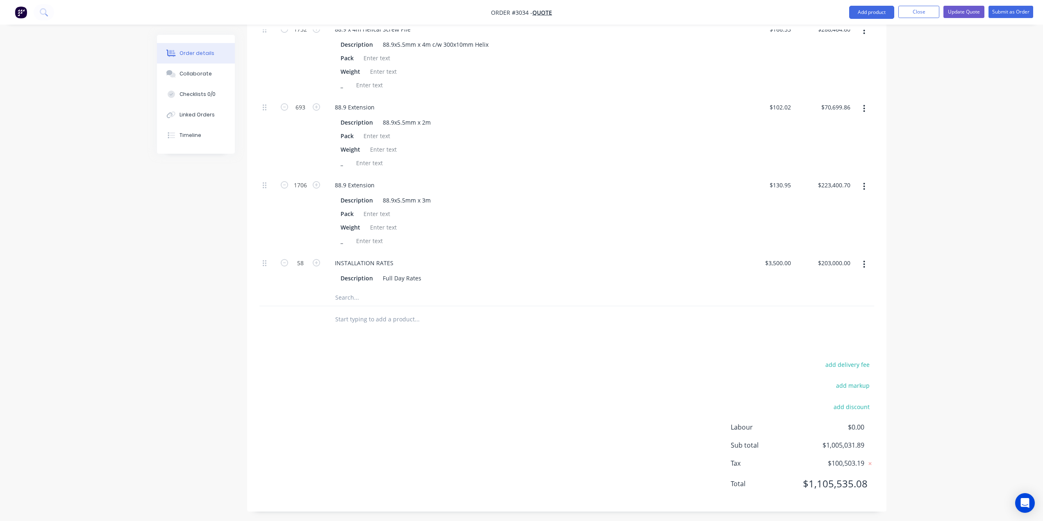
scroll to position [828, 0]
click at [357, 292] on input "text" at bounding box center [417, 295] width 164 height 16
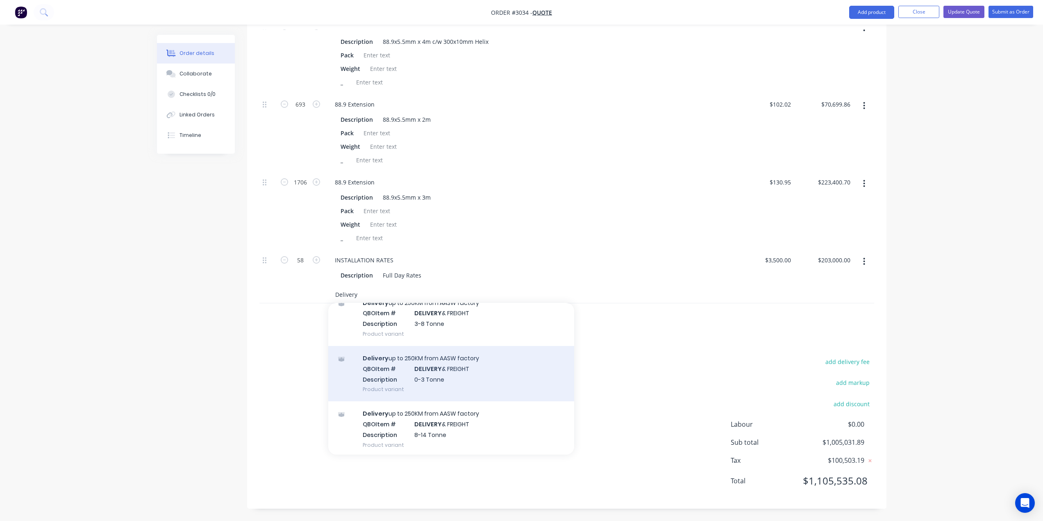
scroll to position [75, 0]
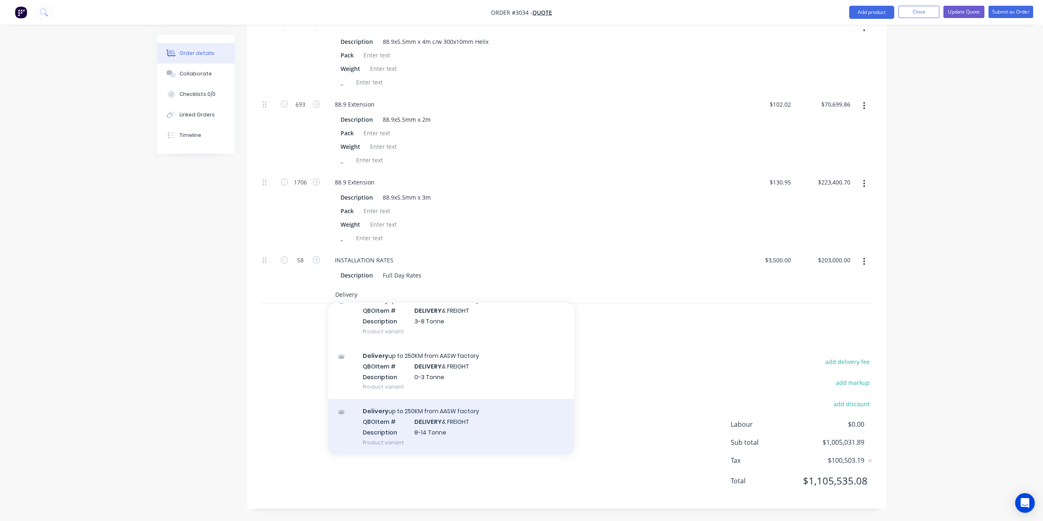
type input "Delivery"
click at [446, 415] on div "Delivery up to 250KM from AASW factory QBO Item # DELIVERY & FREIGHT Descriptio…" at bounding box center [451, 426] width 246 height 55
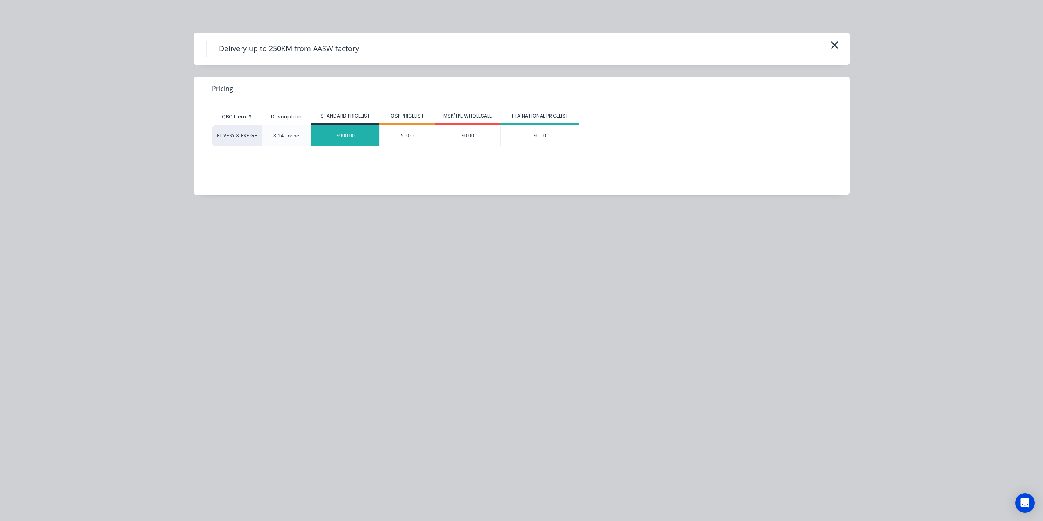
click at [361, 132] on div "$900.00" at bounding box center [346, 135] width 68 height 20
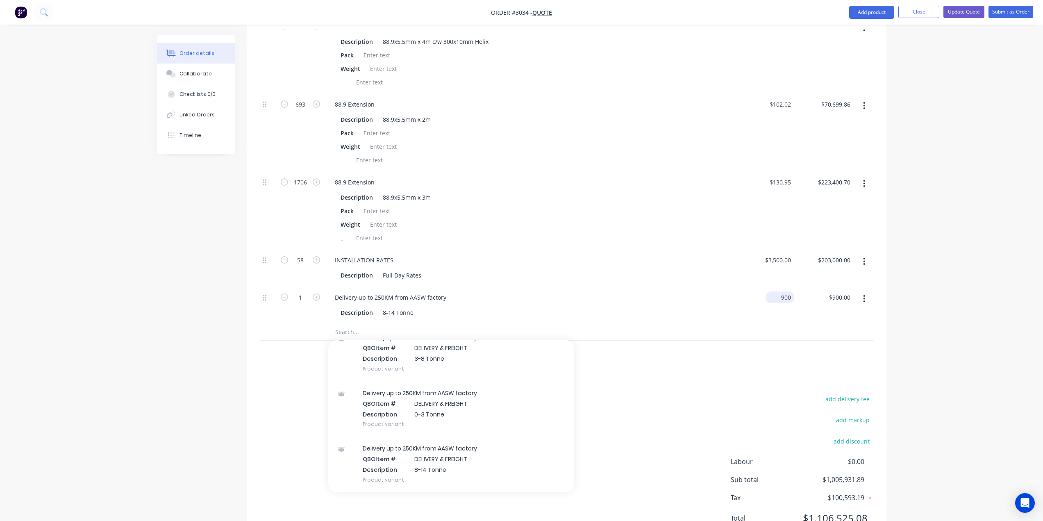
click at [781, 293] on div "900 $900.00" at bounding box center [781, 297] width 25 height 12
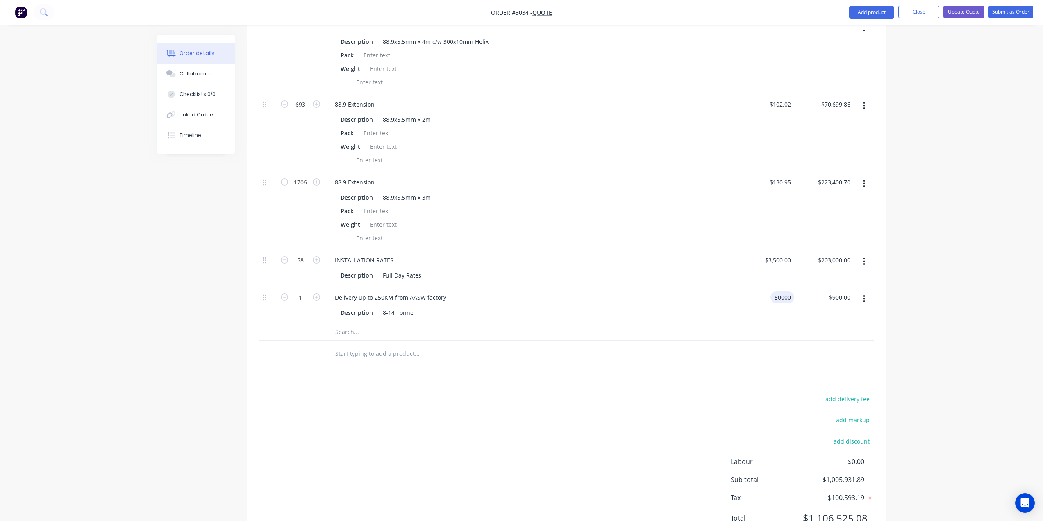
type input "$50,000.00"
click at [652, 292] on div "Delivery up to 250KM from AASW factory" at bounding box center [529, 297] width 403 height 12
click at [353, 330] on input "text" at bounding box center [417, 332] width 164 height 16
type input "E"
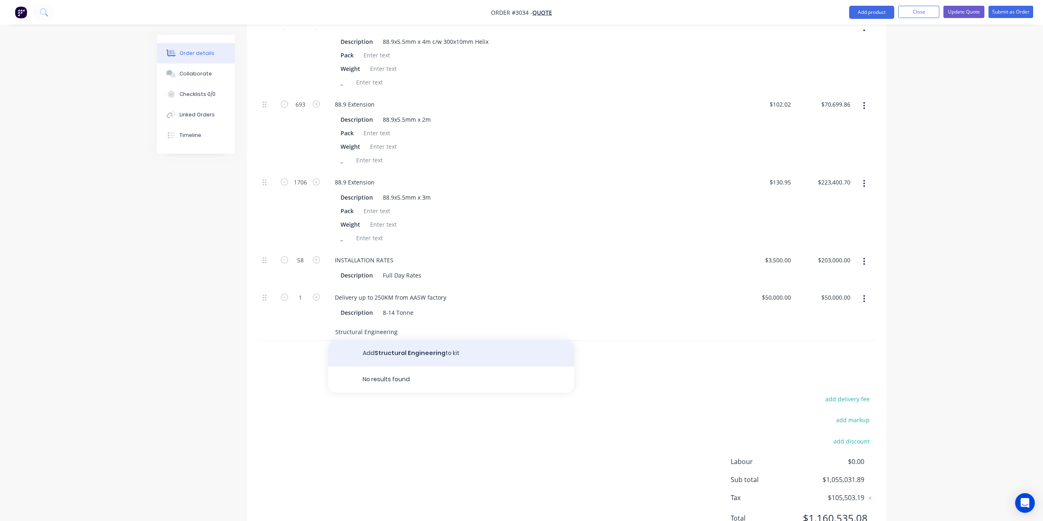
type input "Structural Engineering"
click at [398, 352] on button "Add Structural Engineering to kit" at bounding box center [451, 353] width 246 height 26
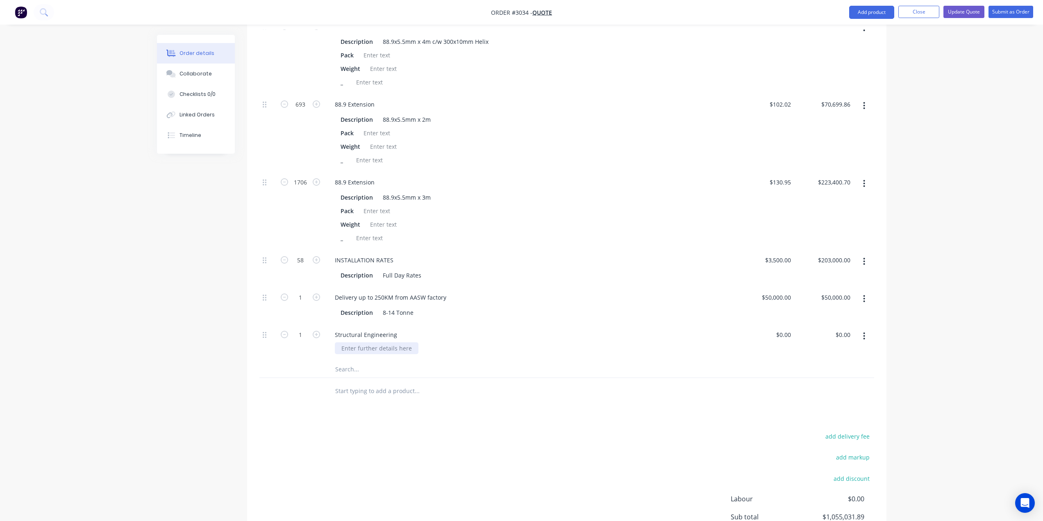
click at [381, 352] on div at bounding box center [377, 348] width 84 height 12
click at [783, 333] on div "0 $0.00" at bounding box center [783, 335] width 22 height 12
type input "$31,500.00"
click at [570, 326] on div "Structural Engineering RPEQ Form 15/ Form 12" at bounding box center [530, 342] width 410 height 37
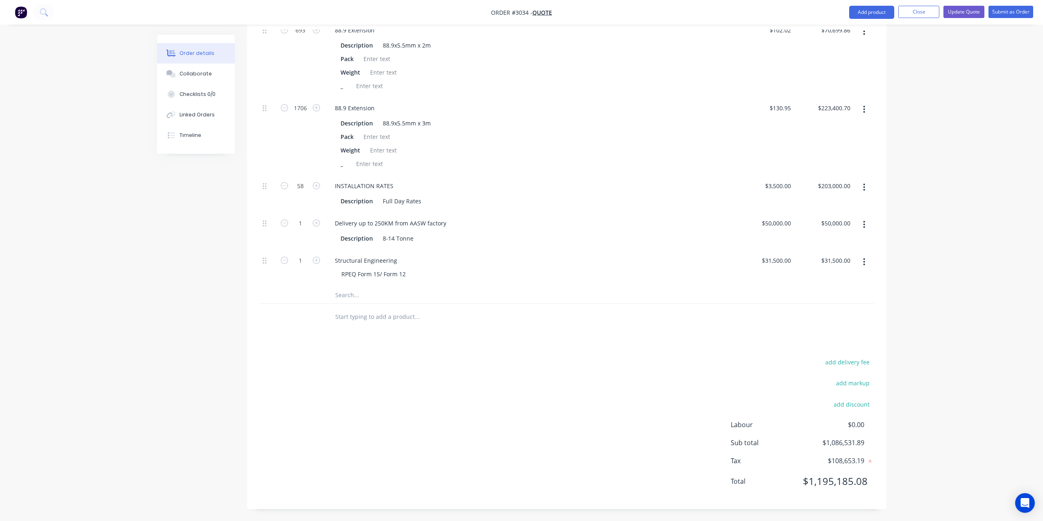
scroll to position [902, 0]
click at [347, 296] on input "text" at bounding box center [417, 295] width 164 height 16
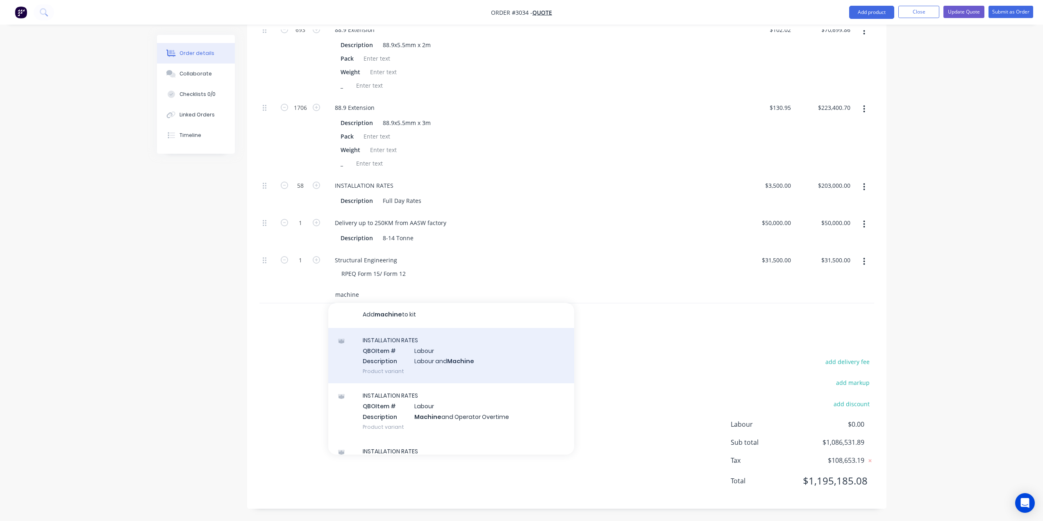
scroll to position [0, 0]
type input "machine"
click at [437, 358] on div "INSTALLATION RATES QBO Item # Labour Description Labour and Machine Product var…" at bounding box center [451, 356] width 246 height 55
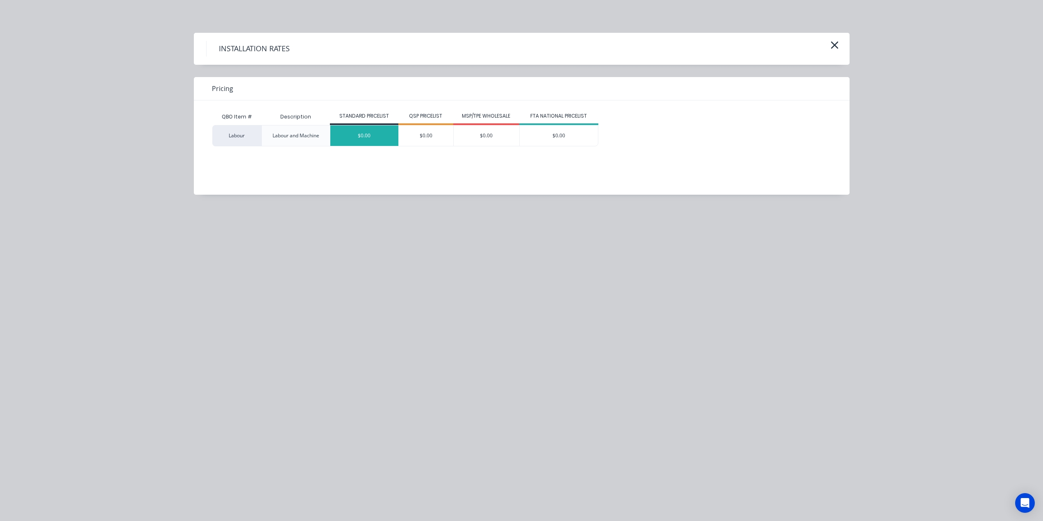
click at [362, 134] on div "$0.00" at bounding box center [364, 135] width 68 height 20
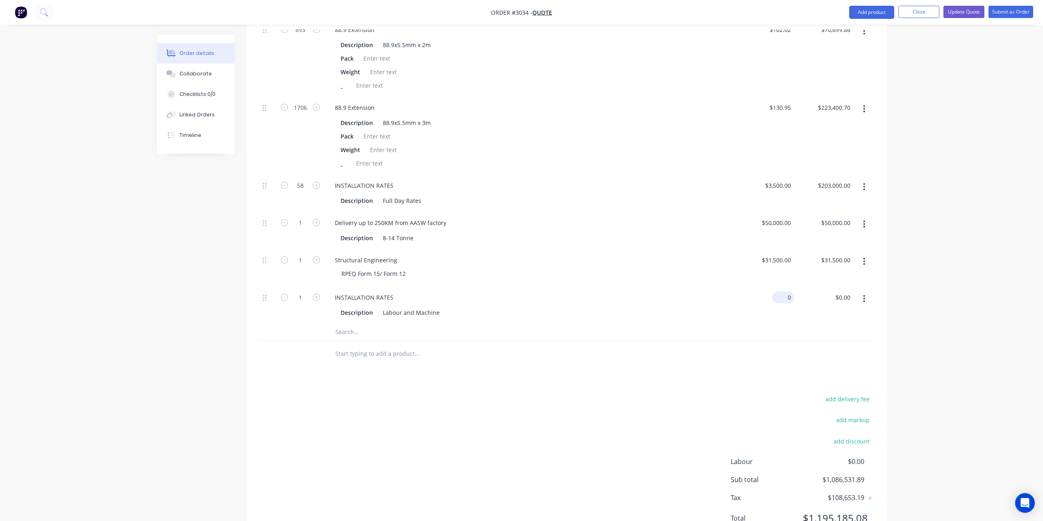
click at [779, 299] on div "0 $0.00" at bounding box center [764, 305] width 59 height 37
type input "$25,750.00"
click at [534, 300] on div "INSTALLATION RATES" at bounding box center [529, 297] width 403 height 12
click at [355, 334] on input "text" at bounding box center [417, 332] width 164 height 16
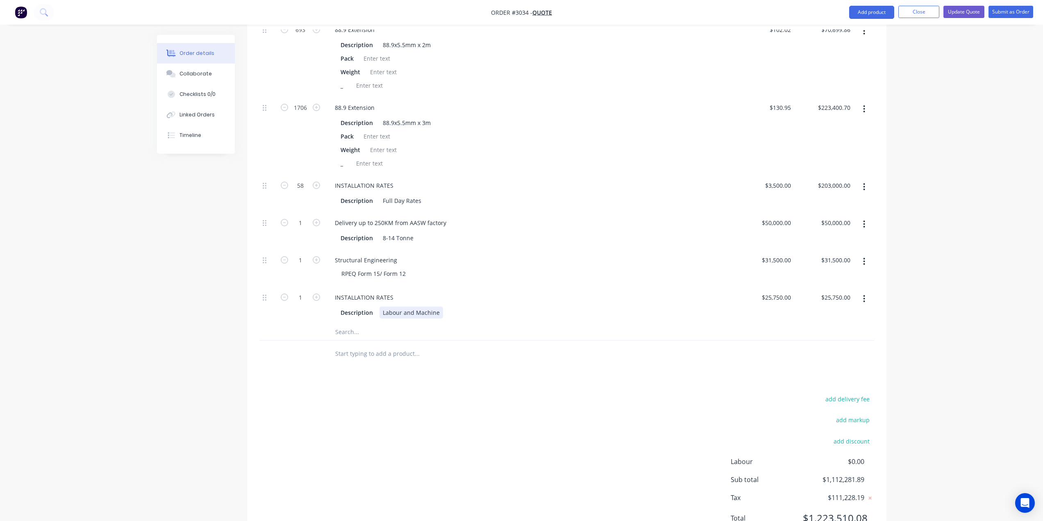
click at [396, 307] on div "Labour and Machine" at bounding box center [412, 313] width 64 height 12
click at [432, 314] on div "Labour and Machine" at bounding box center [412, 313] width 64 height 12
click at [471, 262] on div "Structural Engineering" at bounding box center [529, 260] width 403 height 12
click at [346, 331] on input "text" at bounding box center [417, 332] width 164 height 16
type input "p"
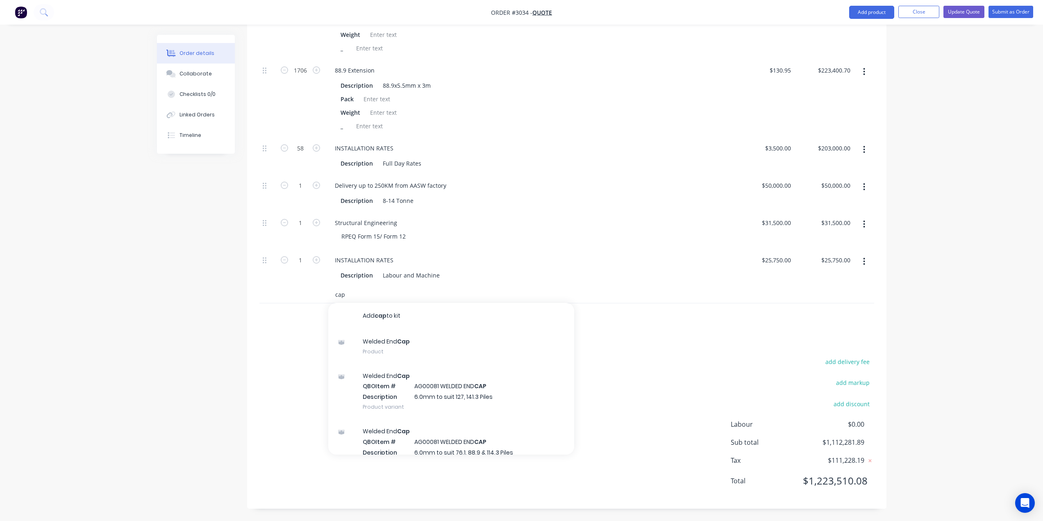
drag, startPoint x: 347, startPoint y: 294, endPoint x: 325, endPoint y: 293, distance: 22.1
click at [325, 293] on div "cap Add cap to kit Welded End Cap Product Welded End Cap QBO Item # AG00081 WEL…" at bounding box center [472, 295] width 295 height 16
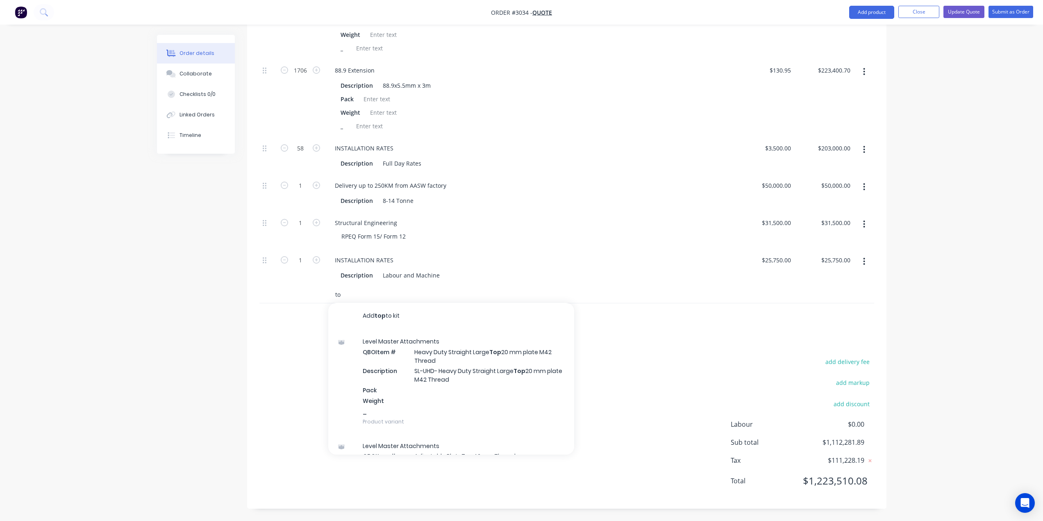
type input "t"
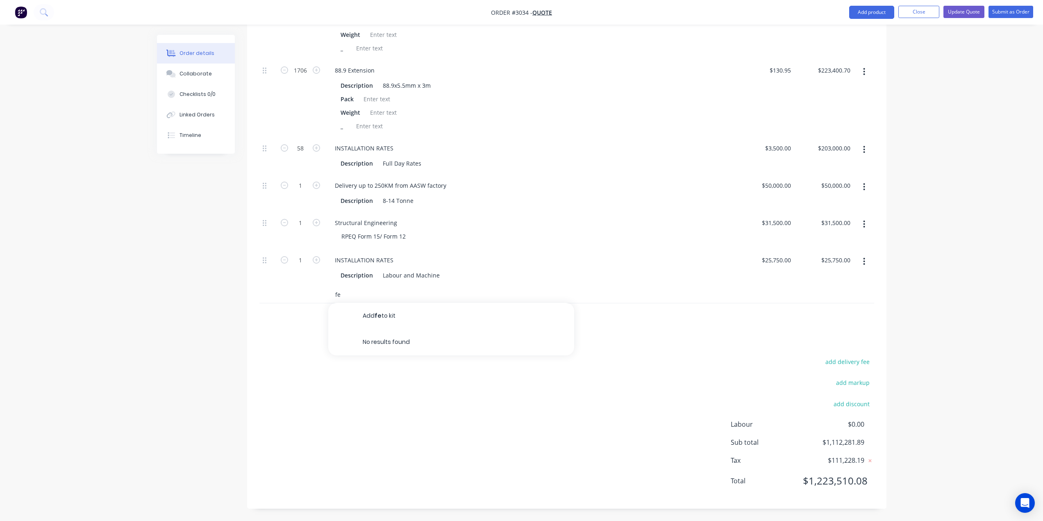
type input "f"
type input "Pile Cap"
click at [364, 314] on button "Add Pile Cap to kit" at bounding box center [451, 316] width 246 height 26
click at [365, 309] on div at bounding box center [377, 311] width 84 height 12
click at [348, 309] on div "GAlvanised Fence Cap" at bounding box center [372, 311] width 74 height 12
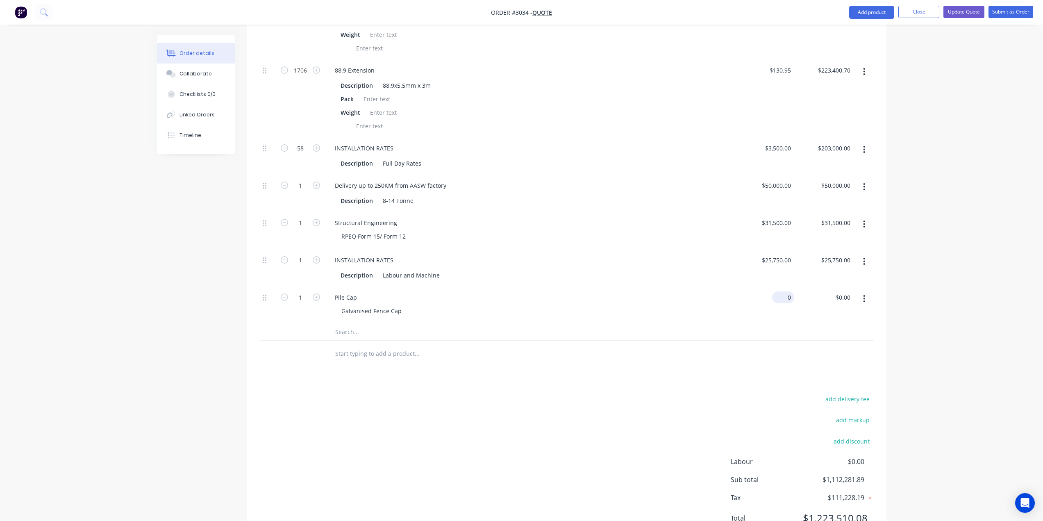
click at [784, 296] on div "0 $0.00" at bounding box center [783, 297] width 22 height 12
type input "$5.00"
click at [296, 299] on input "1" at bounding box center [300, 297] width 21 height 12
type input "3335"
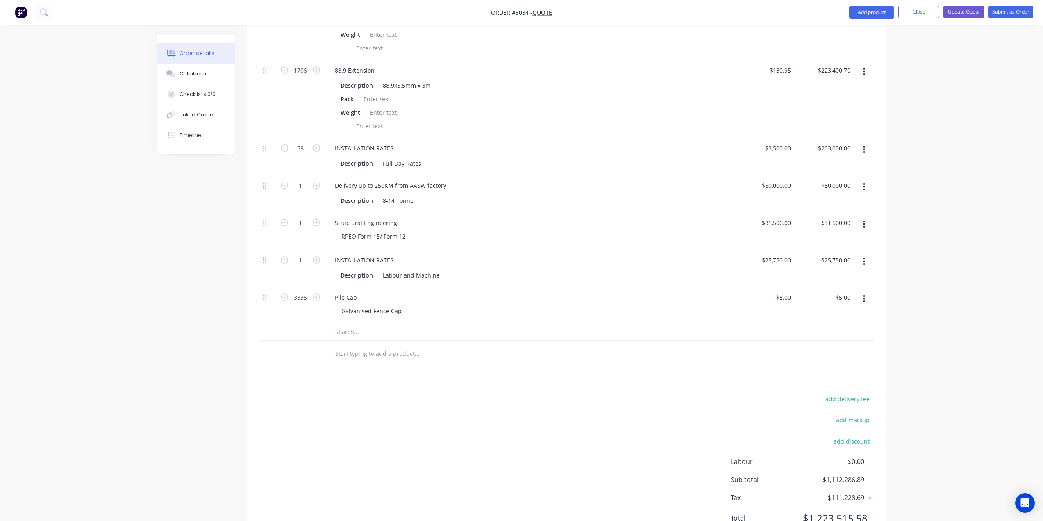
type input "$16,675.00"
click at [571, 253] on div "INSTALLATION RATES Description Labour and Machine" at bounding box center [530, 267] width 410 height 37
click at [352, 336] on input "text" at bounding box center [417, 332] width 164 height 16
type input "Accomodation"
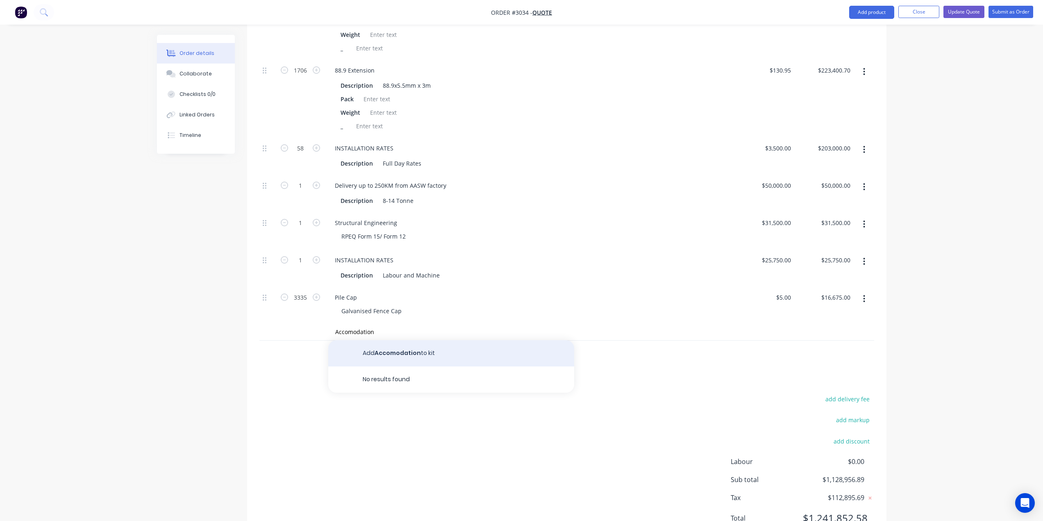
click at [403, 348] on button "Add Accomodation to kit" at bounding box center [451, 353] width 246 height 26
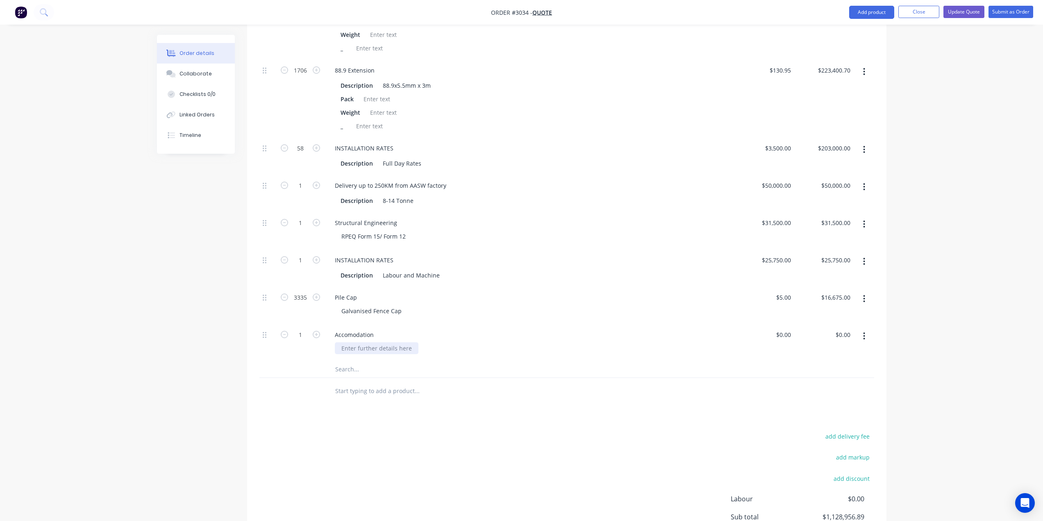
click at [392, 347] on div at bounding box center [377, 348] width 84 height 12
drag, startPoint x: 369, startPoint y: 348, endPoint x: 426, endPoint y: 180, distance: 178.0
click at [426, 177] on div "Delivery up to 250KM from AASW factory Description 8-14 Tonne" at bounding box center [530, 193] width 410 height 37
click at [386, 344] on div "Staff Accomodation" at bounding box center [368, 348] width 66 height 12
drag, startPoint x: 382, startPoint y: 350, endPoint x: 579, endPoint y: 216, distance: 238.8
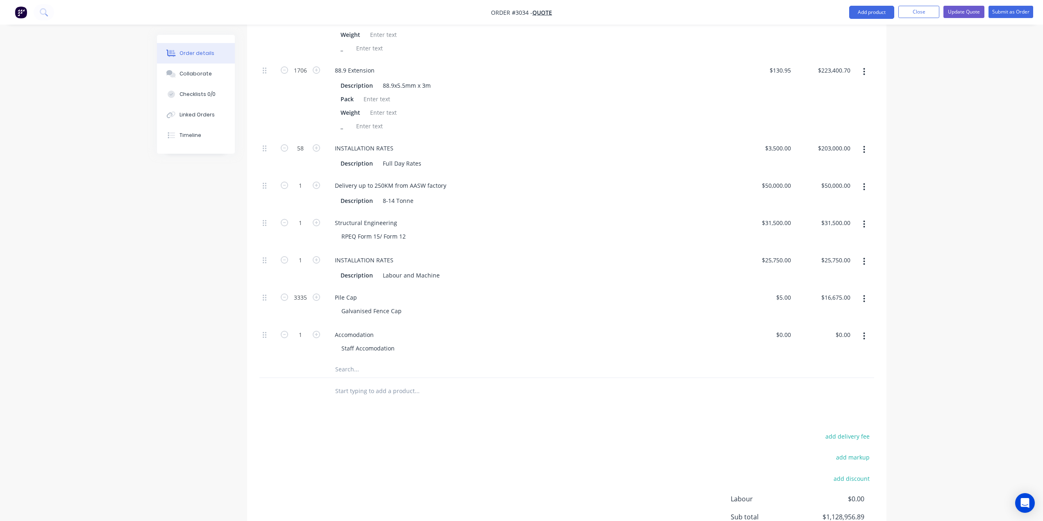
click at [580, 214] on div "Structural Engineering RPEQ Form 15/ Form 12" at bounding box center [530, 230] width 410 height 37
click at [345, 350] on div "Staff Accomodation" at bounding box center [368, 348] width 66 height 12
click at [419, 346] on div "Staff Accomodation" at bounding box center [533, 348] width 397 height 12
click at [301, 333] on input "1" at bounding box center [300, 335] width 21 height 12
type input "30"
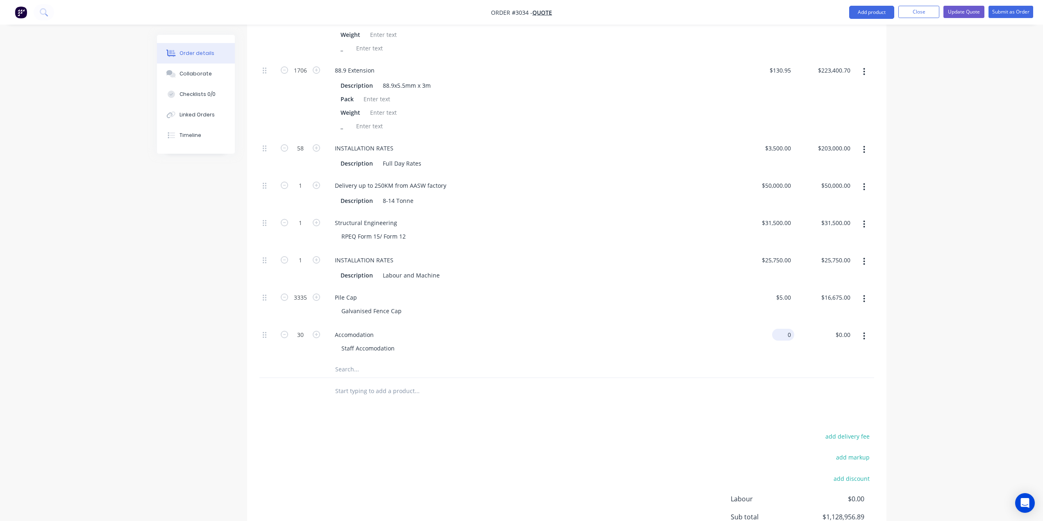
click at [784, 334] on div "0 $0.00" at bounding box center [783, 335] width 22 height 12
type input "$500.00"
type input "$15,000.00"
click at [702, 303] on div "Pile Cap" at bounding box center [529, 297] width 403 height 12
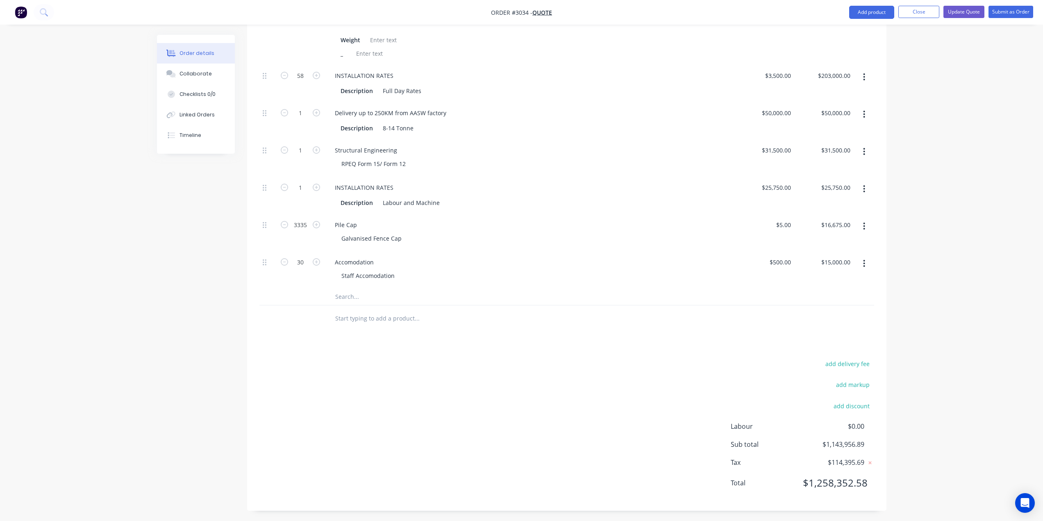
scroll to position [1014, 0]
click at [865, 384] on button "add markup" at bounding box center [853, 382] width 42 height 11
click at [831, 387] on input at bounding box center [842, 385] width 37 height 12
type input "20"
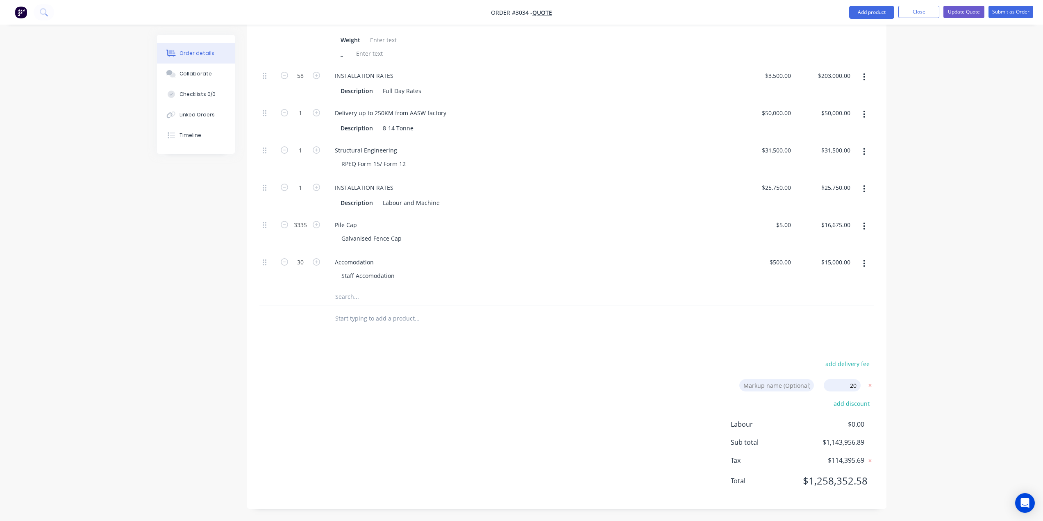
click at [610, 417] on div "add delivery fee Markup name (Optional) 20 20 0% add discount Labour $0.00 Sub …" at bounding box center [566, 427] width 615 height 138
click at [838, 263] on input "15000.00" at bounding box center [839, 262] width 29 height 12
type input "$15,000.00"
click at [849, 386] on input "20" at bounding box center [842, 385] width 37 height 12
click at [771, 384] on input at bounding box center [776, 385] width 75 height 12
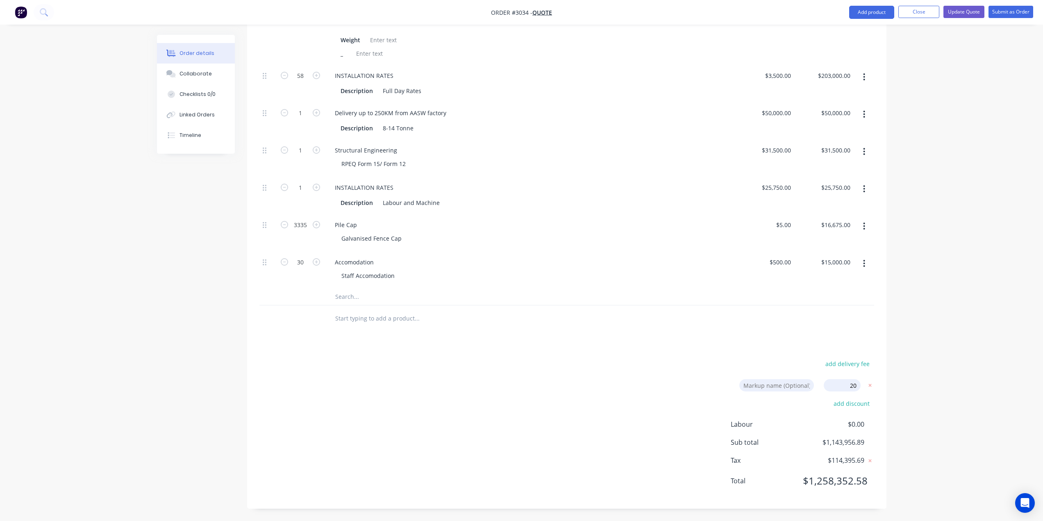
click at [661, 416] on div "add delivery fee Markup name (Optional) 20 20 0% add discount Labour $0.00 Sub …" at bounding box center [566, 427] width 615 height 138
click at [355, 310] on input "text" at bounding box center [417, 318] width 164 height 16
type input "%"
click at [744, 381] on input at bounding box center [776, 385] width 75 height 12
click at [869, 386] on icon at bounding box center [870, 385] width 3 height 3
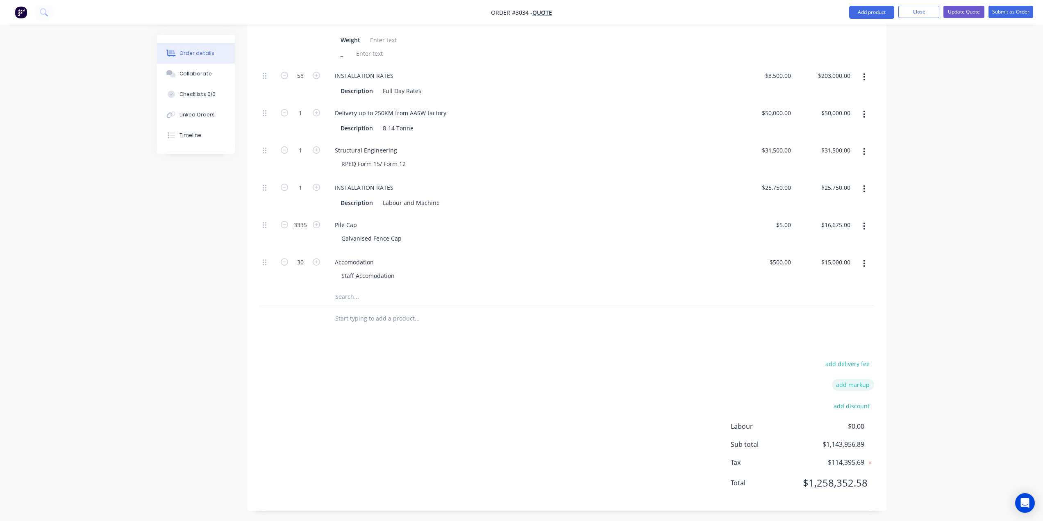
click at [846, 385] on button "add markup" at bounding box center [853, 384] width 42 height 11
click at [846, 387] on input at bounding box center [842, 385] width 37 height 12
type input "20%"
click at [677, 367] on div "add delivery fee Markup name (Optional) 20% 20% 0% add discount Labour $0.00 Su…" at bounding box center [566, 427] width 615 height 138
drag, startPoint x: 857, startPoint y: 423, endPoint x: 851, endPoint y: 432, distance: 11.6
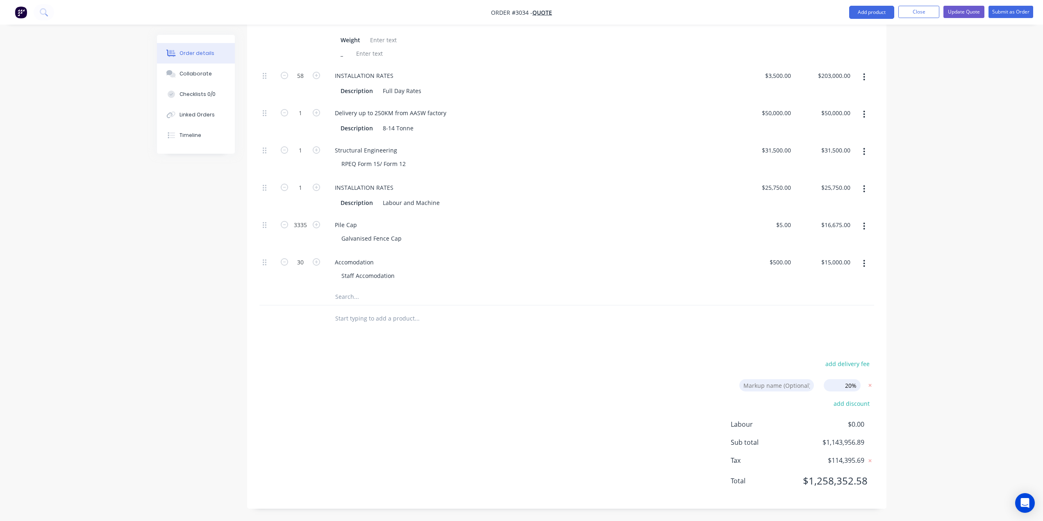
click at [856, 423] on span "$0.00" at bounding box center [833, 424] width 61 height 10
drag, startPoint x: 846, startPoint y: 440, endPoint x: 855, endPoint y: 484, distance: 44.6
click at [846, 441] on span "$1,143,956.89" at bounding box center [833, 442] width 61 height 10
click at [855, 486] on span "$1,258,352.58" at bounding box center [833, 480] width 61 height 15
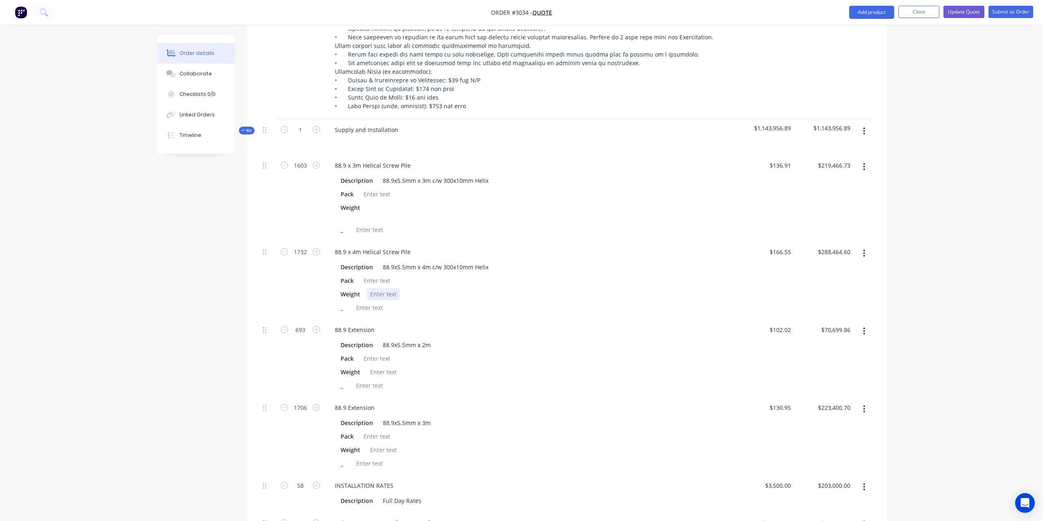
click at [654, 287] on div "Description 88.9x5.5mm x 4m c/w 300x10mm Helix Pack Weight _" at bounding box center [529, 286] width 403 height 54
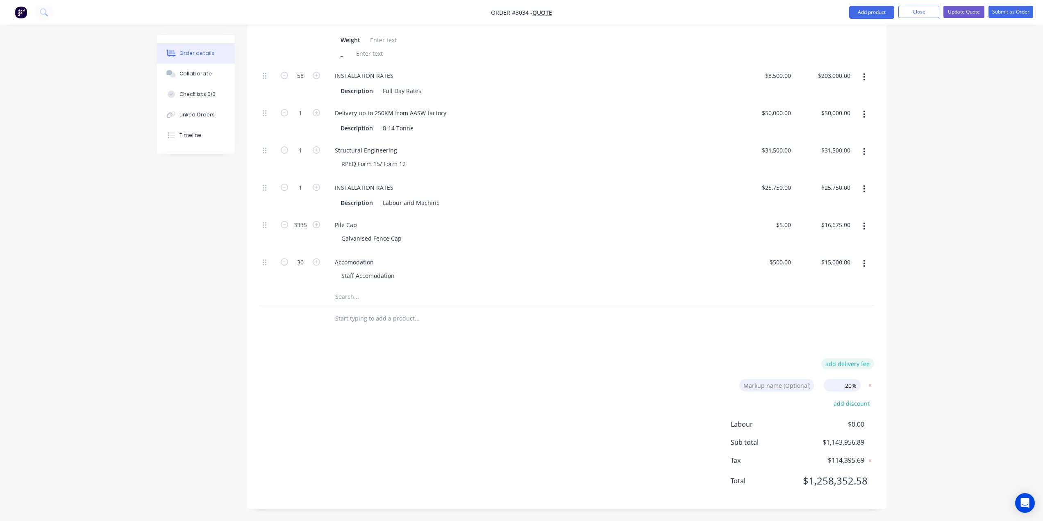
click at [871, 366] on button "add delivery fee" at bounding box center [847, 363] width 53 height 11
click at [869, 368] on icon at bounding box center [870, 367] width 8 height 8
click at [866, 406] on button "add discount" at bounding box center [852, 405] width 45 height 11
click at [869, 404] on icon at bounding box center [870, 407] width 8 height 8
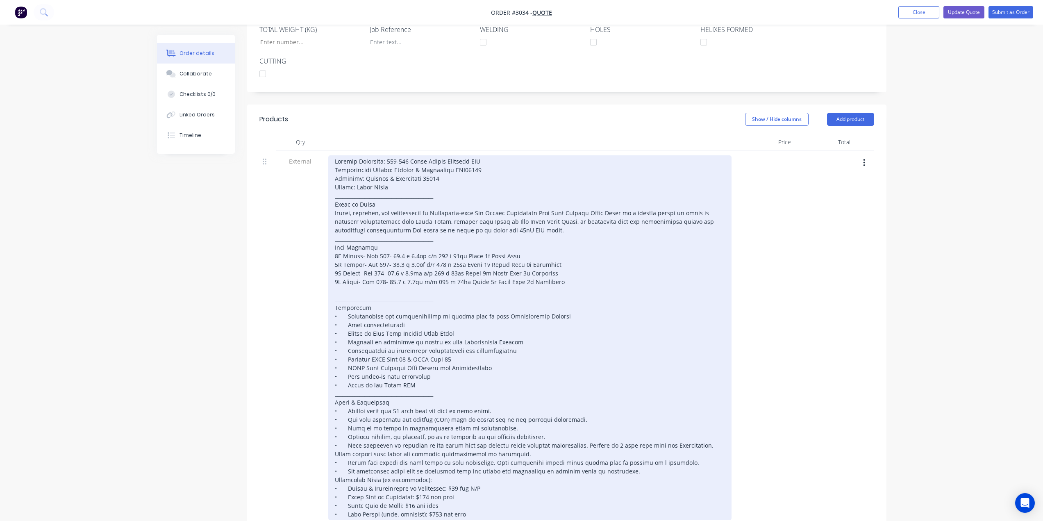
scroll to position [190, 0]
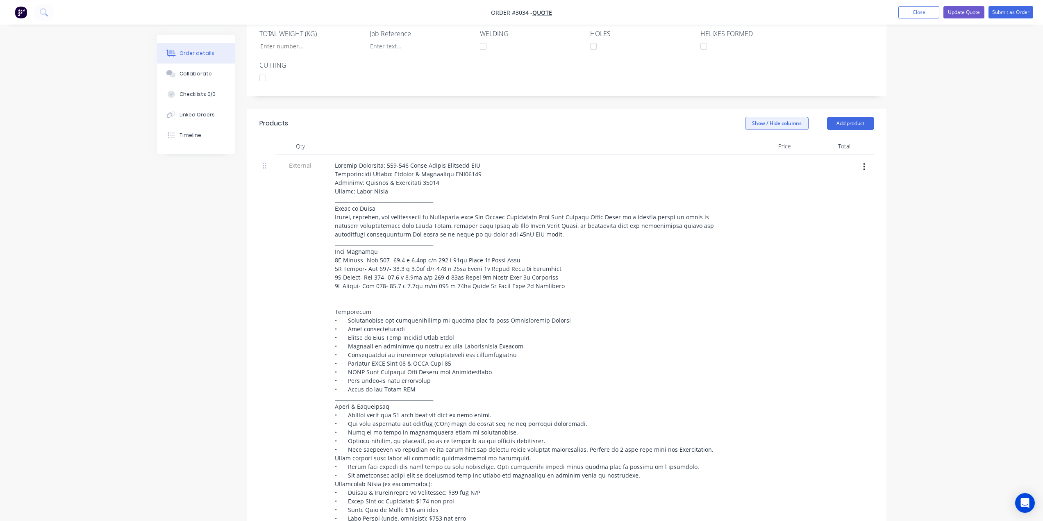
click at [769, 123] on button "Show / Hide columns" at bounding box center [777, 123] width 64 height 13
click at [755, 163] on label "Markup" at bounding box center [755, 161] width 14 height 7
click at [748, 158] on input "Markup" at bounding box center [748, 158] width 0 height 0
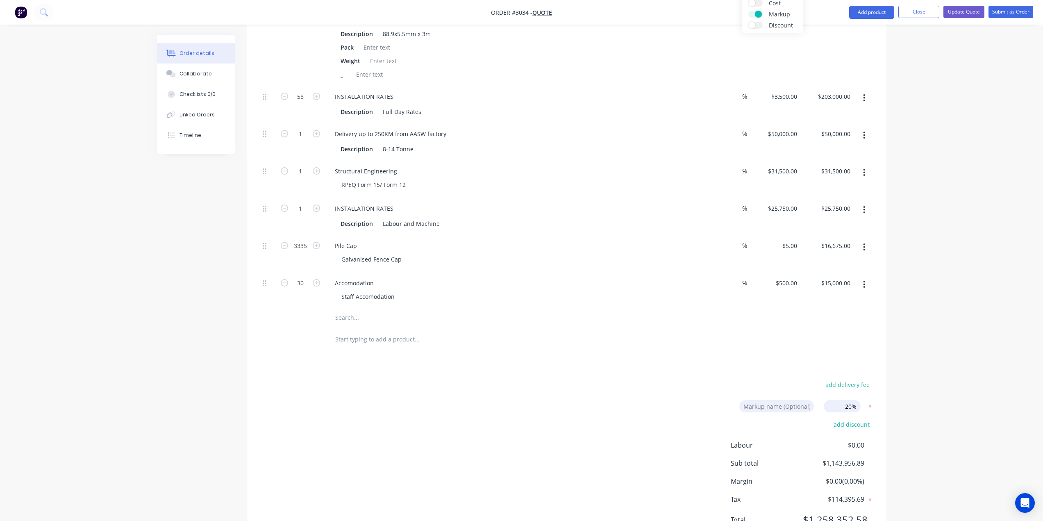
scroll to position [948, 0]
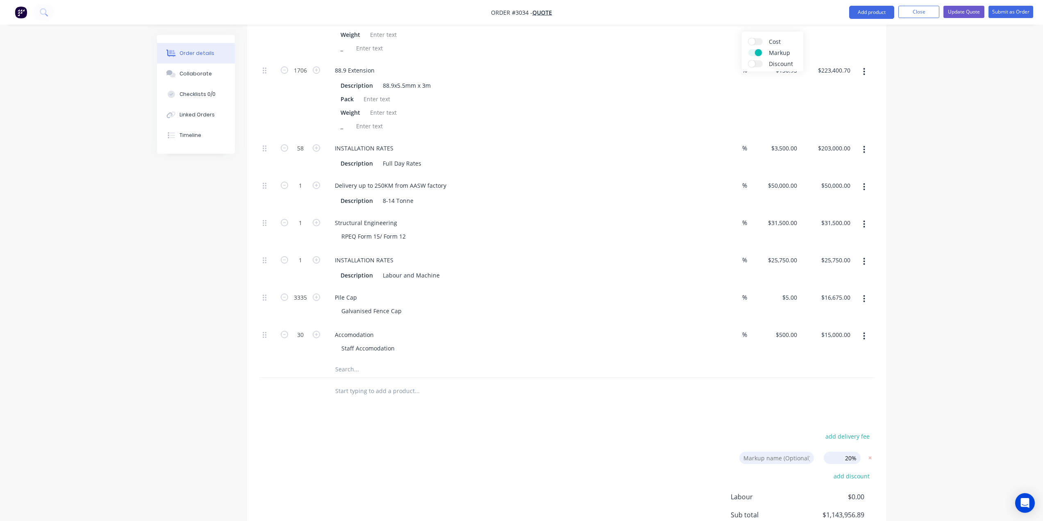
click at [756, 50] on label "Markup" at bounding box center [755, 52] width 14 height 7
click at [748, 49] on input "Markup" at bounding box center [748, 49] width 0 height 0
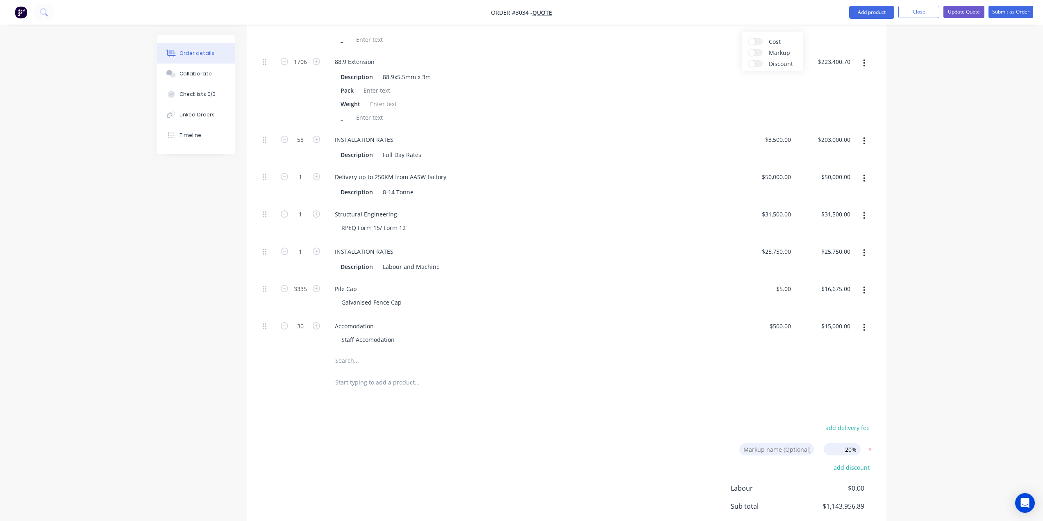
click at [753, 55] on span at bounding box center [751, 52] width 7 height 7
click at [748, 49] on input "Markup" at bounding box center [748, 49] width 0 height 0
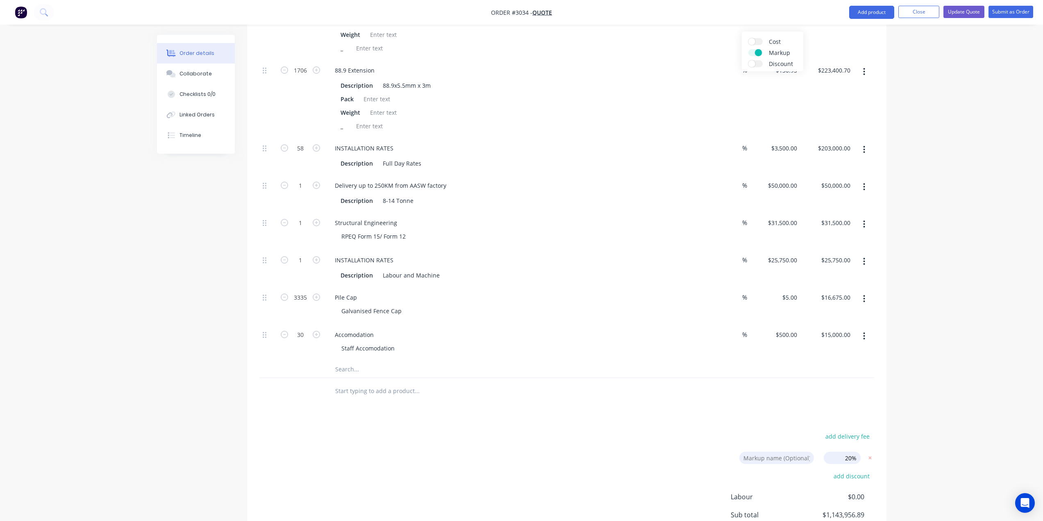
click at [753, 55] on label "Markup" at bounding box center [755, 52] width 14 height 7
click at [748, 49] on input "Markup" at bounding box center [748, 49] width 0 height 0
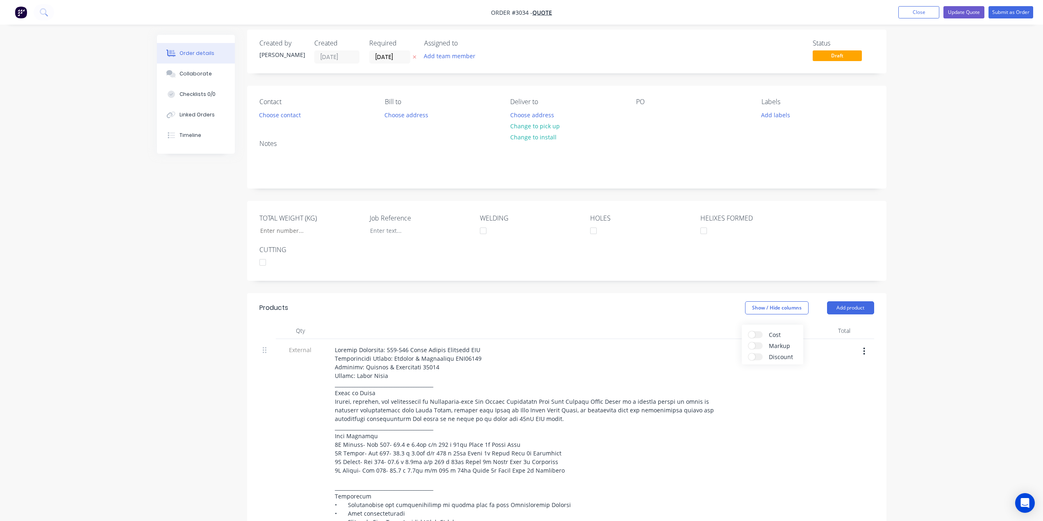
scroll to position [0, 0]
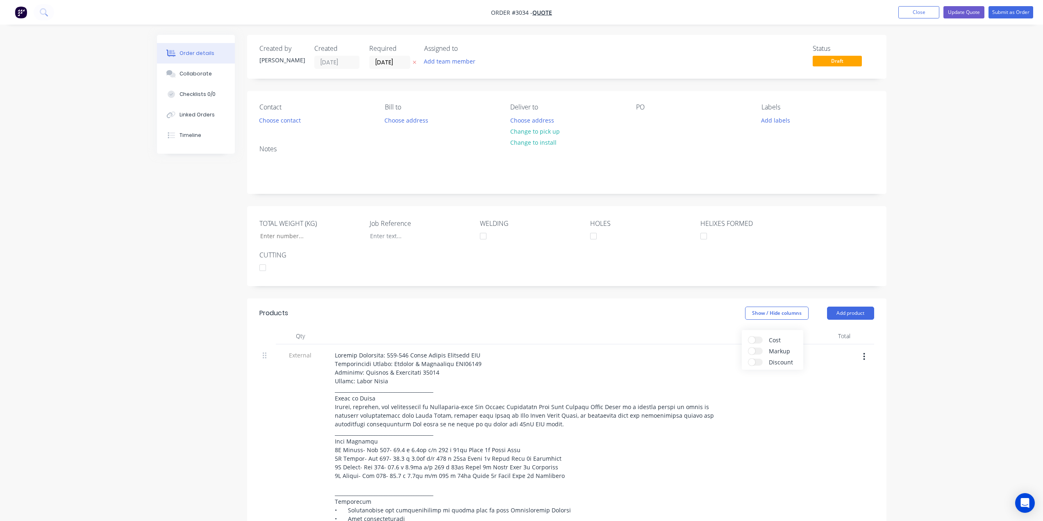
click at [965, 13] on button "Update Quote" at bounding box center [964, 12] width 41 height 12
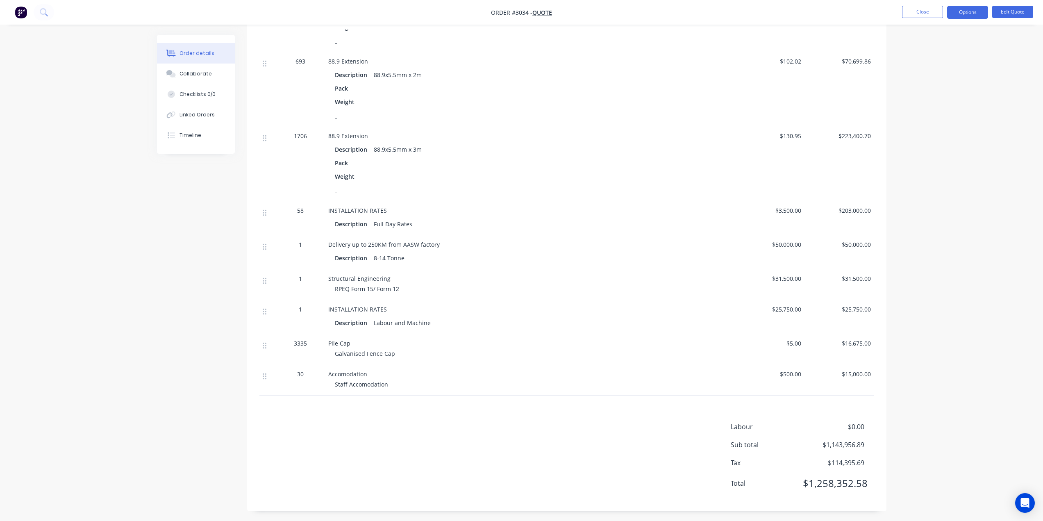
scroll to position [850, 0]
click at [1005, 13] on button "Edit Quote" at bounding box center [1012, 12] width 41 height 12
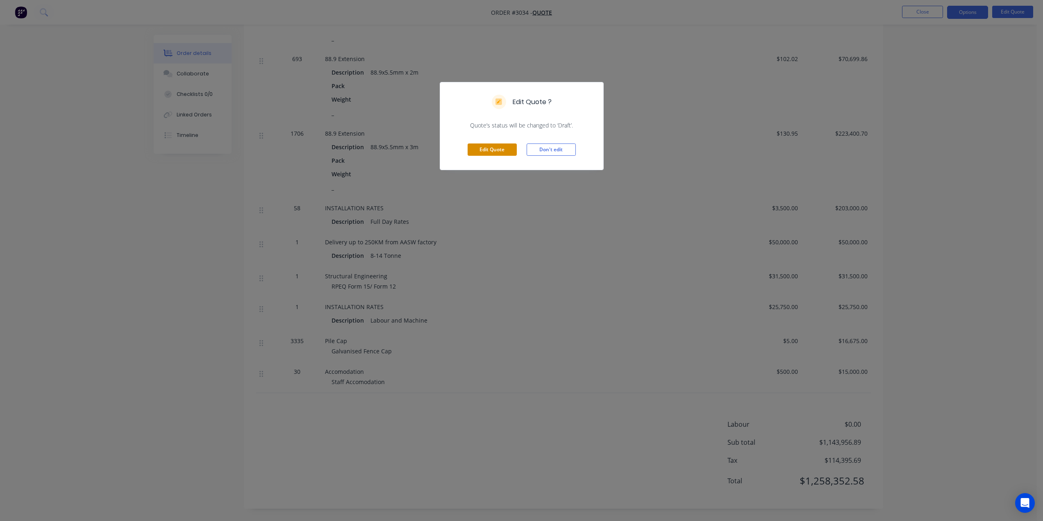
click at [507, 149] on button "Edit Quote" at bounding box center [492, 149] width 49 height 12
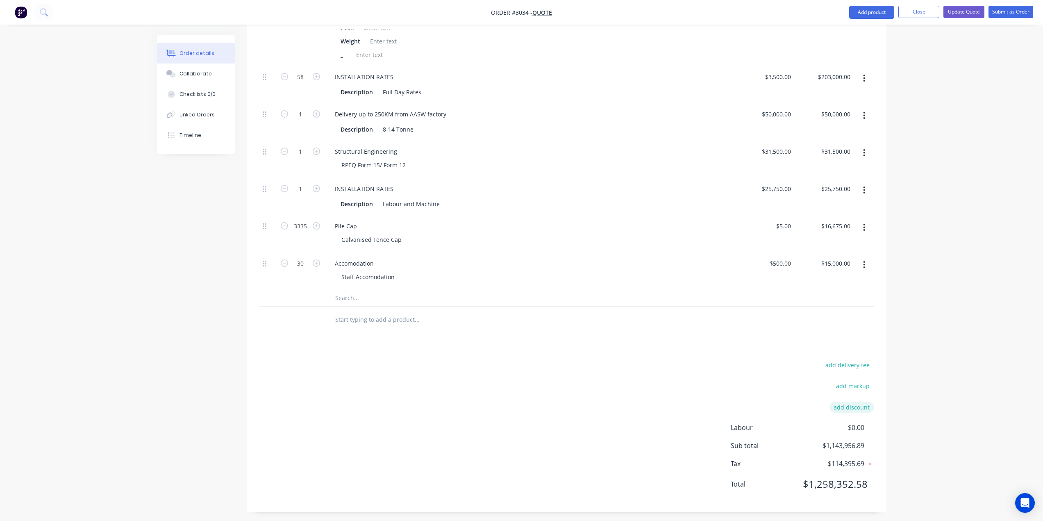
scroll to position [1014, 0]
click at [843, 383] on button "add markup" at bounding box center [853, 382] width 42 height 11
click at [783, 379] on div "add delivery fee" at bounding box center [823, 368] width 102 height 21
click at [781, 387] on input at bounding box center [776, 385] width 75 height 12
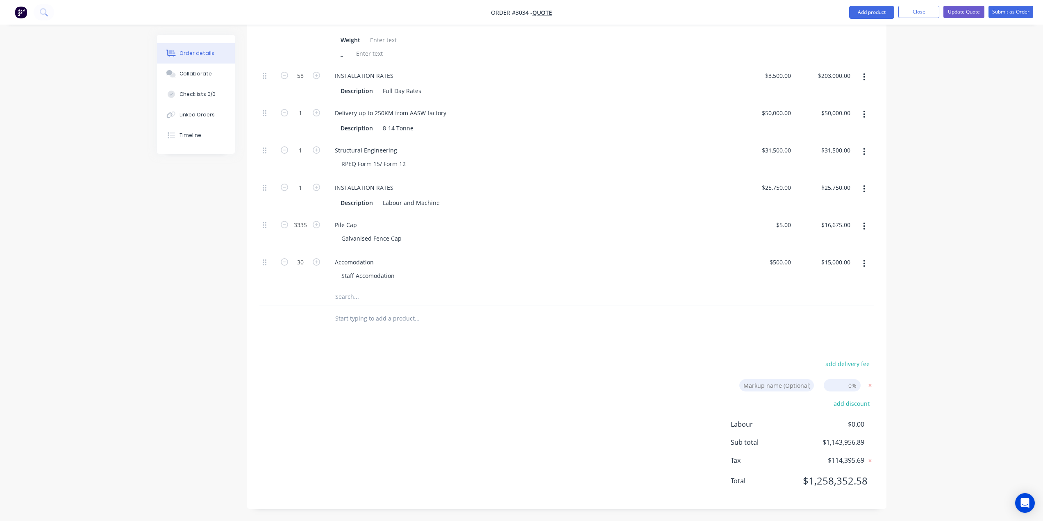
click at [781, 387] on input at bounding box center [776, 385] width 75 height 12
type input "Commercial"
type input "15%"
click input "submit" at bounding box center [0, 0] width 0 height 0
type input "$157.4465"
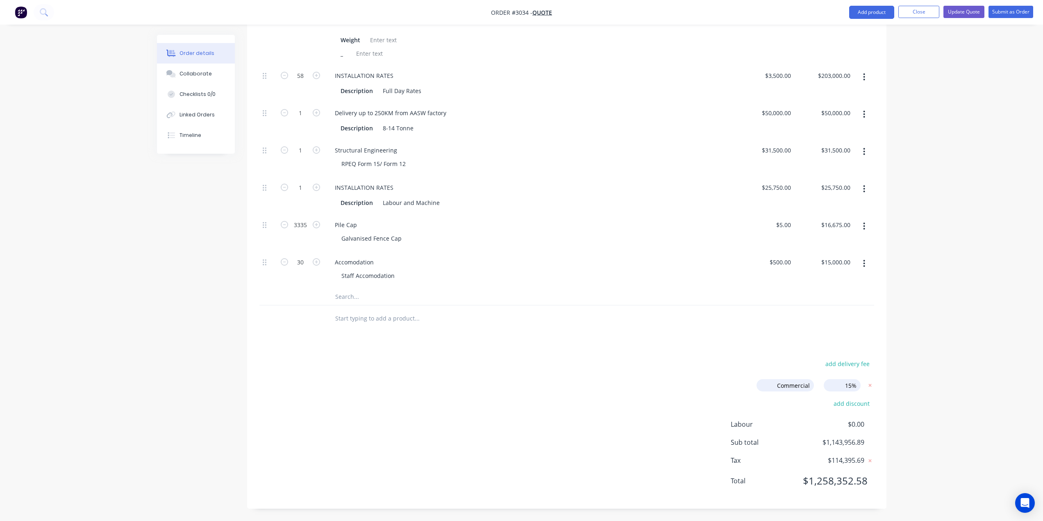
type input "$252,386.74"
type input "$191.5325"
type input "$331,734.29"
type input "$117.323"
type input "$81,304.84"
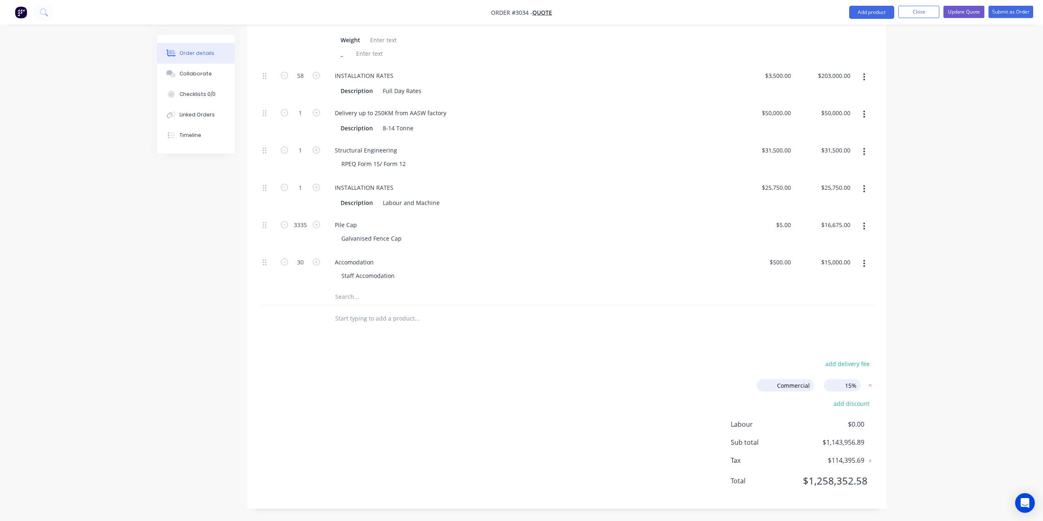
type input "$150.5925"
type input "$256,910.81"
type input "$4,025.00"
type input "$233,450.00"
type input "$57,500.00"
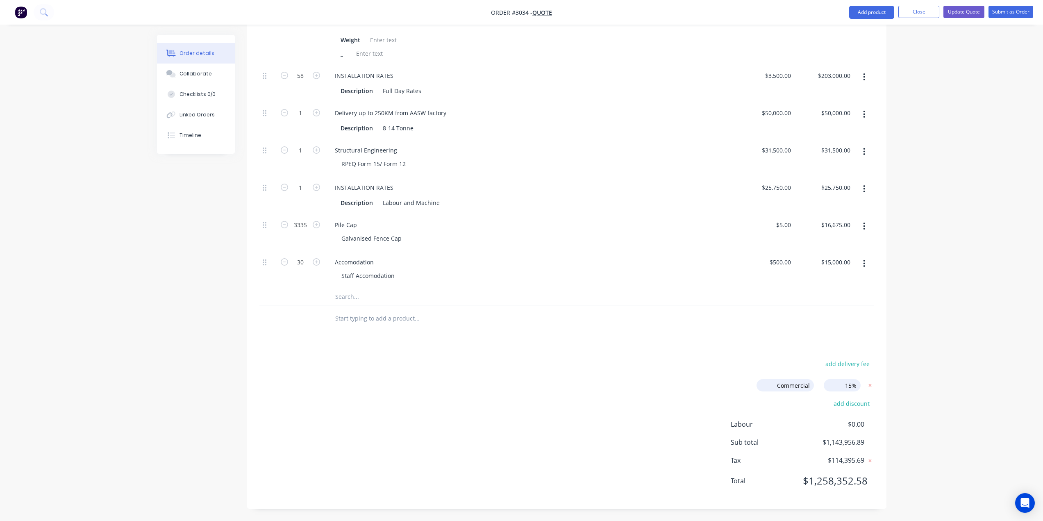
type input "$57,500.00"
type input "$36,225.00"
type input "$29,612.50"
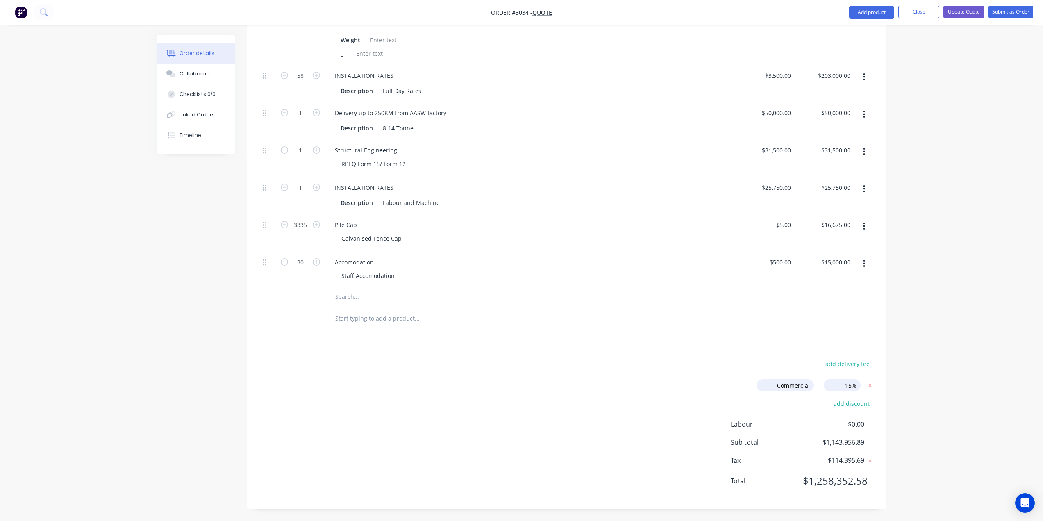
type input "$5.75"
type input "$19,176.25"
type input "$575.00"
type input "$17,250.00"
click at [852, 385] on span "15.00%" at bounding box center [851, 384] width 20 height 9
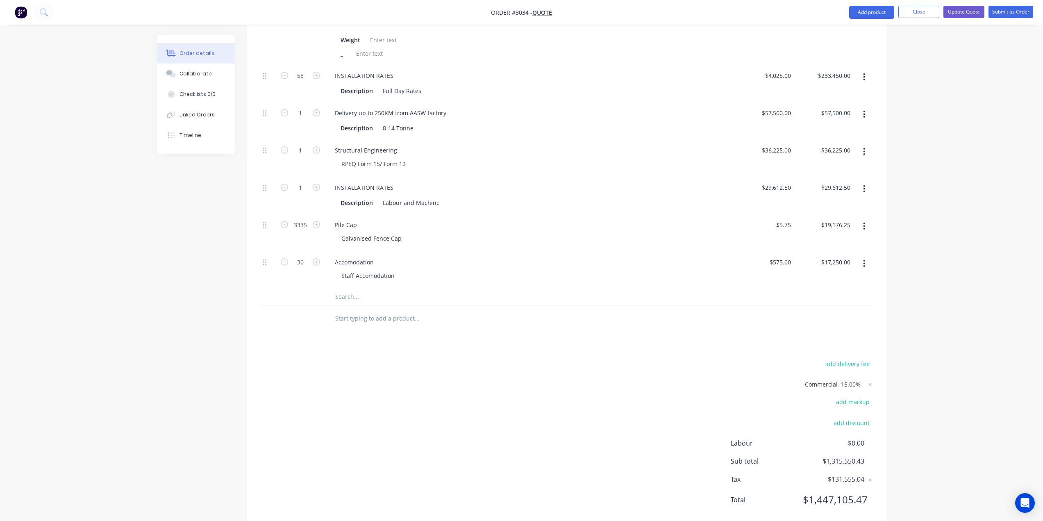
click at [850, 383] on span "15.00%" at bounding box center [851, 384] width 20 height 9
click at [870, 384] on icon at bounding box center [870, 384] width 3 height 3
type input "$136.91"
type input "$219,466.73"
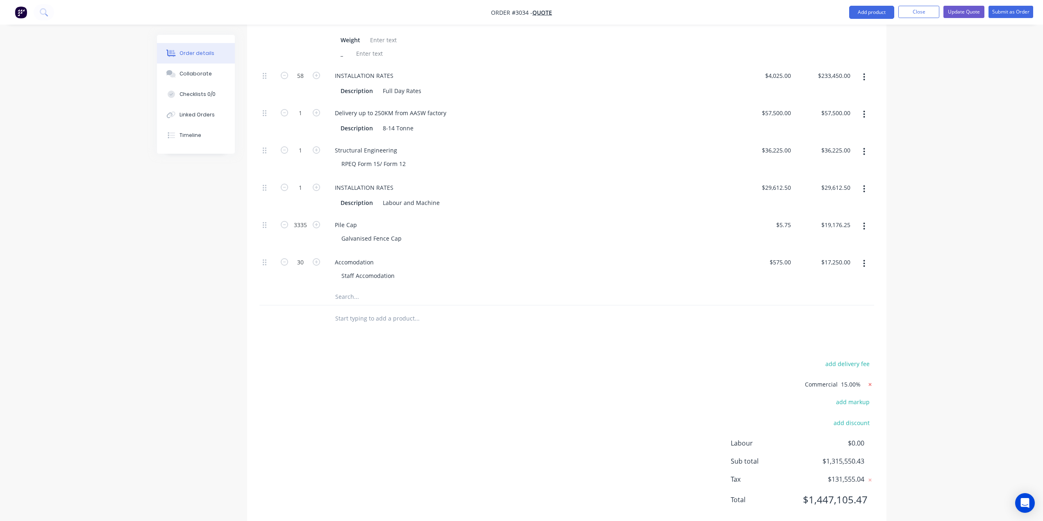
type input "$166.55"
type input "$288,464.60"
type input "$102.02"
type input "$70,699.86"
type input "$130.95"
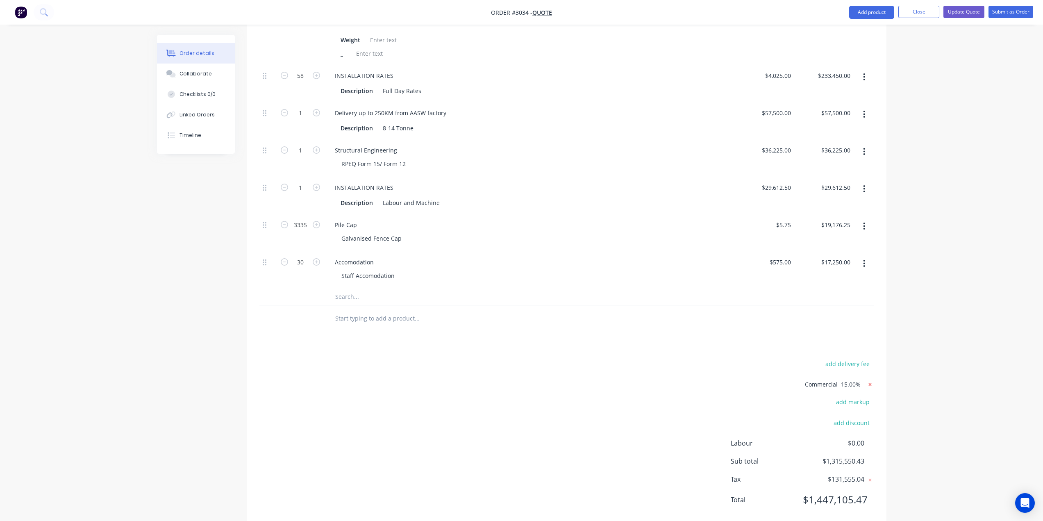
type input "$223,400.70"
type input "$3,500.00"
type input "$203,000.00"
type input "$50,000.00"
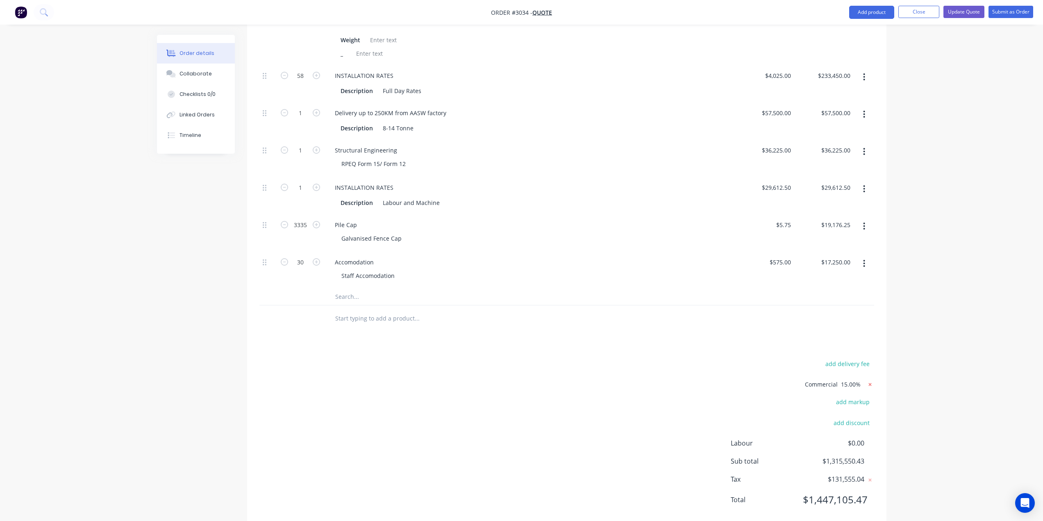
type input "$31,500.00"
type input "$25,750.00"
type input "$5.00"
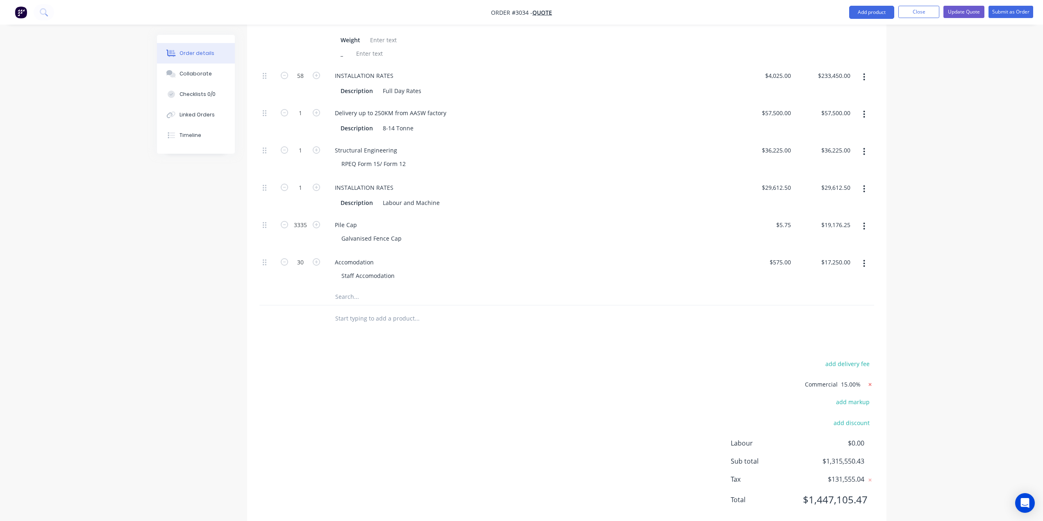
type input "$16,675.00"
type input "$500.00"
type input "$15,000.00"
click at [859, 383] on button "add markup" at bounding box center [853, 384] width 42 height 11
type input "Commercial"
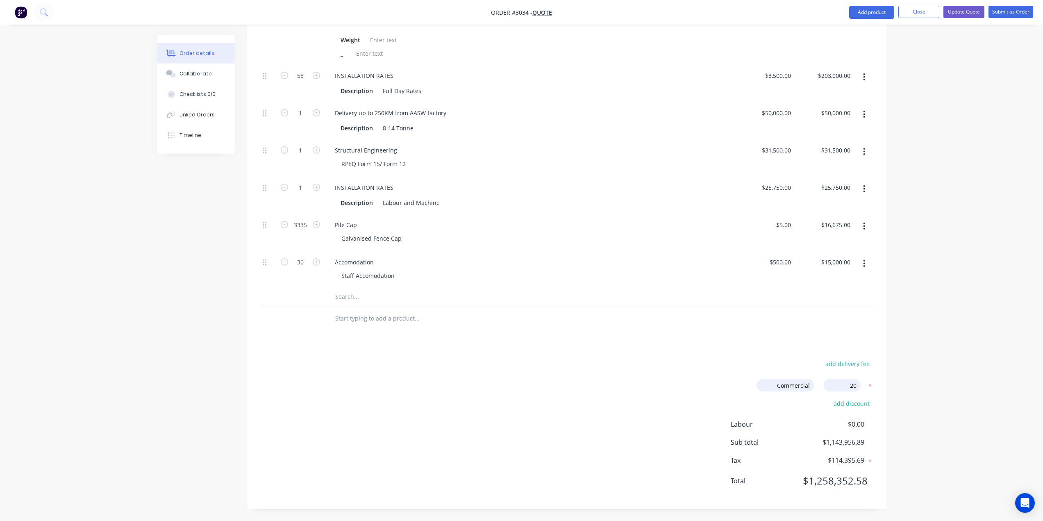
type input "20%"
click input "submit" at bounding box center [0, 0] width 0 height 0
type input "$164.292"
type input "$263,360.08"
type input "$199.86"
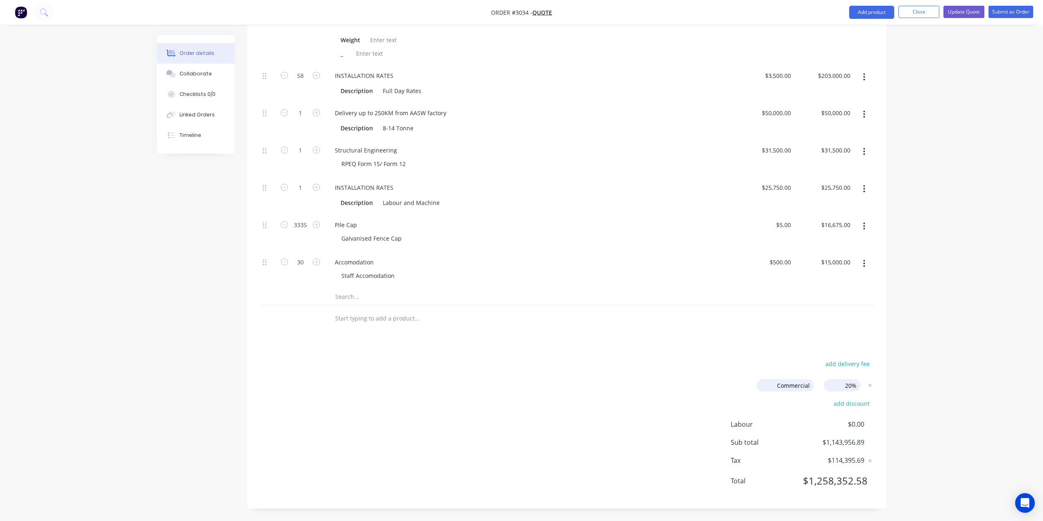
type input "$346,157.52"
type input "$122.424"
type input "$84,839.83"
type input "$157.14"
type input "$268,080.84"
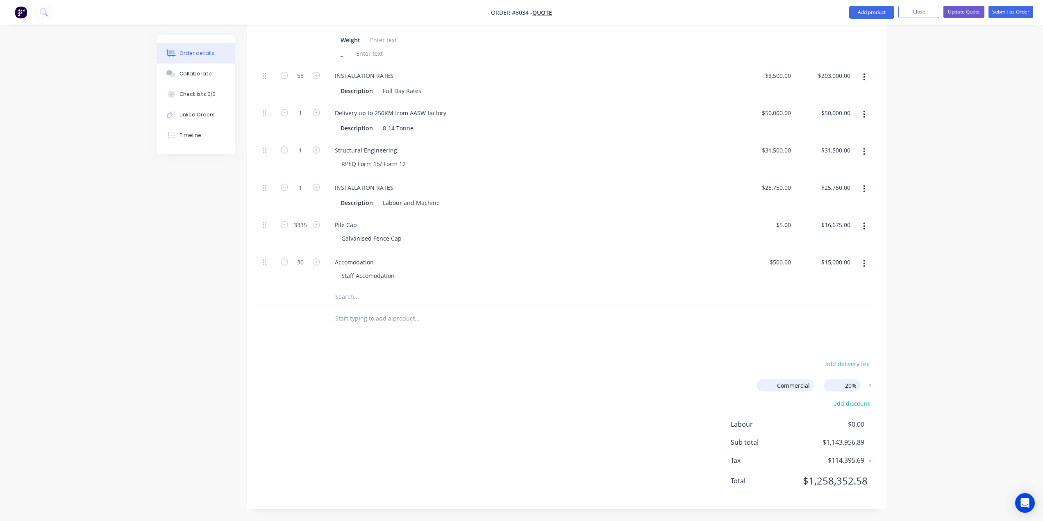
type input "$4,200.00"
type input "$243,600.00"
type input "$60,000.00"
type input "$37,800.00"
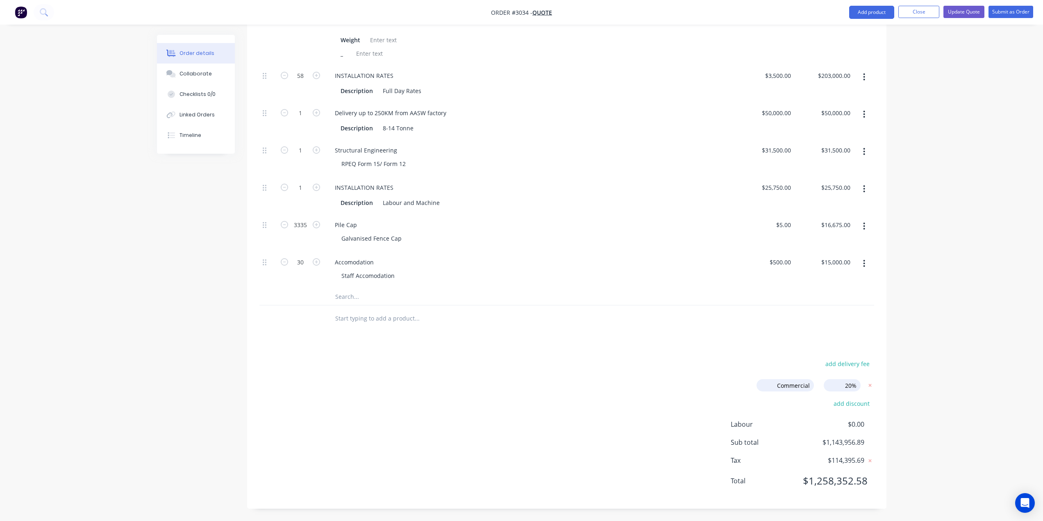
type input "$37,800.00"
type input "$30,900.00"
type input "$6.00"
type input "$20,010.00"
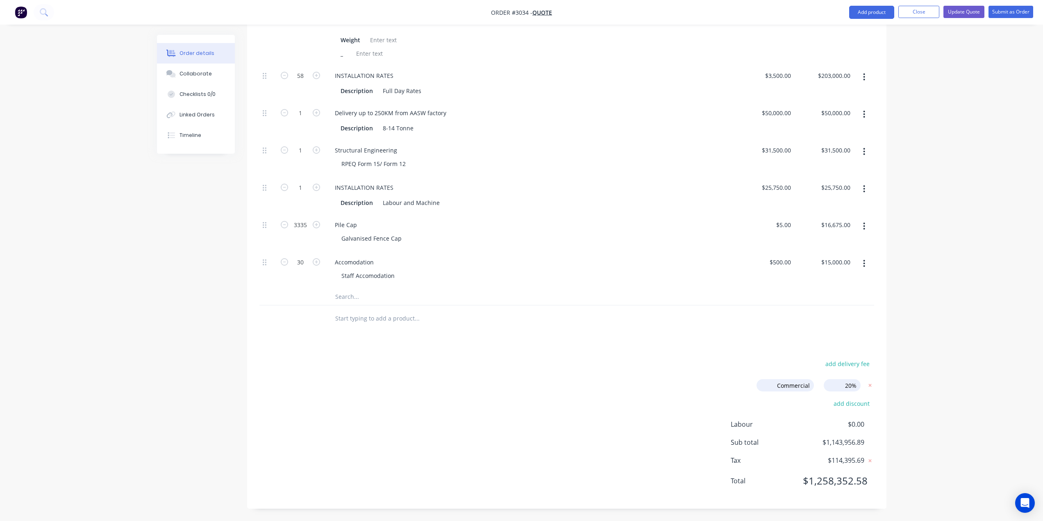
type input "$600.00"
type input "$18,000.00"
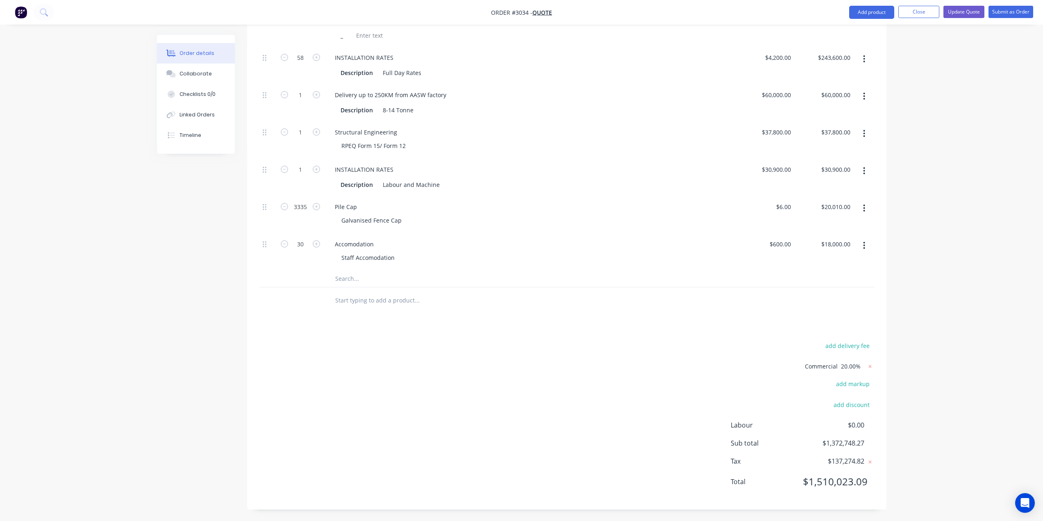
scroll to position [1031, 0]
click at [779, 245] on div "600 $600.00" at bounding box center [780, 243] width 29 height 12
type input "$500.00"
drag, startPoint x: 829, startPoint y: 243, endPoint x: 826, endPoint y: 252, distance: 9.4
click at [829, 243] on input "15000.00" at bounding box center [837, 243] width 33 height 12
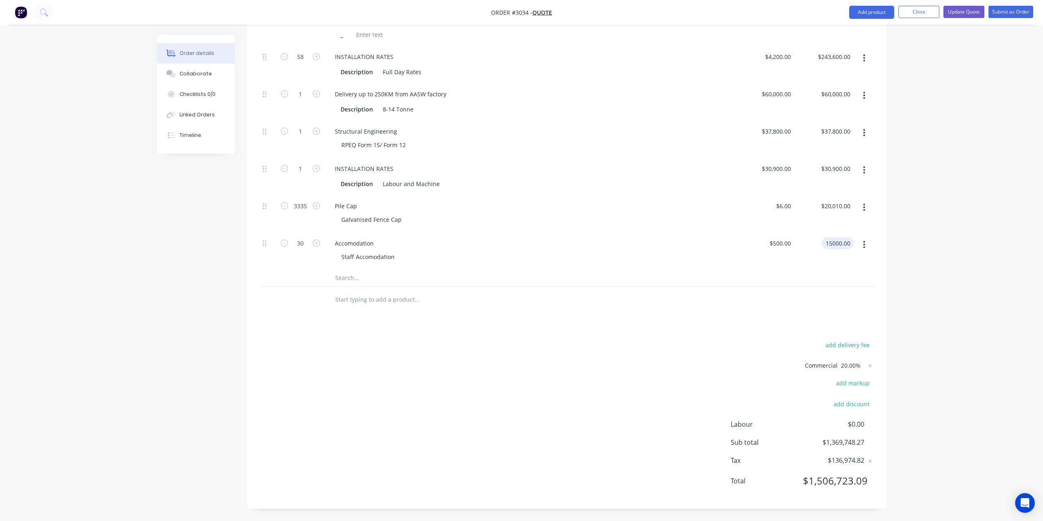
type input "$15,000.00"
click at [783, 342] on div "add delivery fee" at bounding box center [823, 349] width 102 height 21
click at [869, 364] on icon at bounding box center [870, 366] width 8 height 8
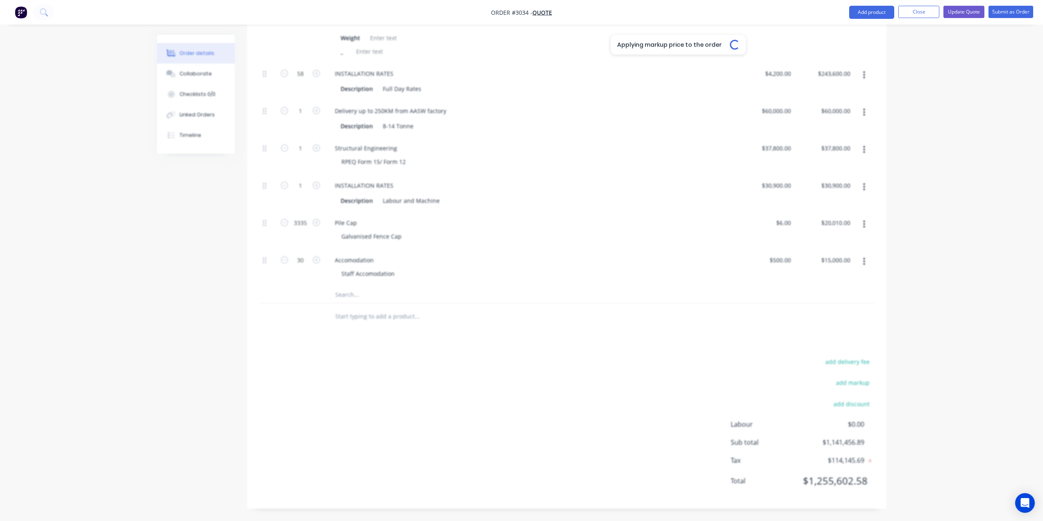
type input "$136.91"
type input "$219,466.73"
type input "$166.55"
type input "$288,464.60"
type input "$102.02"
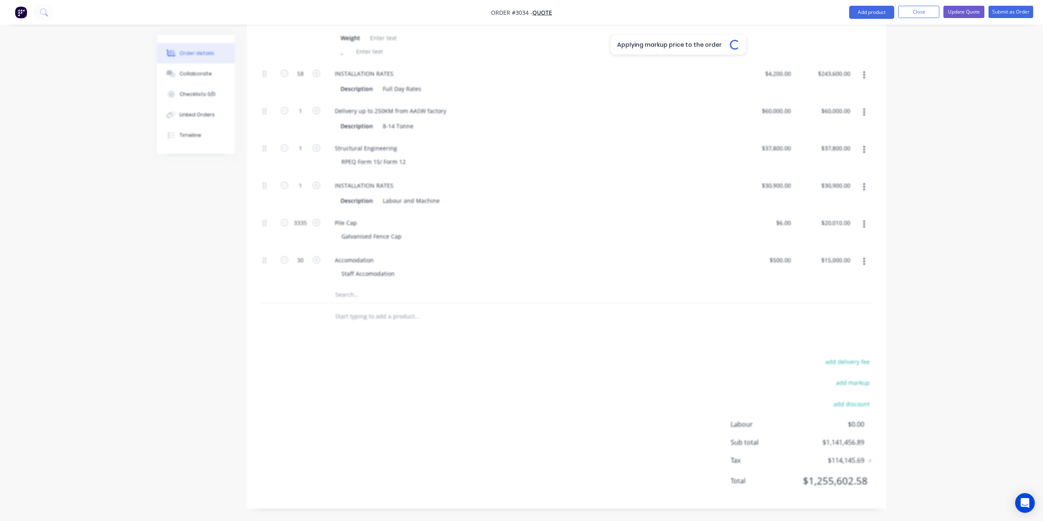
type input "$70,699.86"
type input "$130.95"
type input "$223,400.70"
type input "$3,500.00"
type input "$203,000.00"
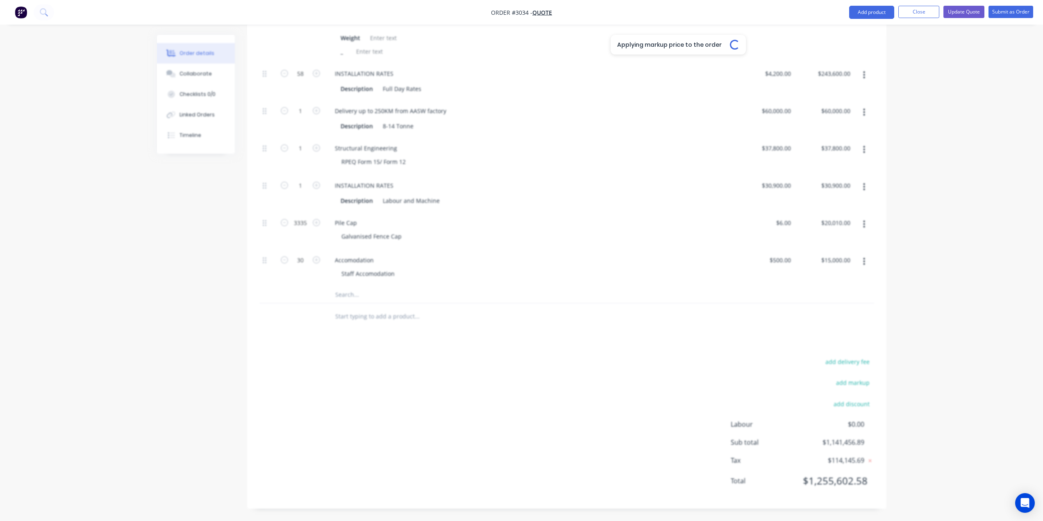
type input "$50,000.00"
type input "$31,500.00"
type input "$25,750.00"
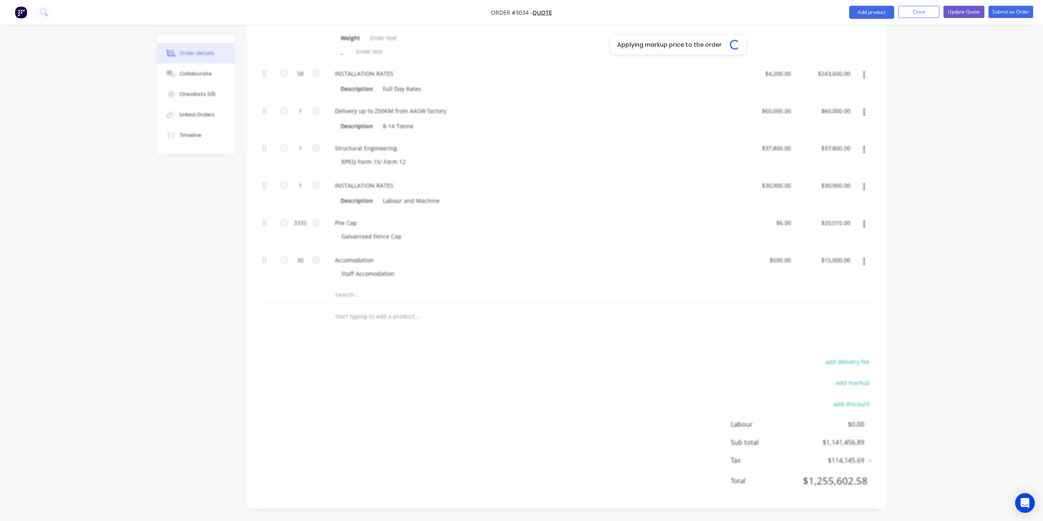
type input "$25,750.00"
type input "$5.00"
type input "$16,675.00"
type input "$416.6667"
type input "$12,500.00"
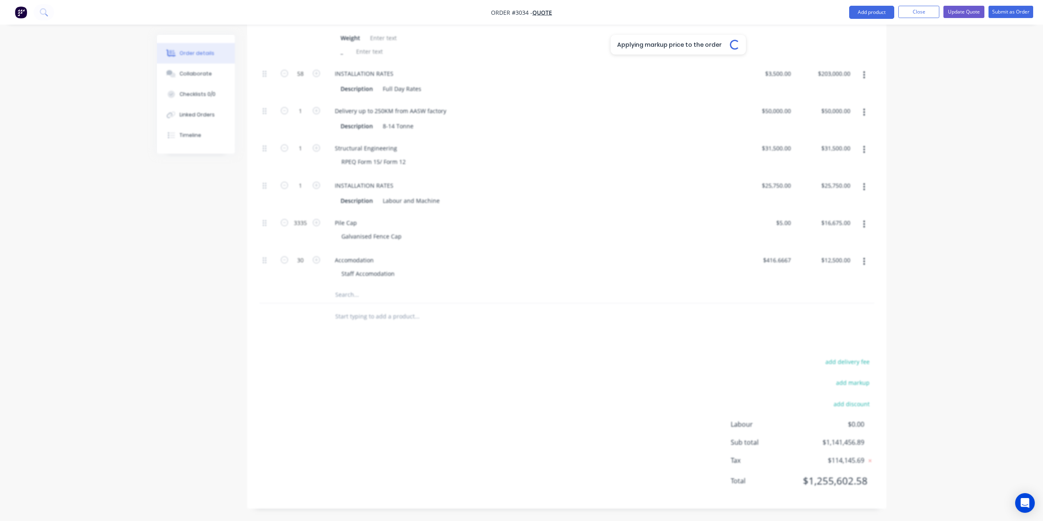
scroll to position [1014, 0]
click at [782, 260] on input "416.6667" at bounding box center [778, 260] width 32 height 12
type input "$500.00"
type input "$15,000.00"
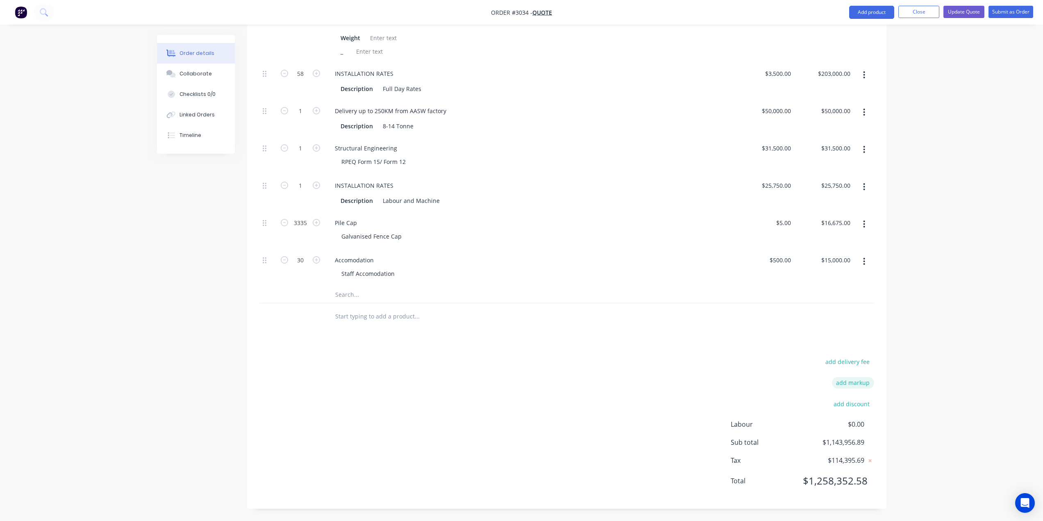
click at [856, 383] on button "add markup" at bounding box center [853, 382] width 42 height 11
type input "Commercial"
click at [856, 387] on input at bounding box center [842, 385] width 37 height 12
type input "20%"
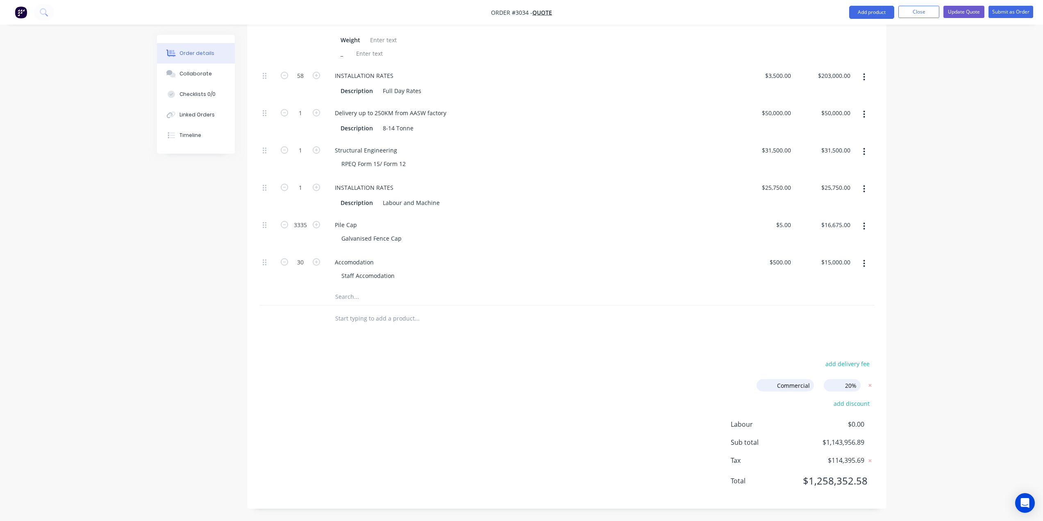
click input "submit" at bounding box center [0, 0] width 0 height 0
type input "$164.292"
type input "$263,360.08"
type input "$199.86"
type input "$346,157.52"
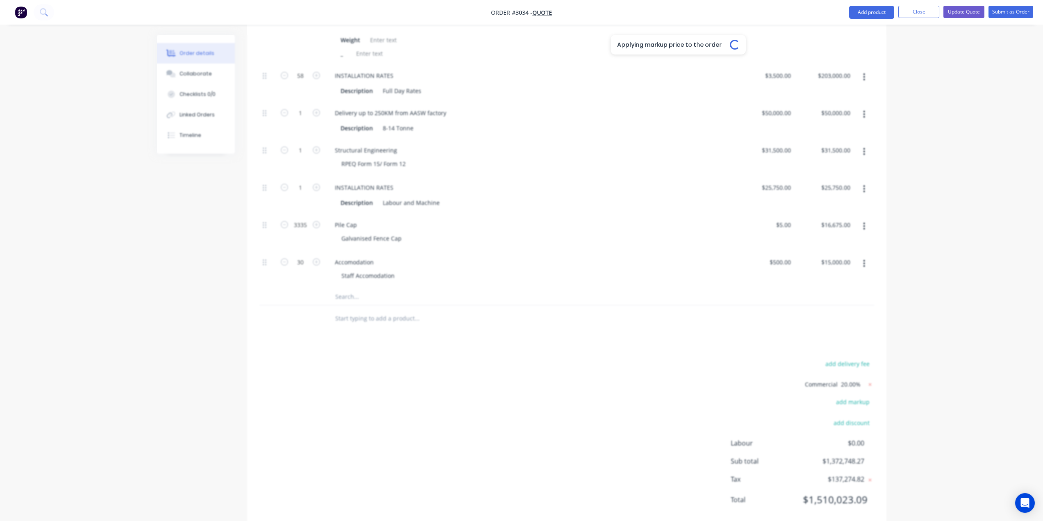
type input "$122.424"
type input "$84,839.83"
type input "$157.14"
type input "$268,080.84"
type input "$4,200.00"
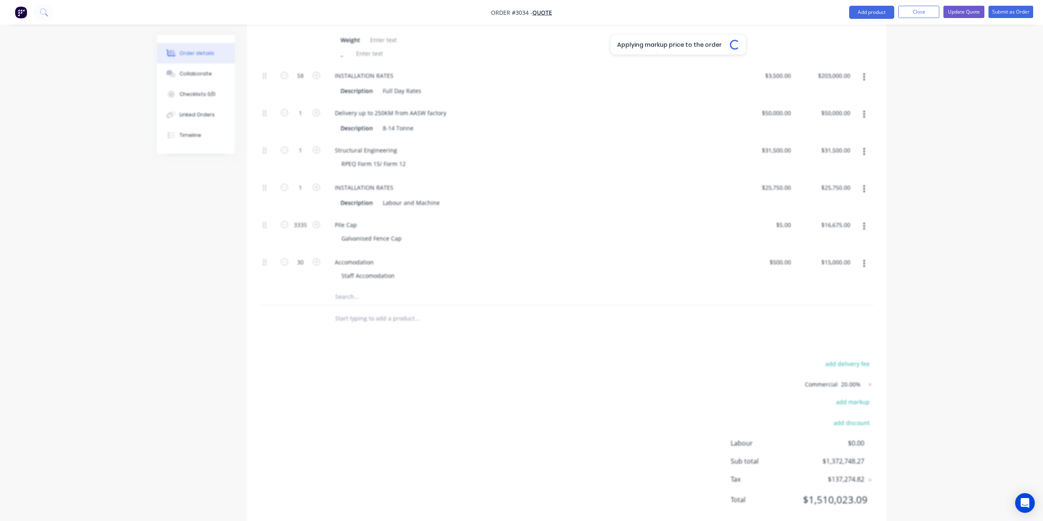
type input "$243,600.00"
type input "$60,000.00"
type input "$37,800.00"
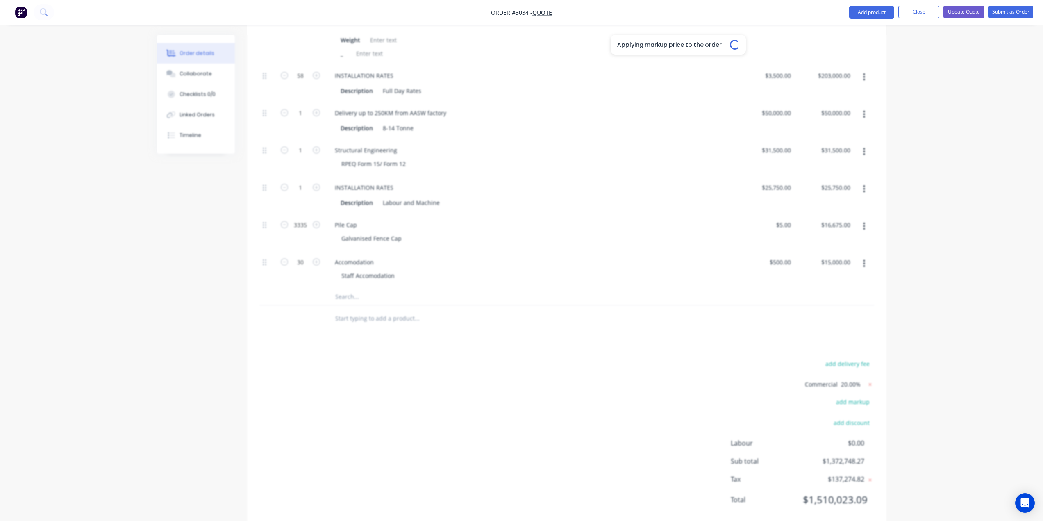
type input "$30,900.00"
type input "$6.00"
type input "$20,010.00"
type input "$600.00"
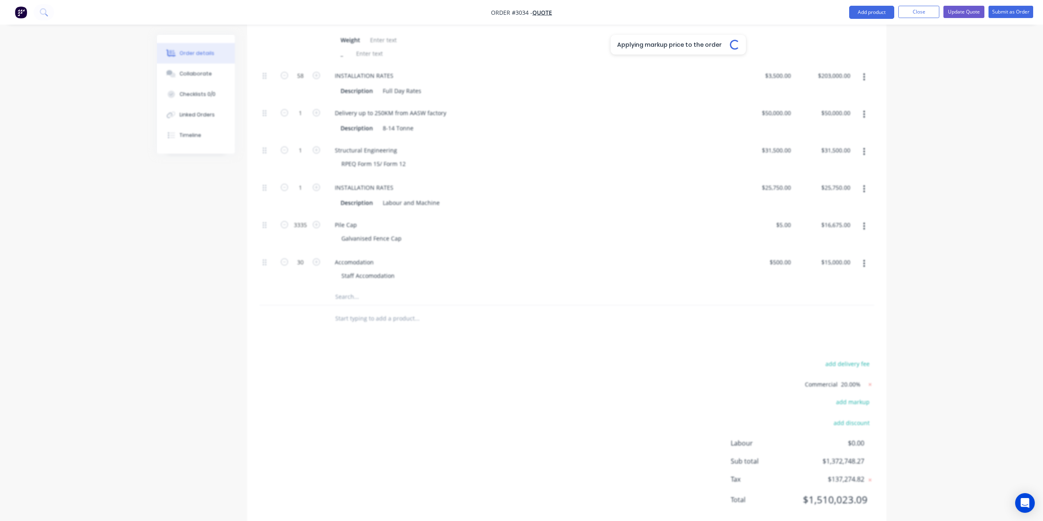
type input "$18,000.00"
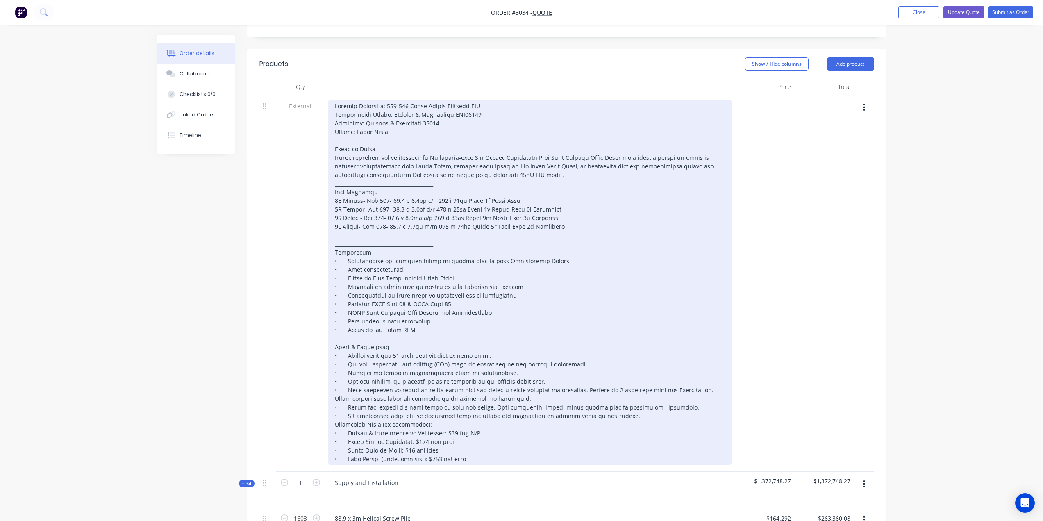
scroll to position [211, 0]
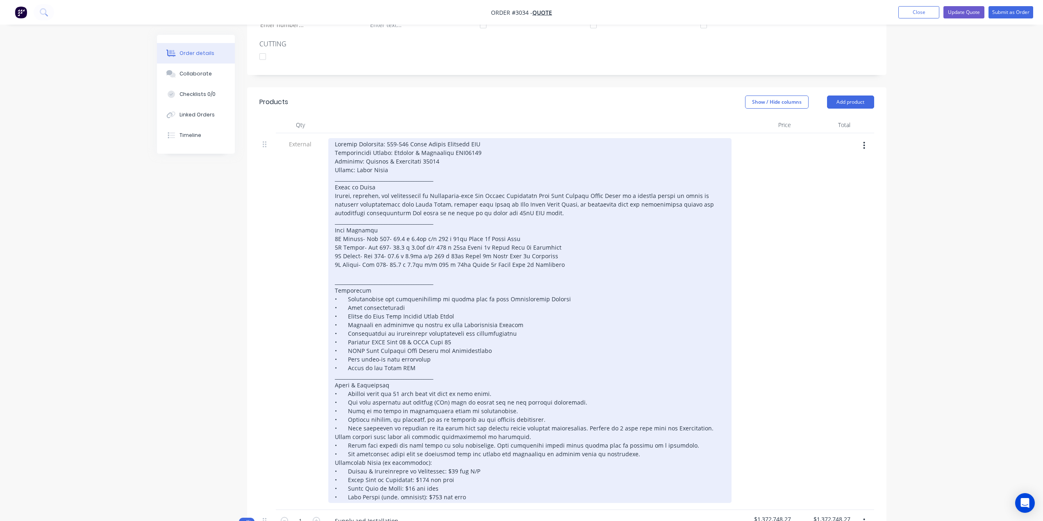
click at [523, 211] on div at bounding box center [529, 320] width 403 height 365
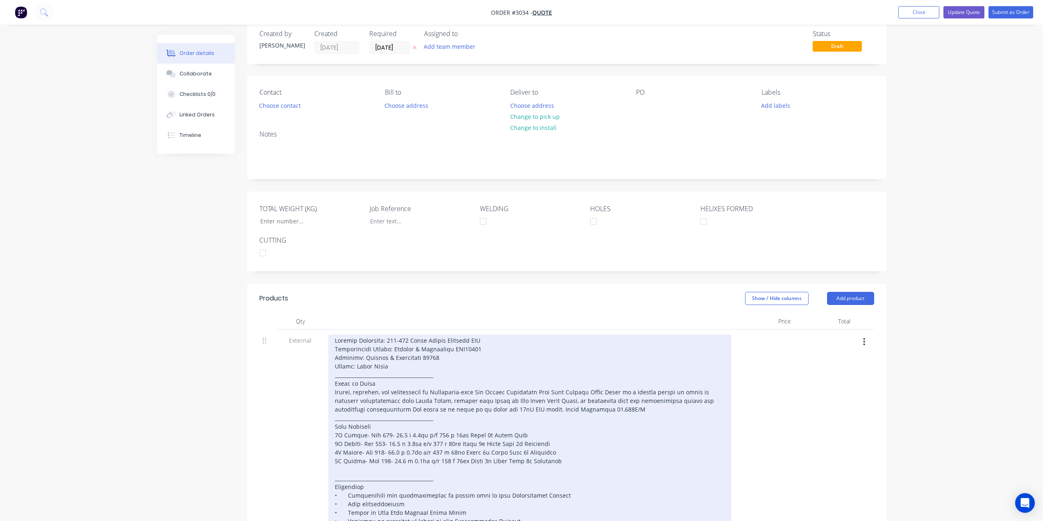
scroll to position [0, 0]
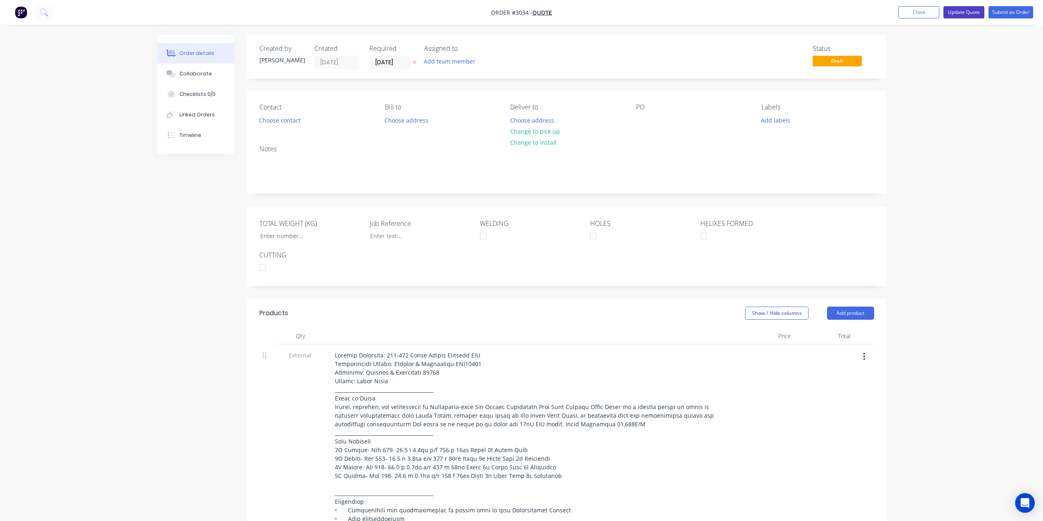
click at [958, 14] on button "Update Quote" at bounding box center [964, 12] width 41 height 12
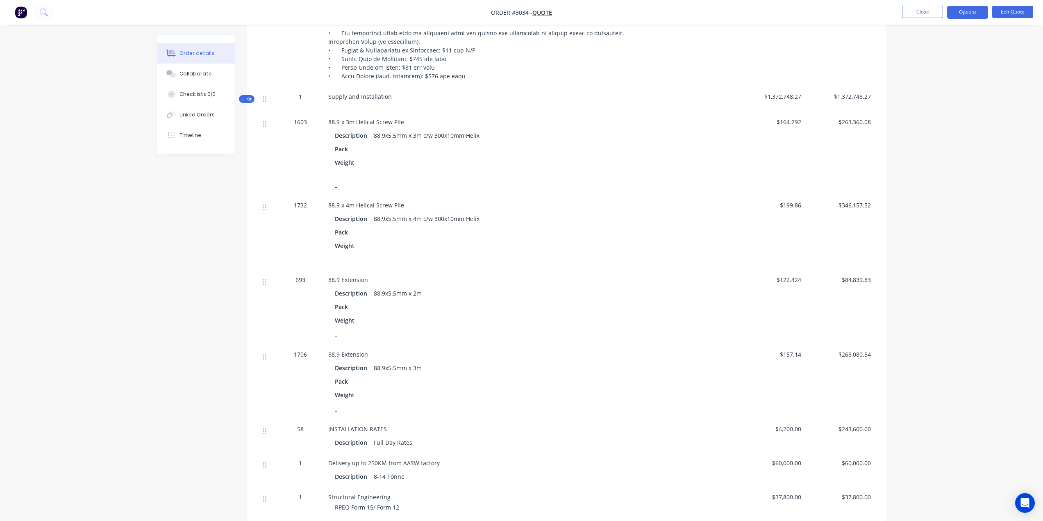
scroll to position [622, 0]
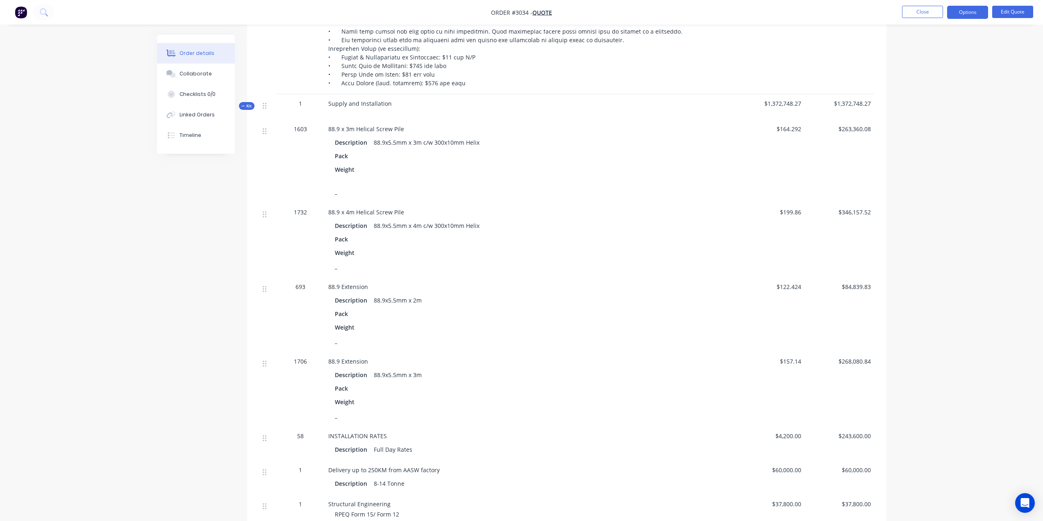
click at [243, 106] on icon at bounding box center [242, 106] width 3 height 0
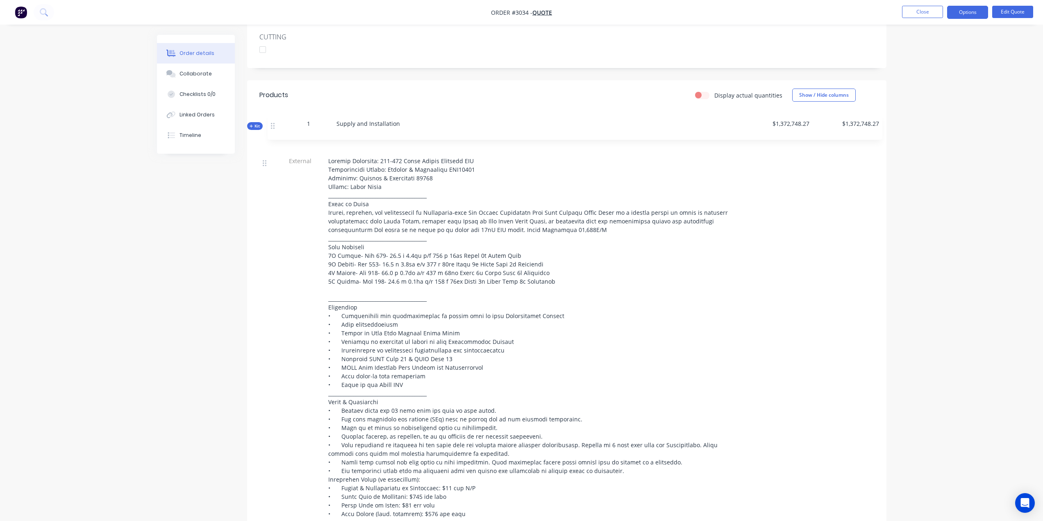
scroll to position [214, 0]
drag, startPoint x: 264, startPoint y: 443, endPoint x: 274, endPoint y: 142, distance: 301.0
click at [274, 142] on div "External Kit 1 Supply and Installation $1,372,748.27 $1,372,748.27" at bounding box center [566, 328] width 615 height 399
click at [964, 14] on button "Options" at bounding box center [967, 12] width 41 height 13
click at [944, 50] on div "Quote" at bounding box center [942, 50] width 75 height 12
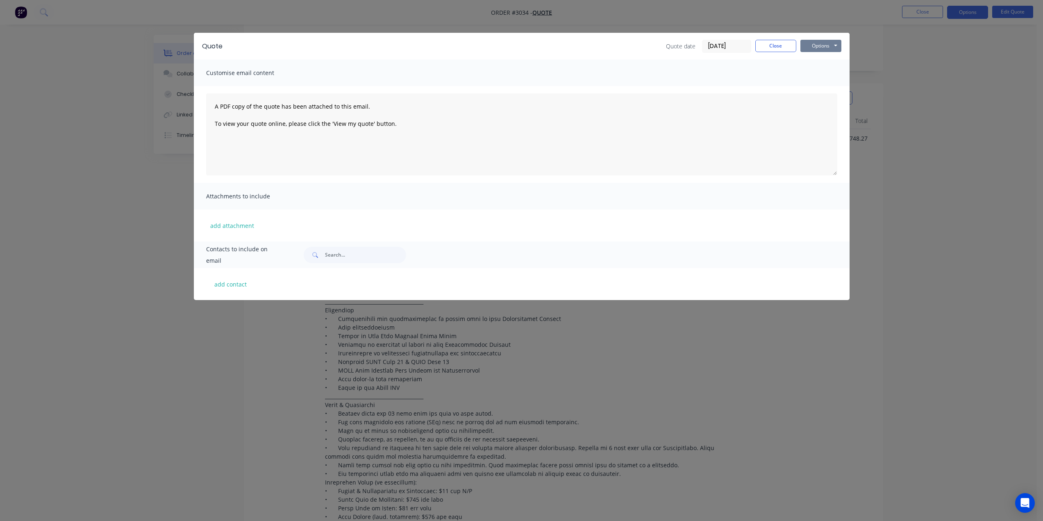
click at [815, 47] on button "Options" at bounding box center [821, 46] width 41 height 12
click at [831, 61] on button "Preview" at bounding box center [827, 61] width 52 height 14
click at [779, 44] on button "Close" at bounding box center [775, 46] width 41 height 12
